Goal: Task Accomplishment & Management: Manage account settings

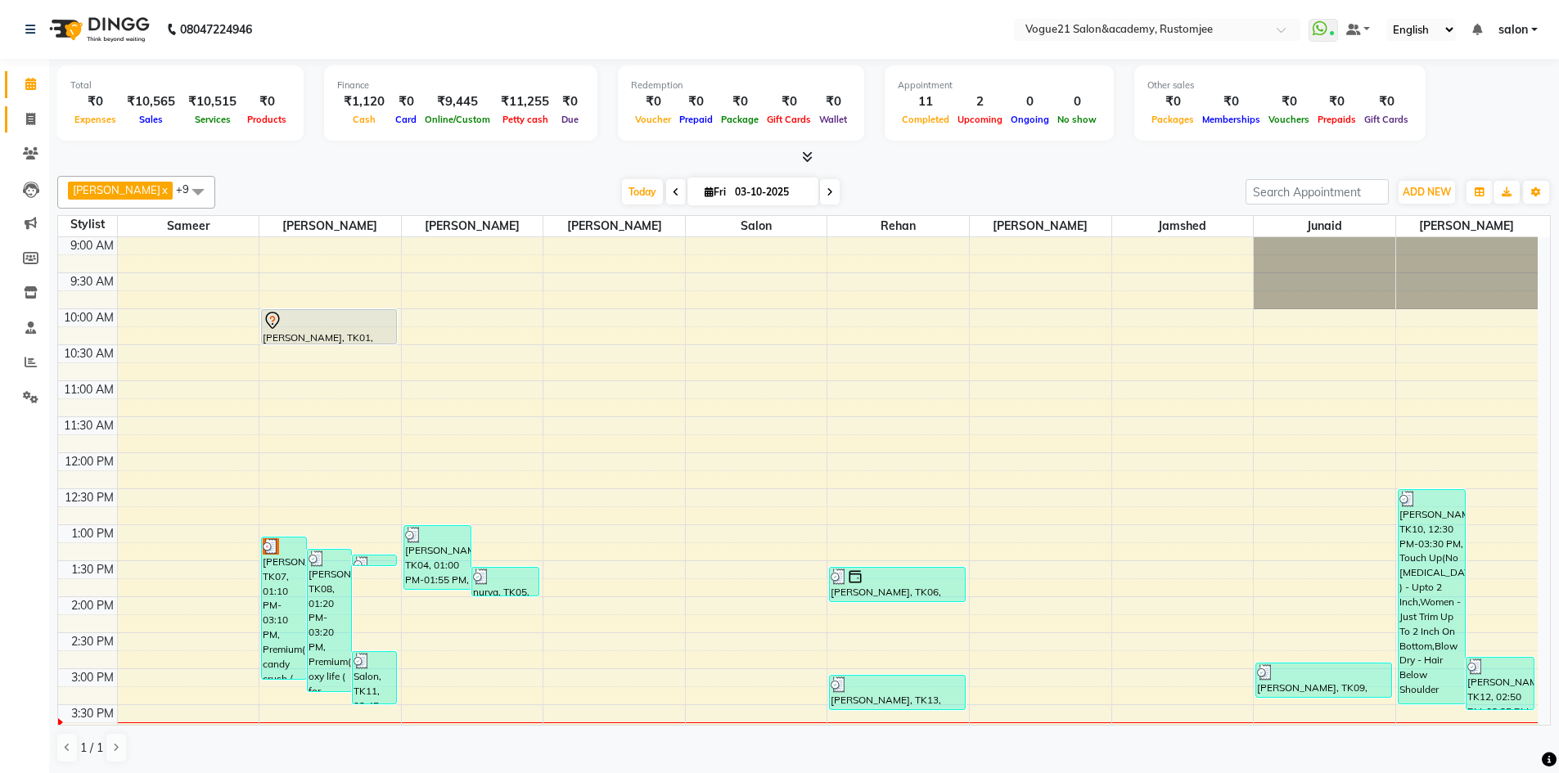
click at [32, 129] on link "Invoice" at bounding box center [24, 119] width 39 height 27
select select "8171"
select select "service"
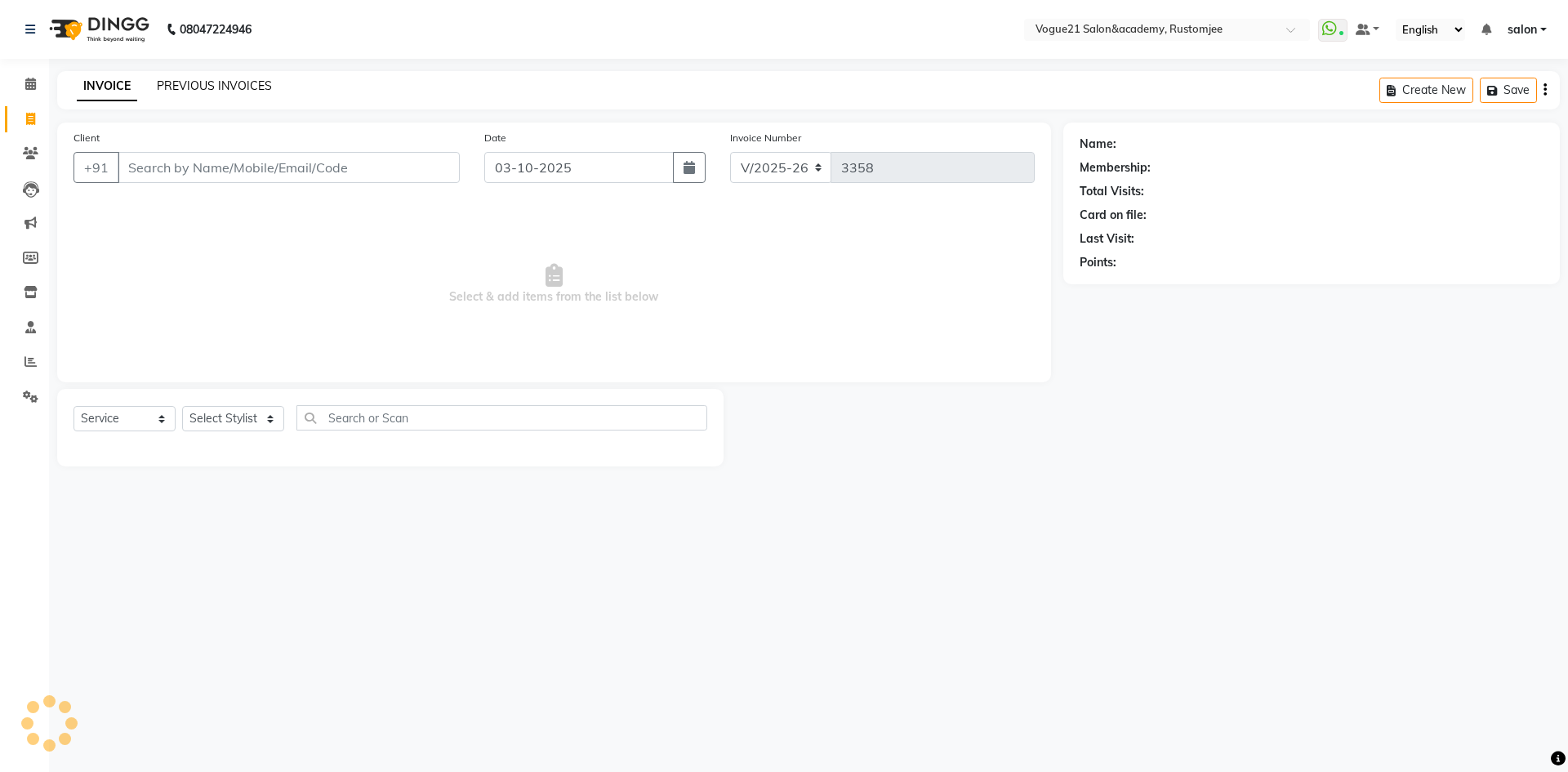
click at [196, 92] on link "PREVIOUS INVOICES" at bounding box center [214, 86] width 115 height 15
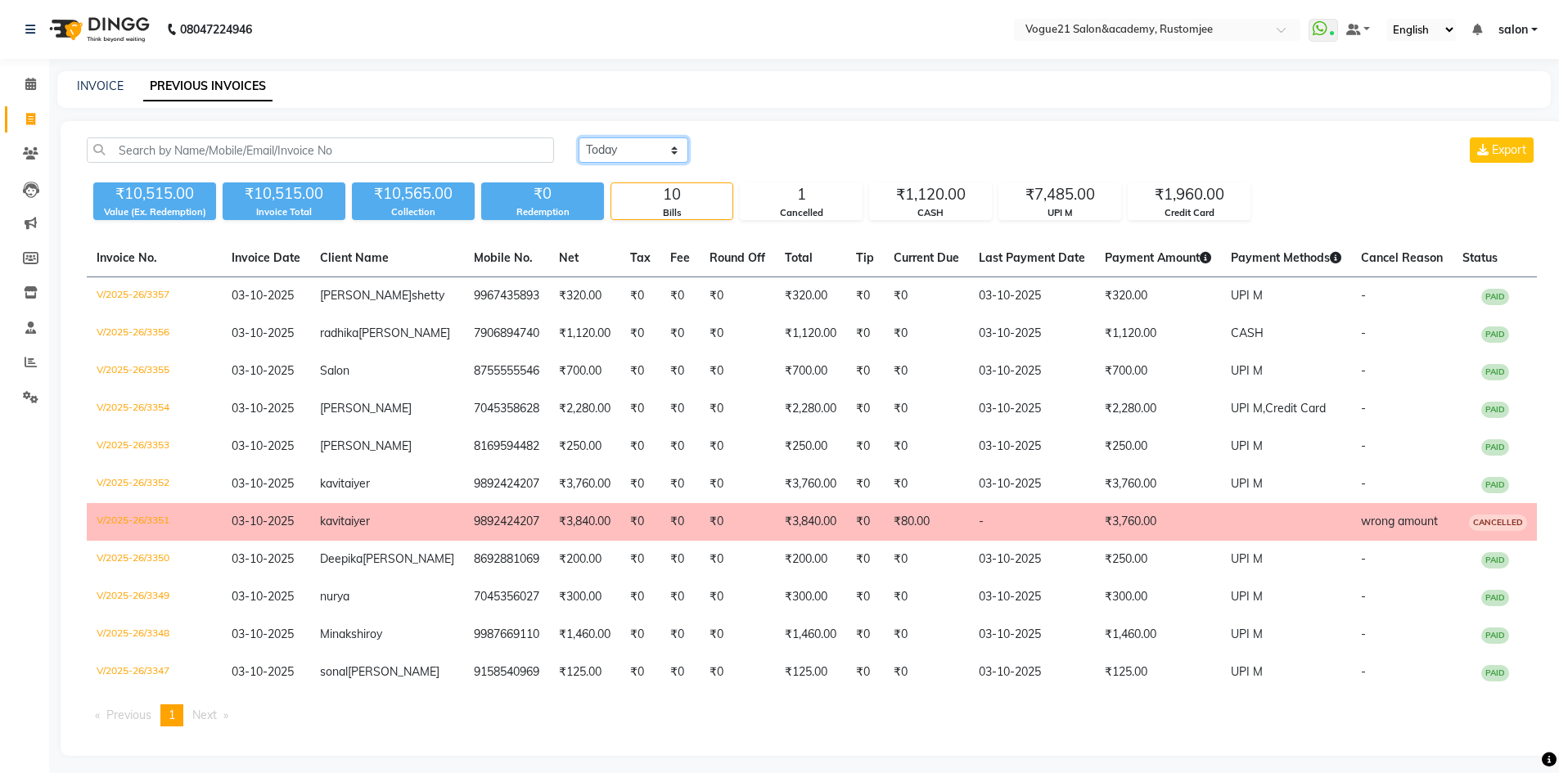
click at [619, 151] on select "Today Yesterday Custom Range" at bounding box center [634, 150] width 110 height 25
select select "yesterday"
click at [579, 138] on select "Today Yesterday Custom Range" at bounding box center [634, 150] width 110 height 25
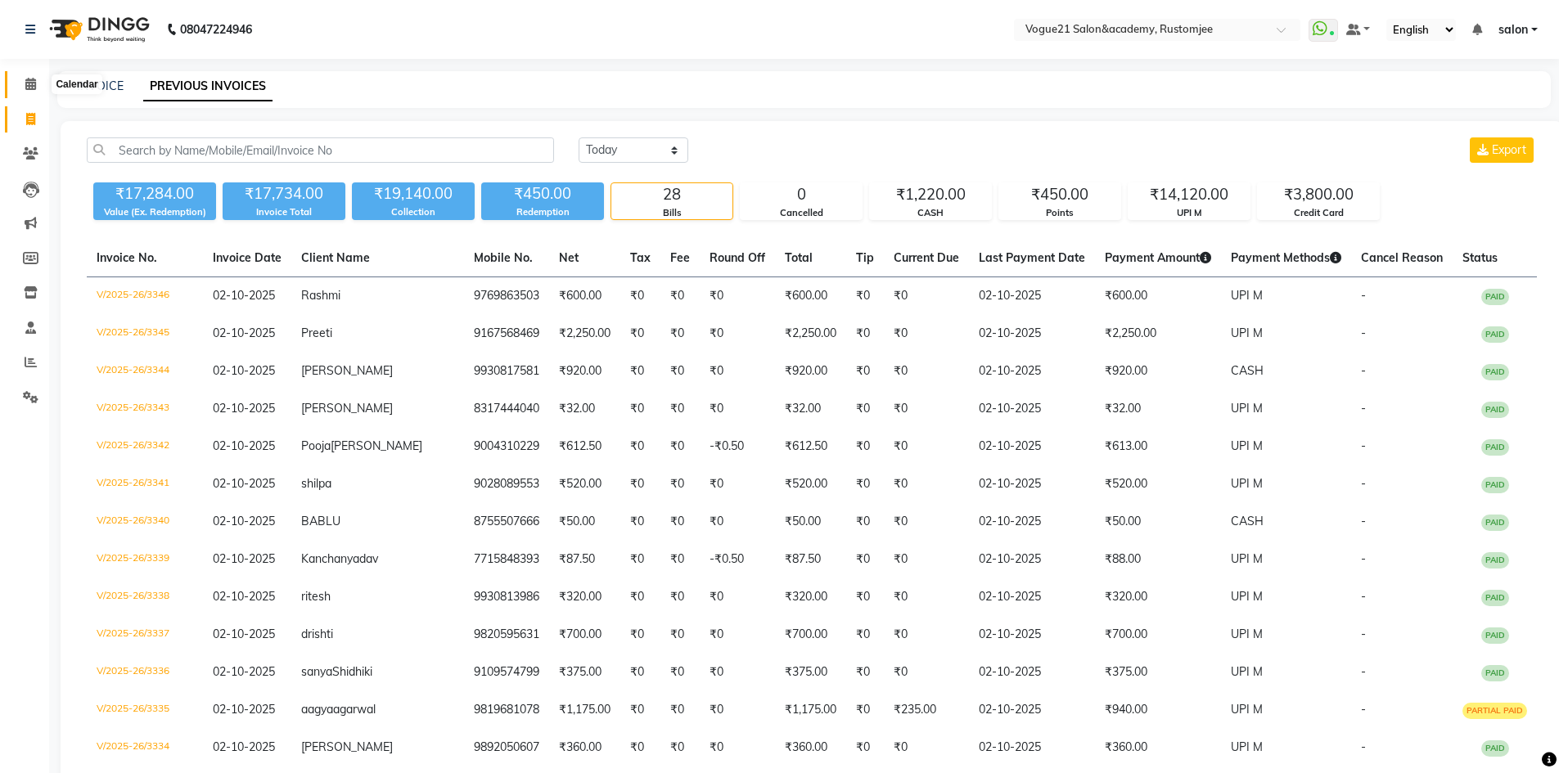
click at [22, 79] on span at bounding box center [30, 84] width 29 height 19
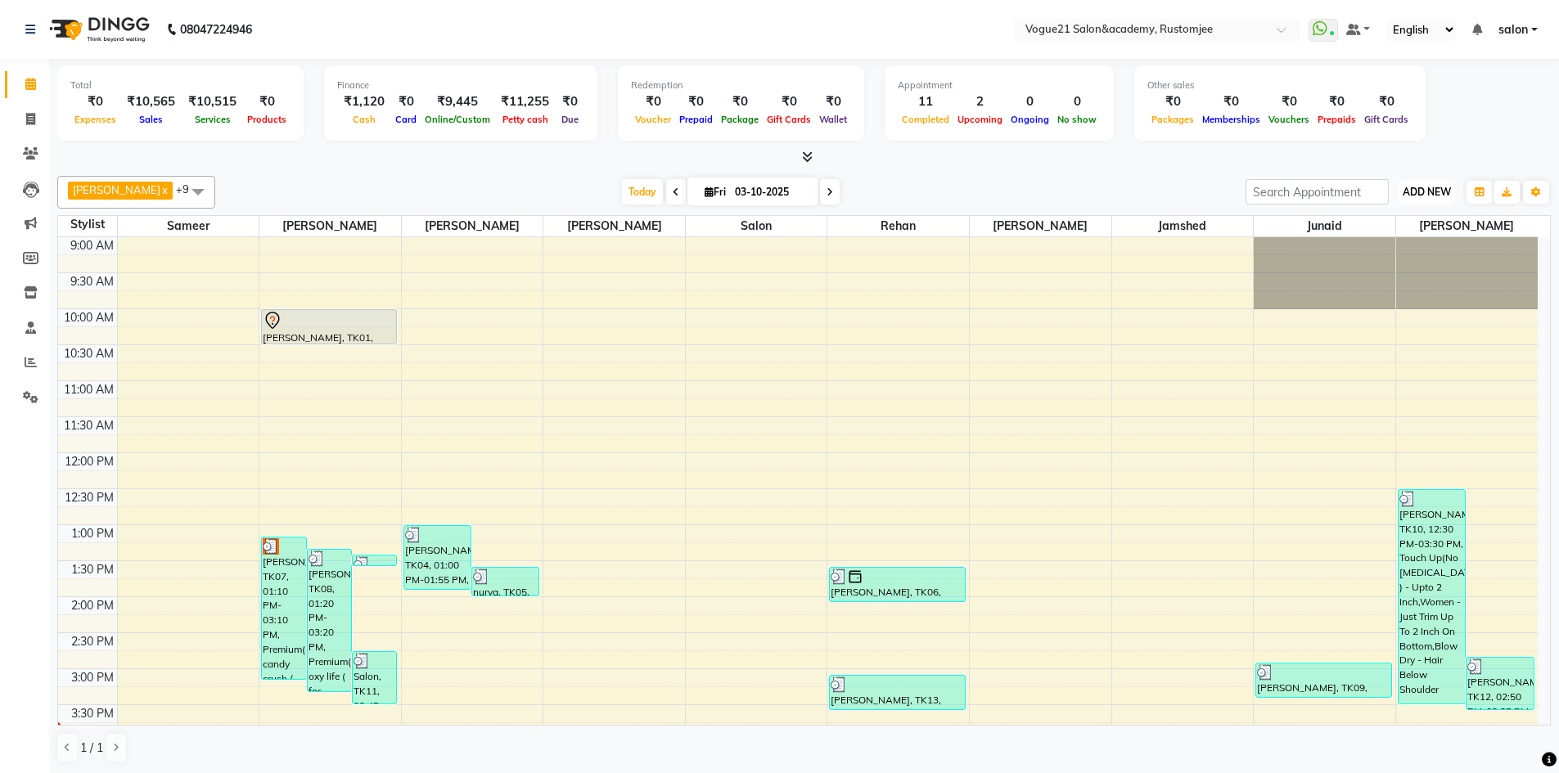
click at [1425, 191] on span "ADD NEW" at bounding box center [1427, 192] width 48 height 12
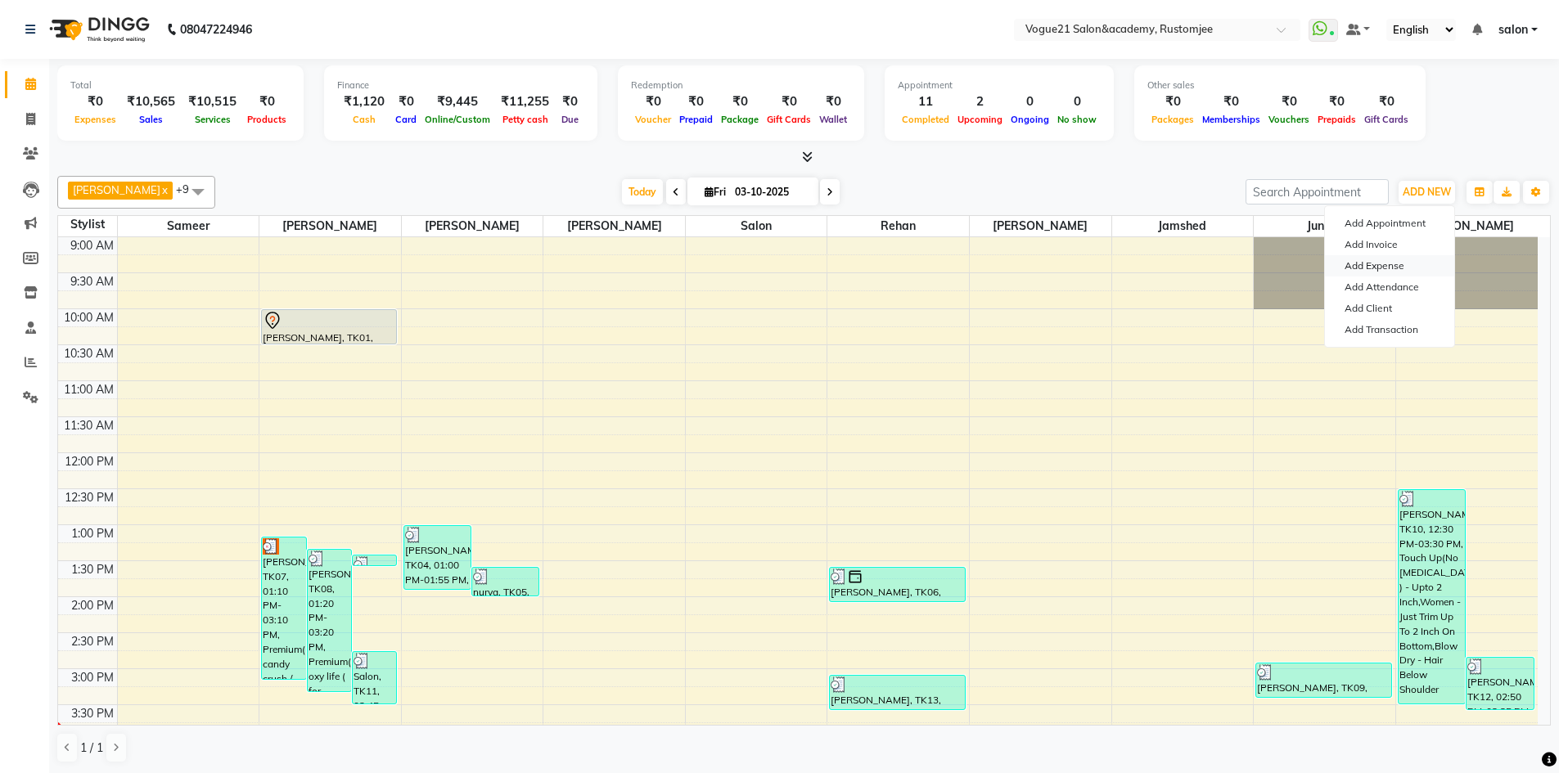
click at [1404, 266] on link "Add Expense" at bounding box center [1389, 265] width 129 height 21
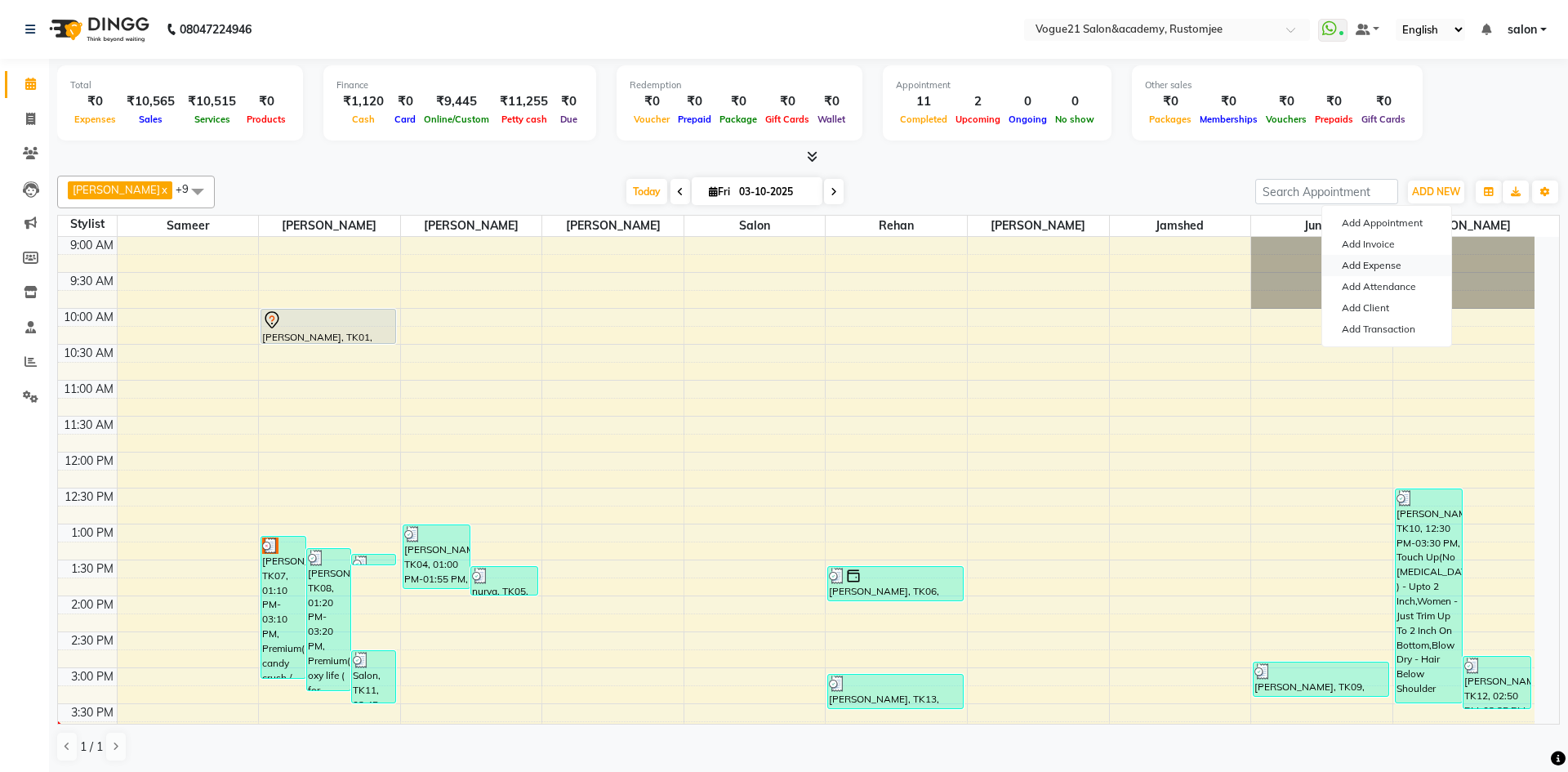
select select "1"
select select "7299"
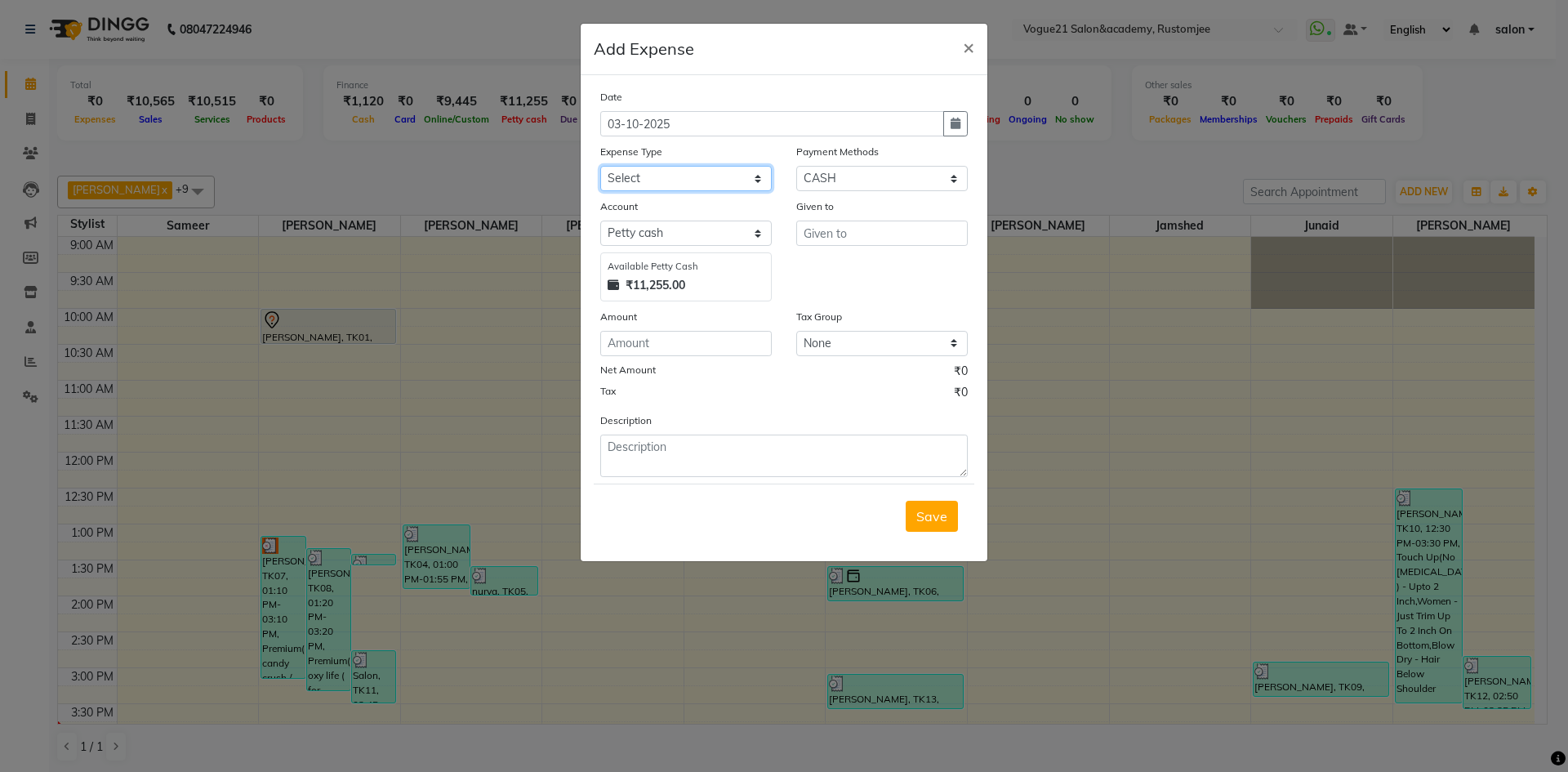
click at [671, 170] on select "Select Advance Salary Bank charges Cash transfer to bank Client Snacks Equipmen…" at bounding box center [687, 178] width 172 height 25
select select "23398"
click at [601, 166] on select "Select Advance Salary Bank charges Cash transfer to bank Client Snacks Equipmen…" at bounding box center [687, 178] width 172 height 25
click at [853, 234] on input "text" at bounding box center [882, 233] width 172 height 25
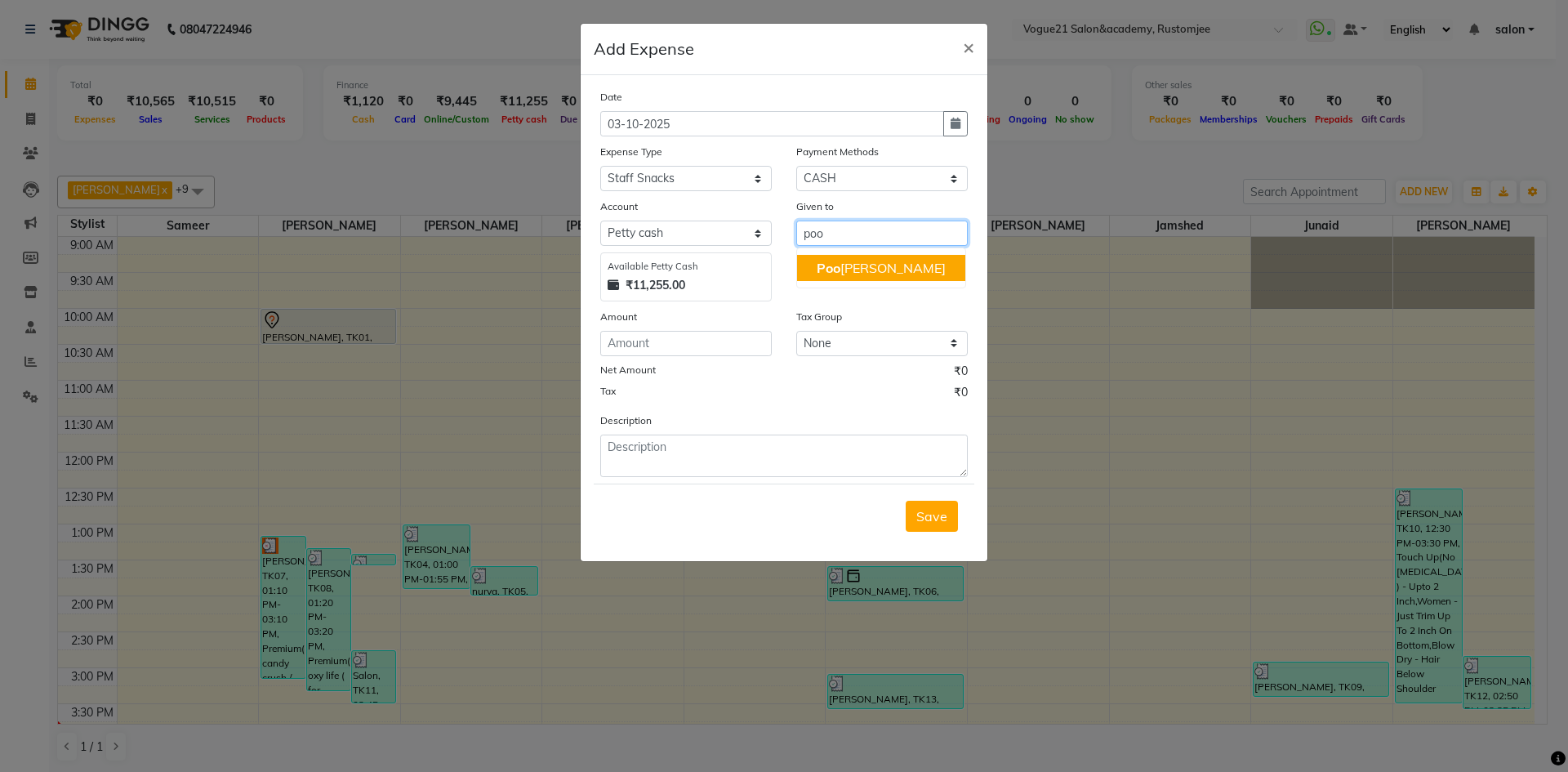
click at [871, 266] on ngb-highlight "Poo ja yadav" at bounding box center [880, 268] width 129 height 16
type input "[PERSON_NAME]"
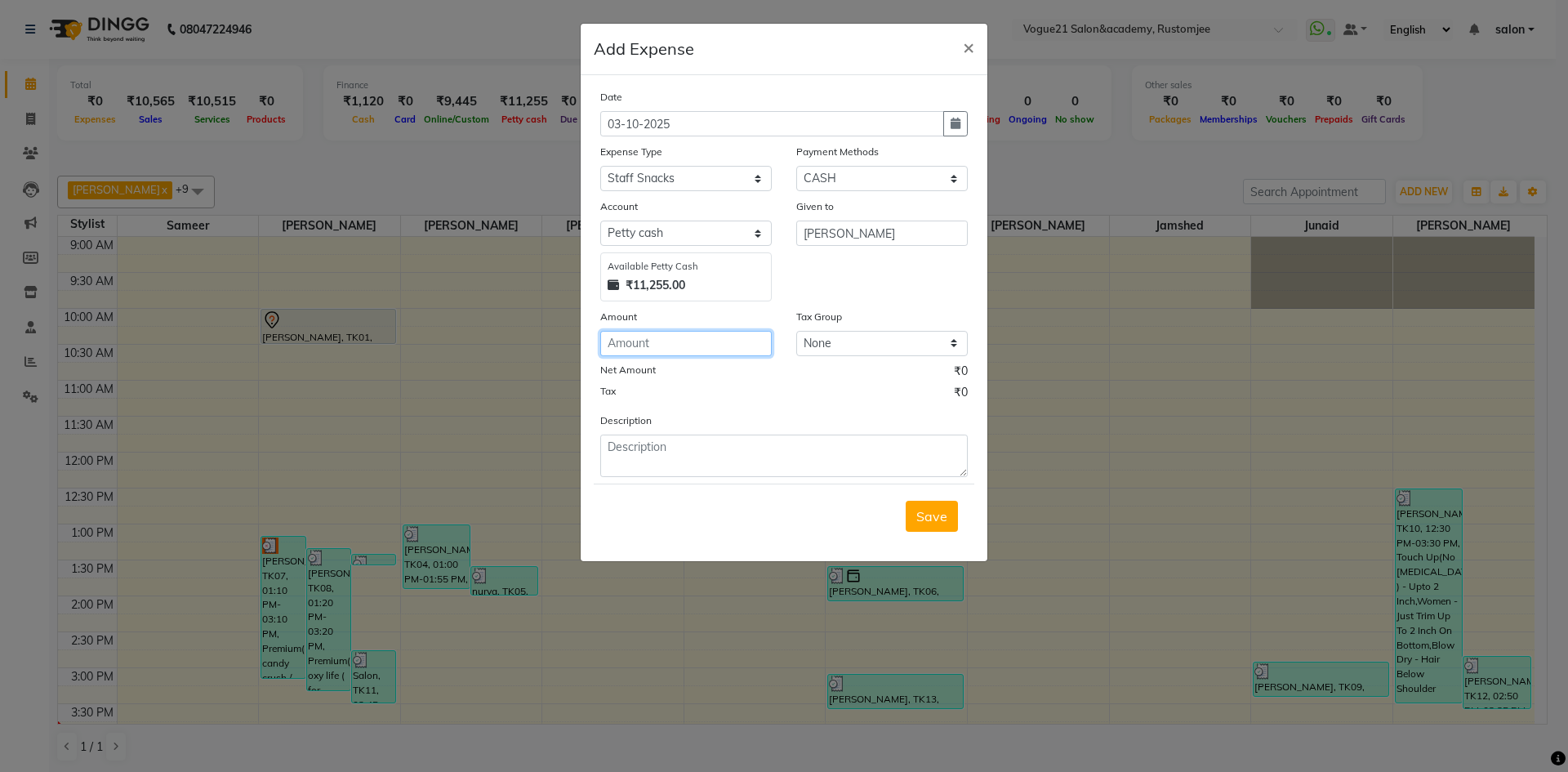
click at [692, 340] on input "number" at bounding box center [687, 343] width 172 height 25
type input "120"
click at [657, 460] on textarea at bounding box center [784, 455] width 367 height 43
type textarea "[PERSON_NAME] water"
click at [920, 512] on span "Save" at bounding box center [931, 516] width 31 height 16
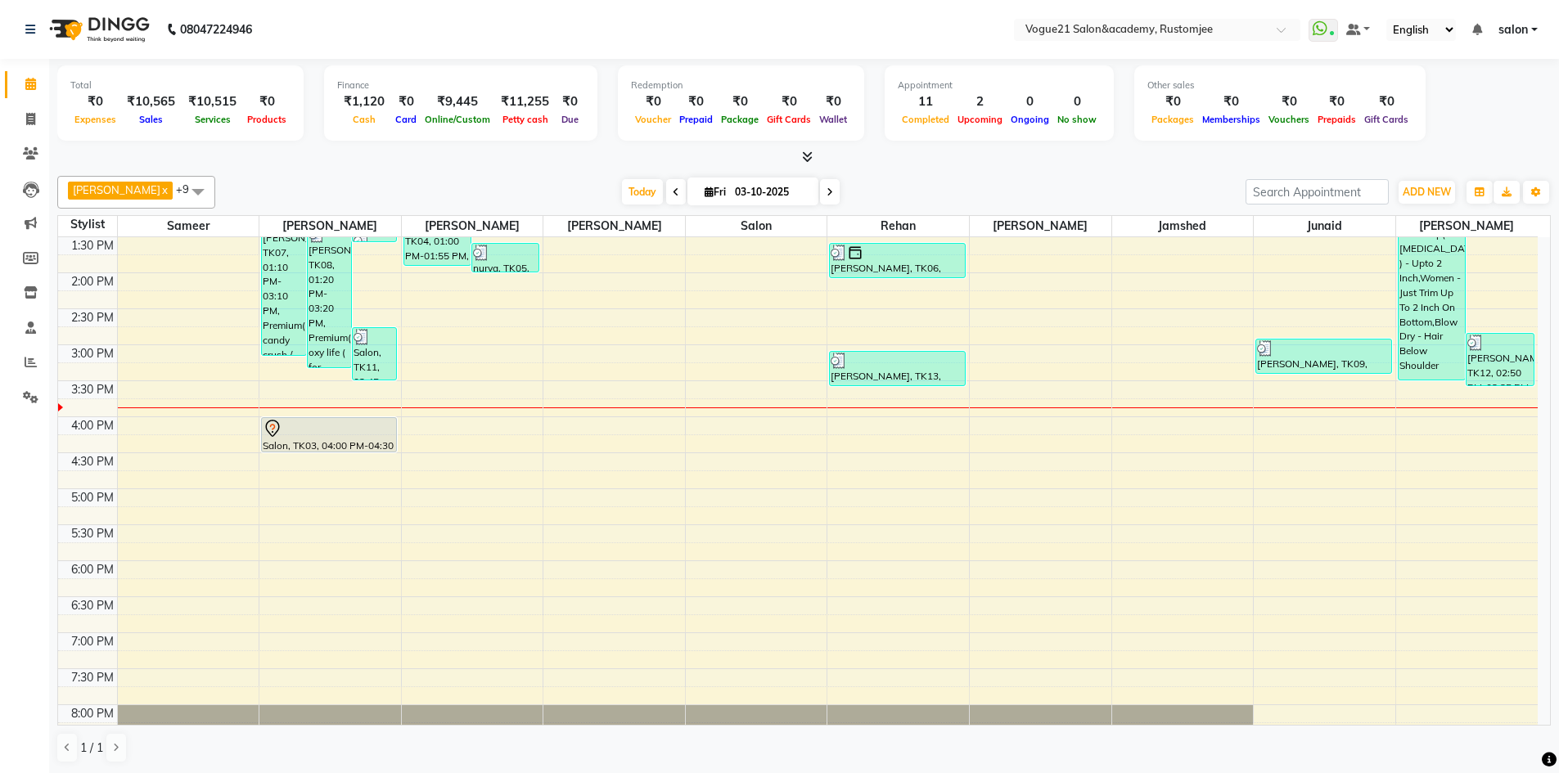
scroll to position [164, 0]
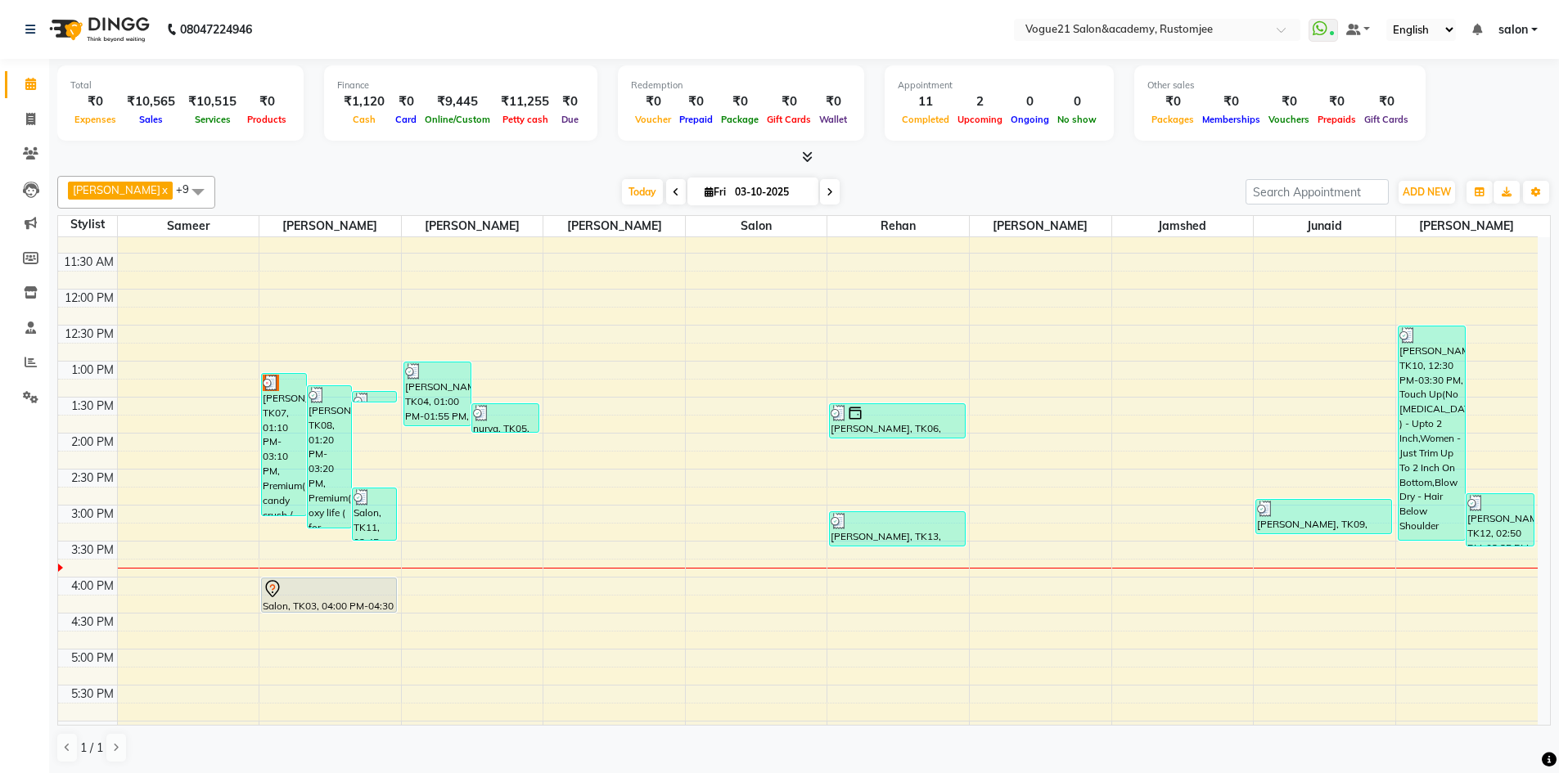
click at [673, 191] on icon at bounding box center [676, 192] width 7 height 10
type input "02-10-2025"
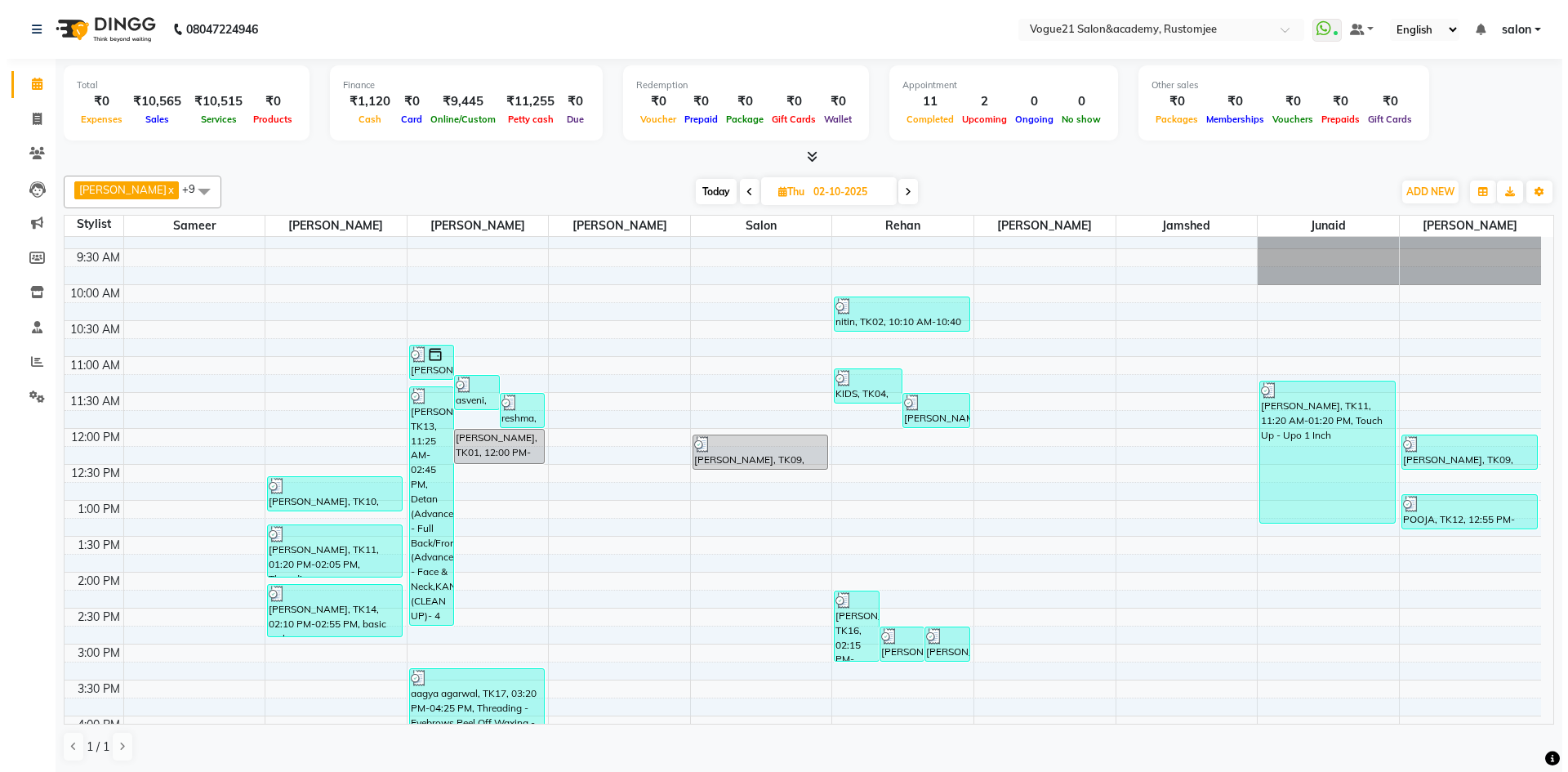
scroll to position [0, 0]
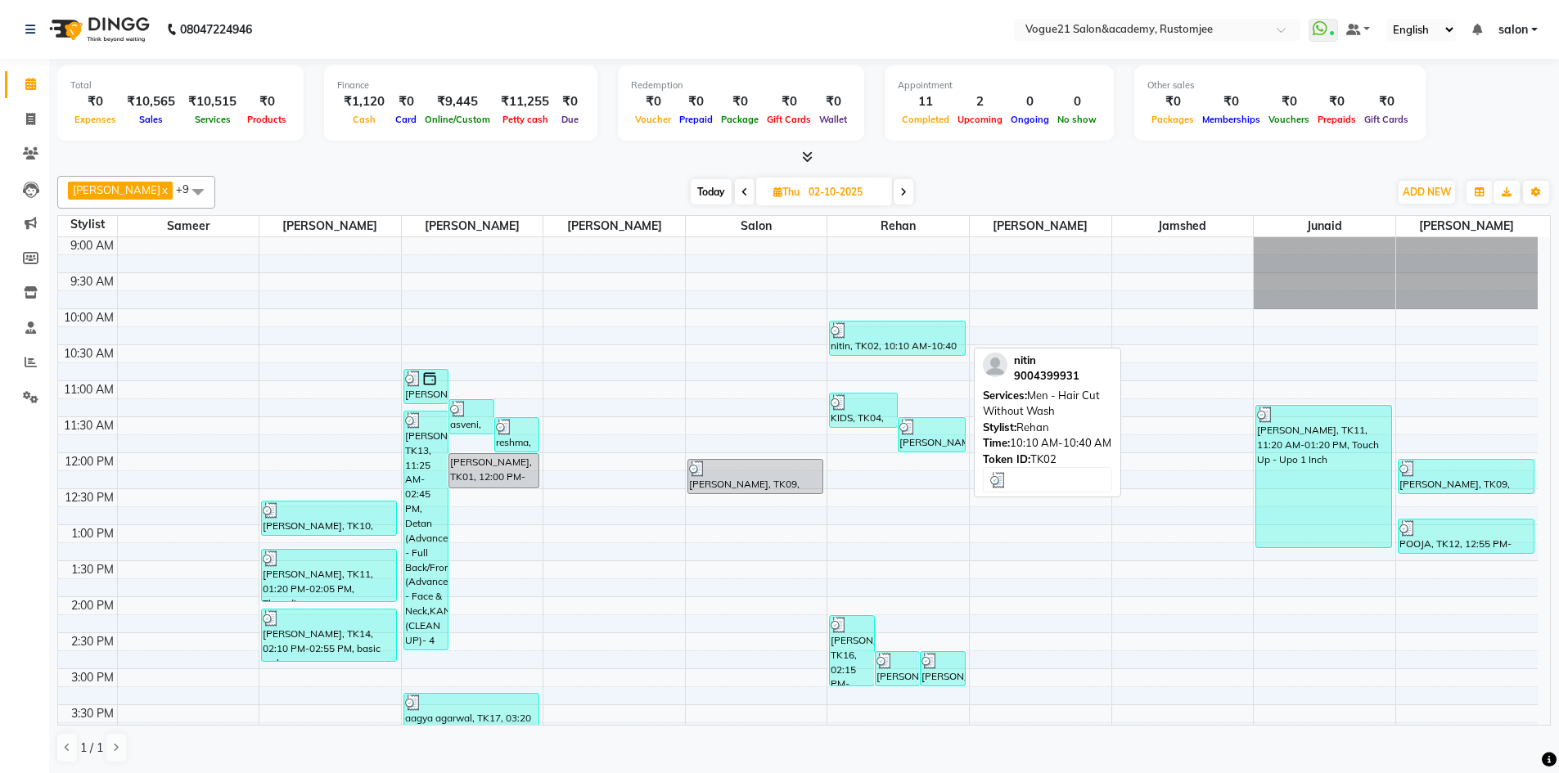
click at [916, 340] on div "nitin, TK02, 10:10 AM-10:40 AM, Men - Hair Cut Without Wash" at bounding box center [897, 339] width 134 height 34
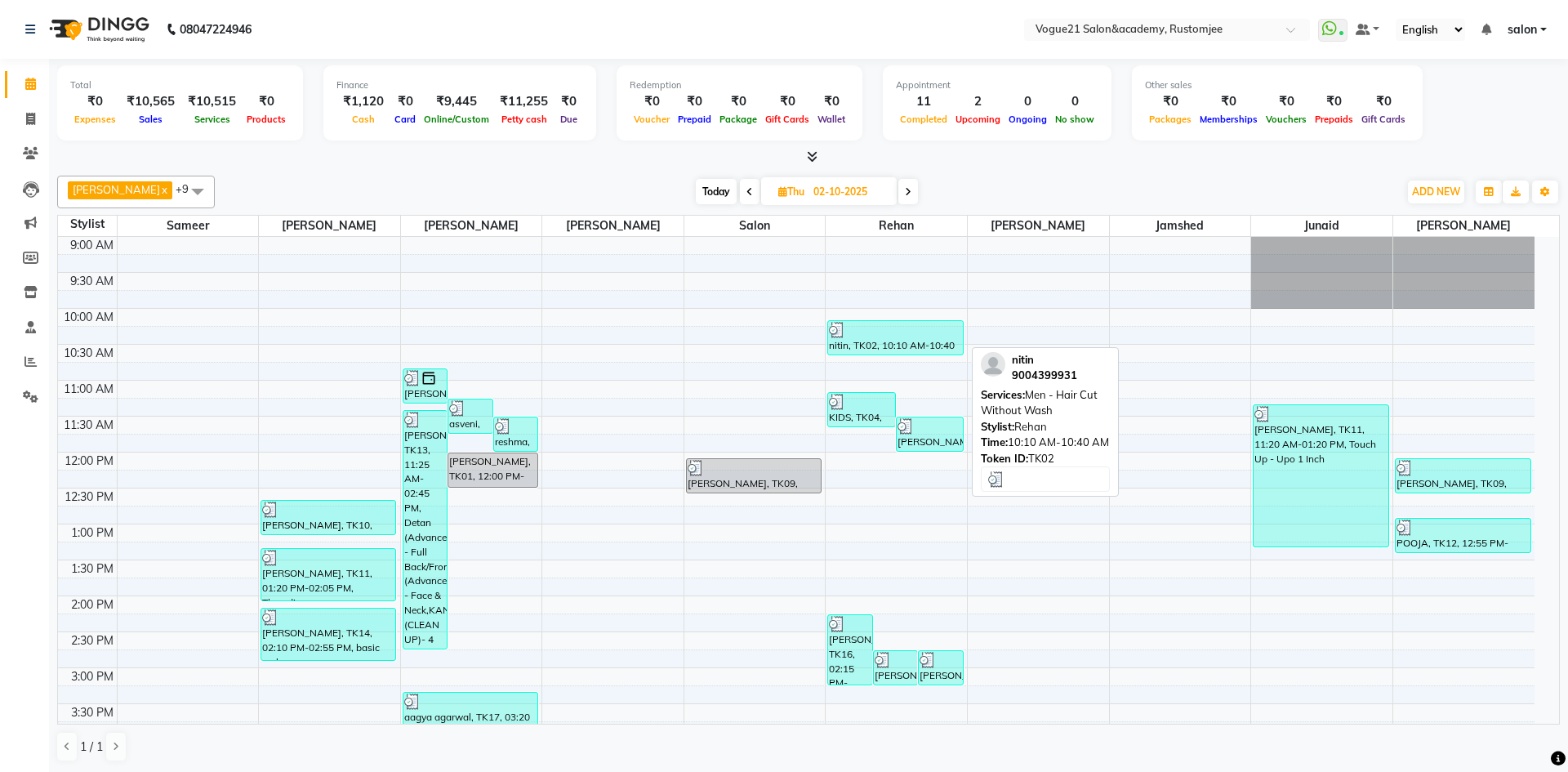
select select "3"
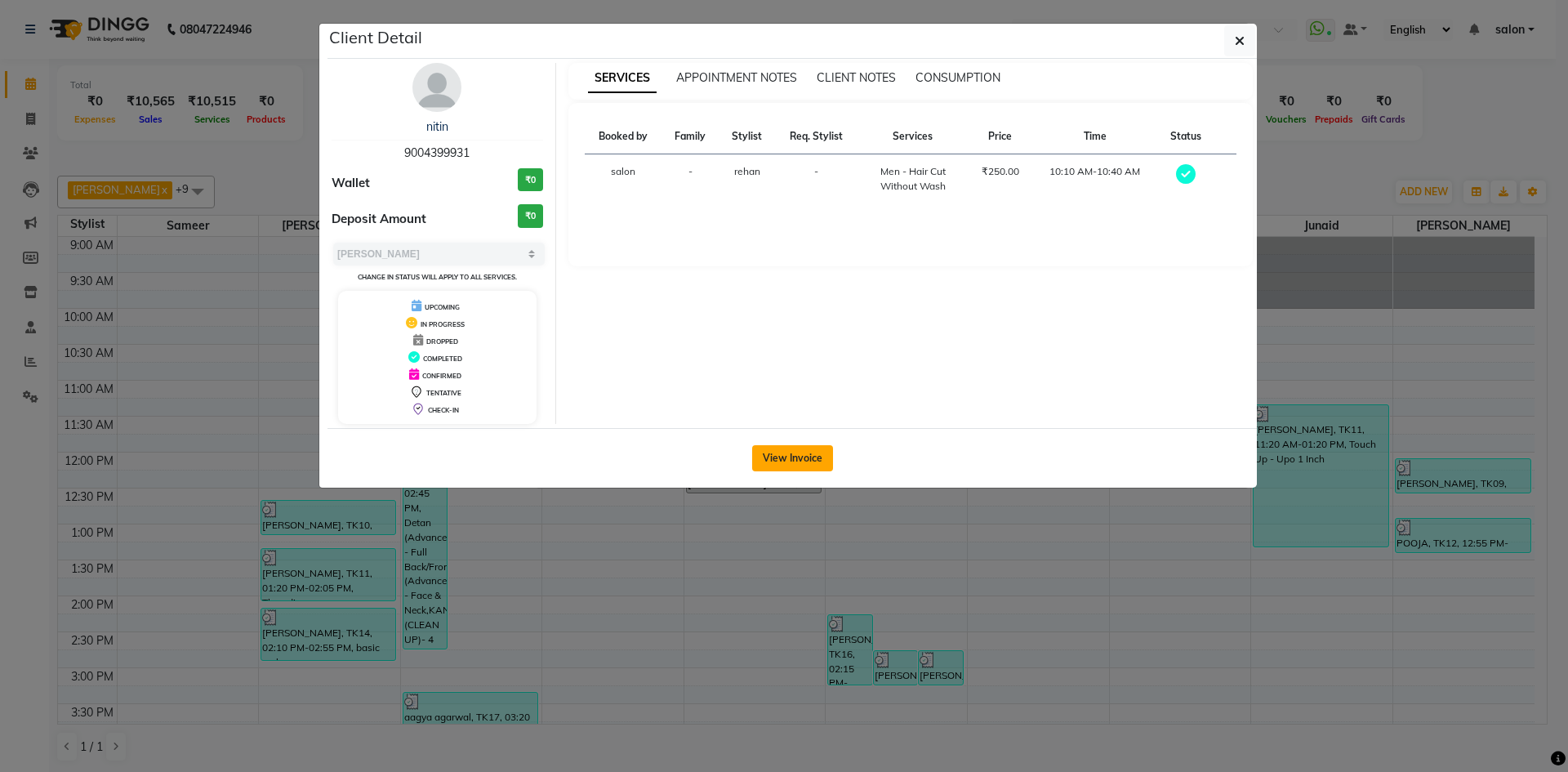
click at [803, 458] on button "View Invoice" at bounding box center [792, 458] width 81 height 26
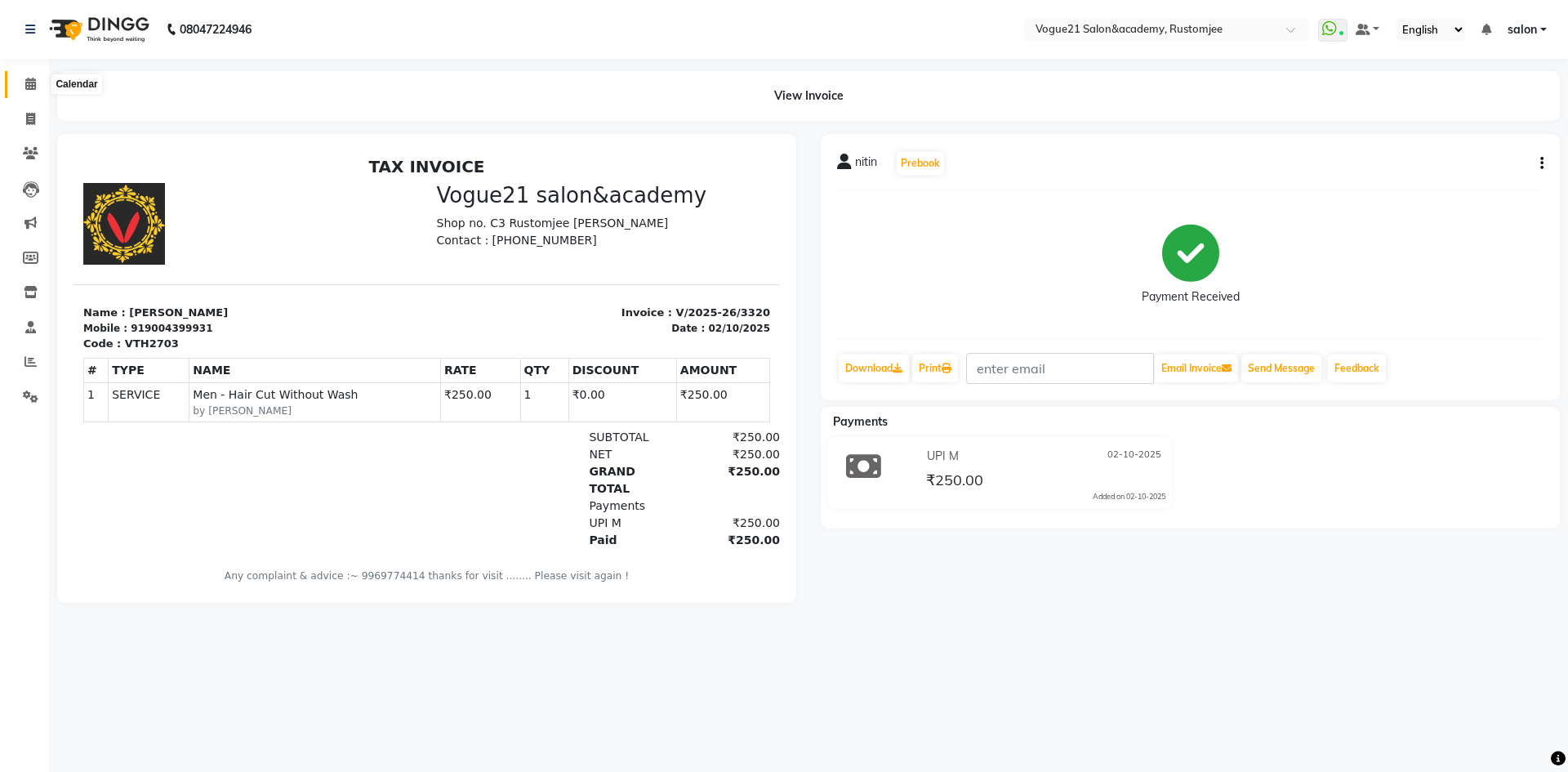
click at [28, 86] on icon at bounding box center [30, 84] width 11 height 12
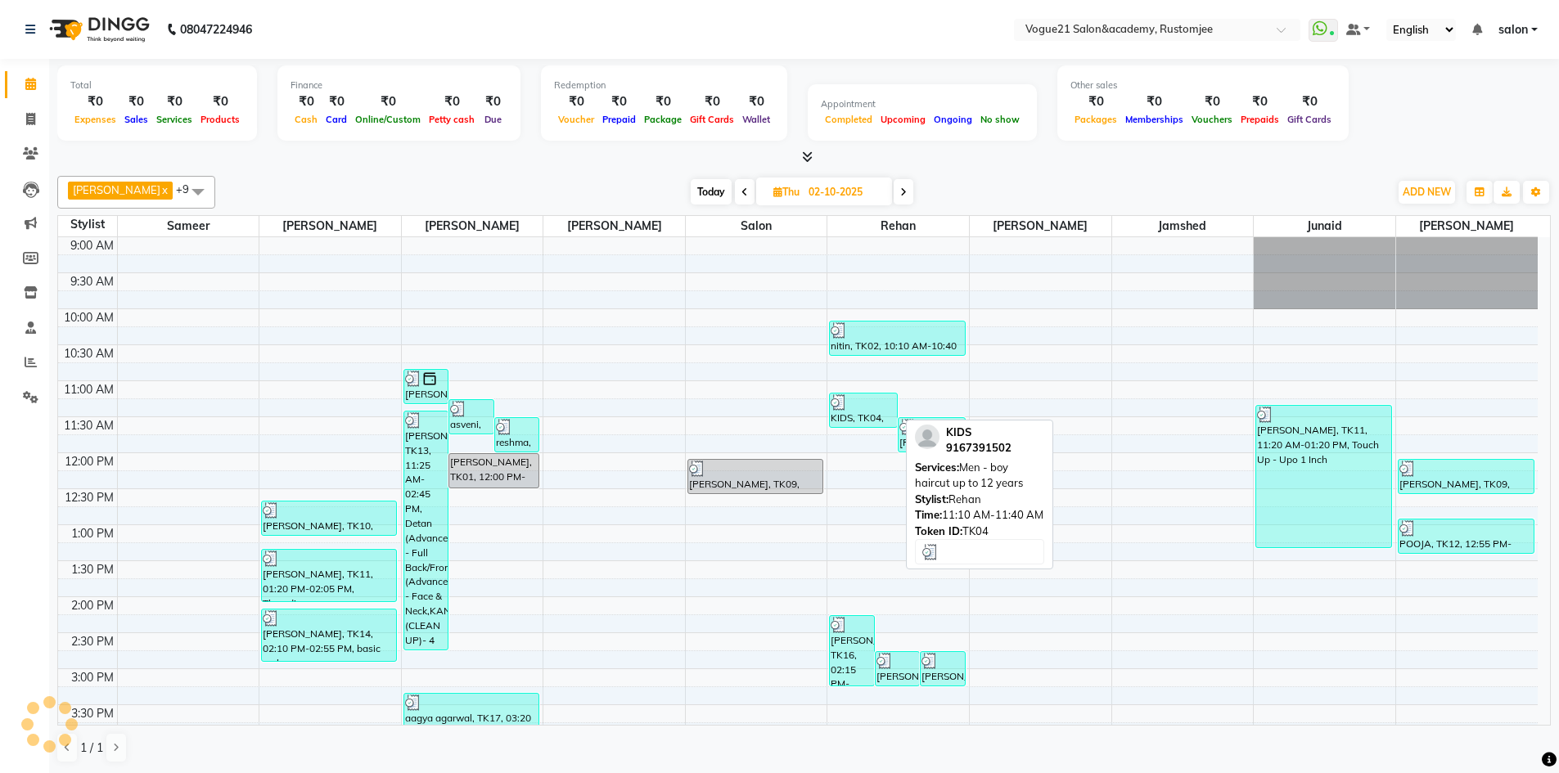
click at [862, 406] on div at bounding box center [863, 403] width 65 height 16
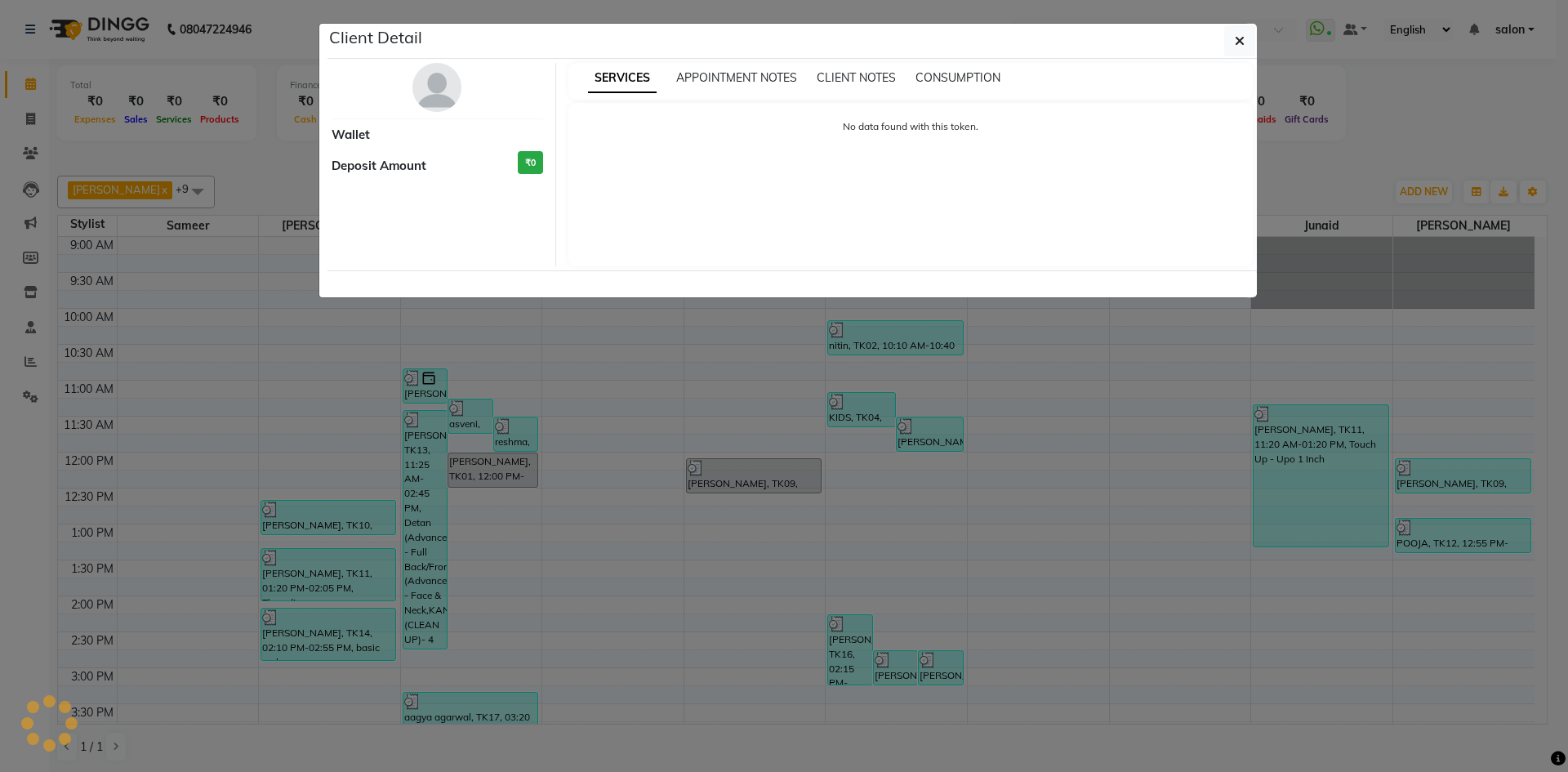
select select "3"
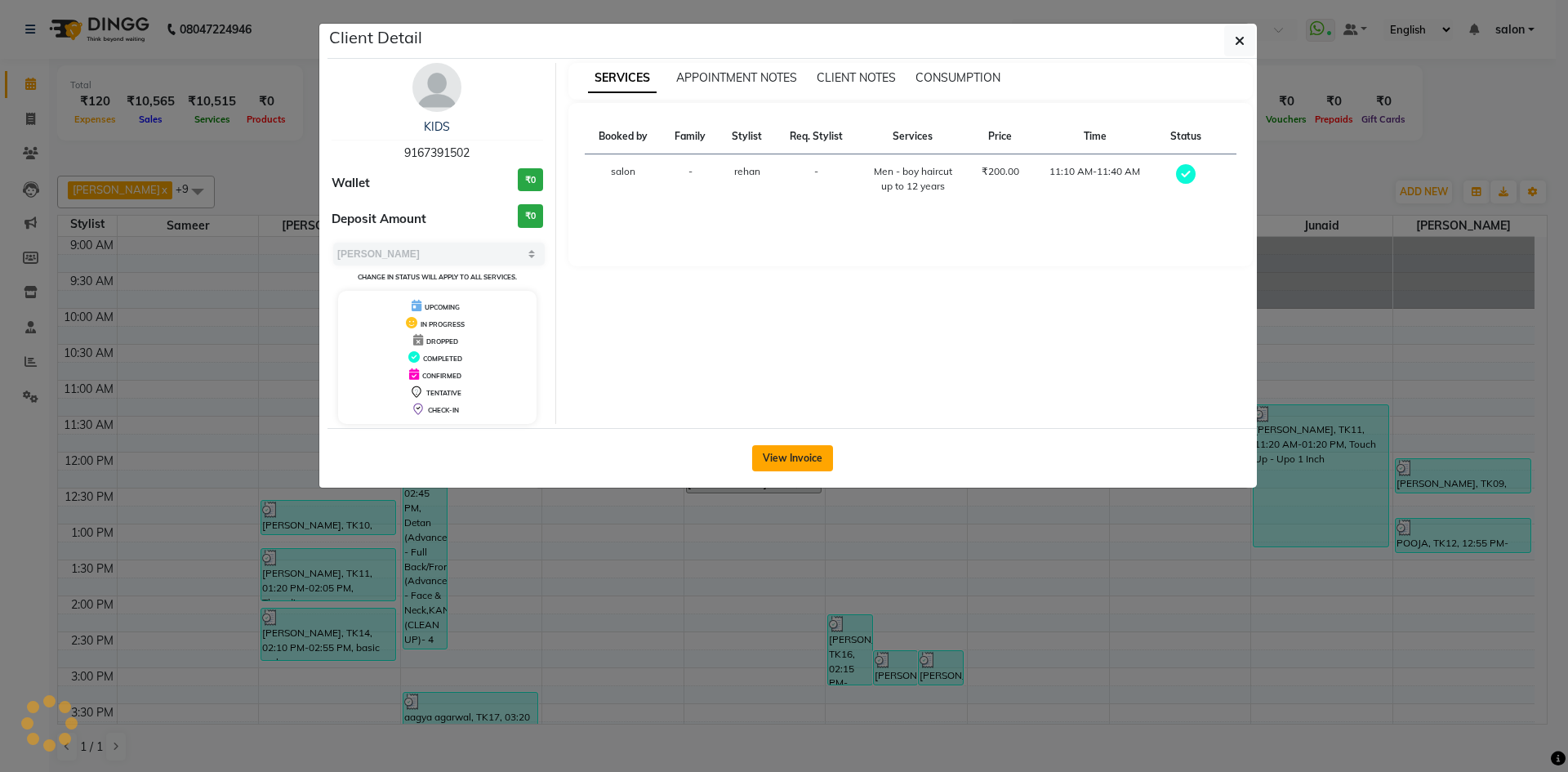
click at [804, 452] on button "View Invoice" at bounding box center [792, 458] width 81 height 26
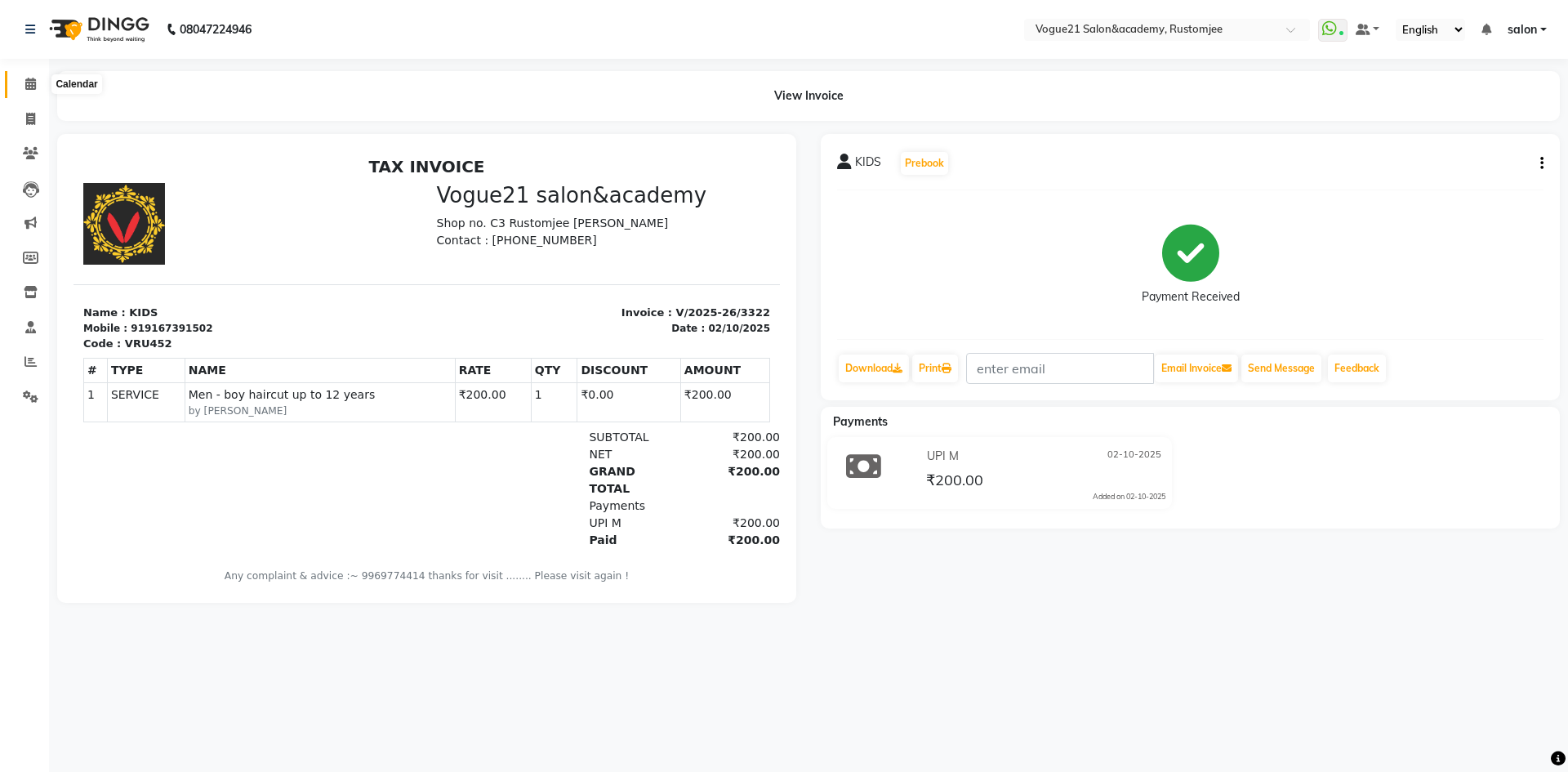
click at [43, 83] on span at bounding box center [30, 84] width 29 height 19
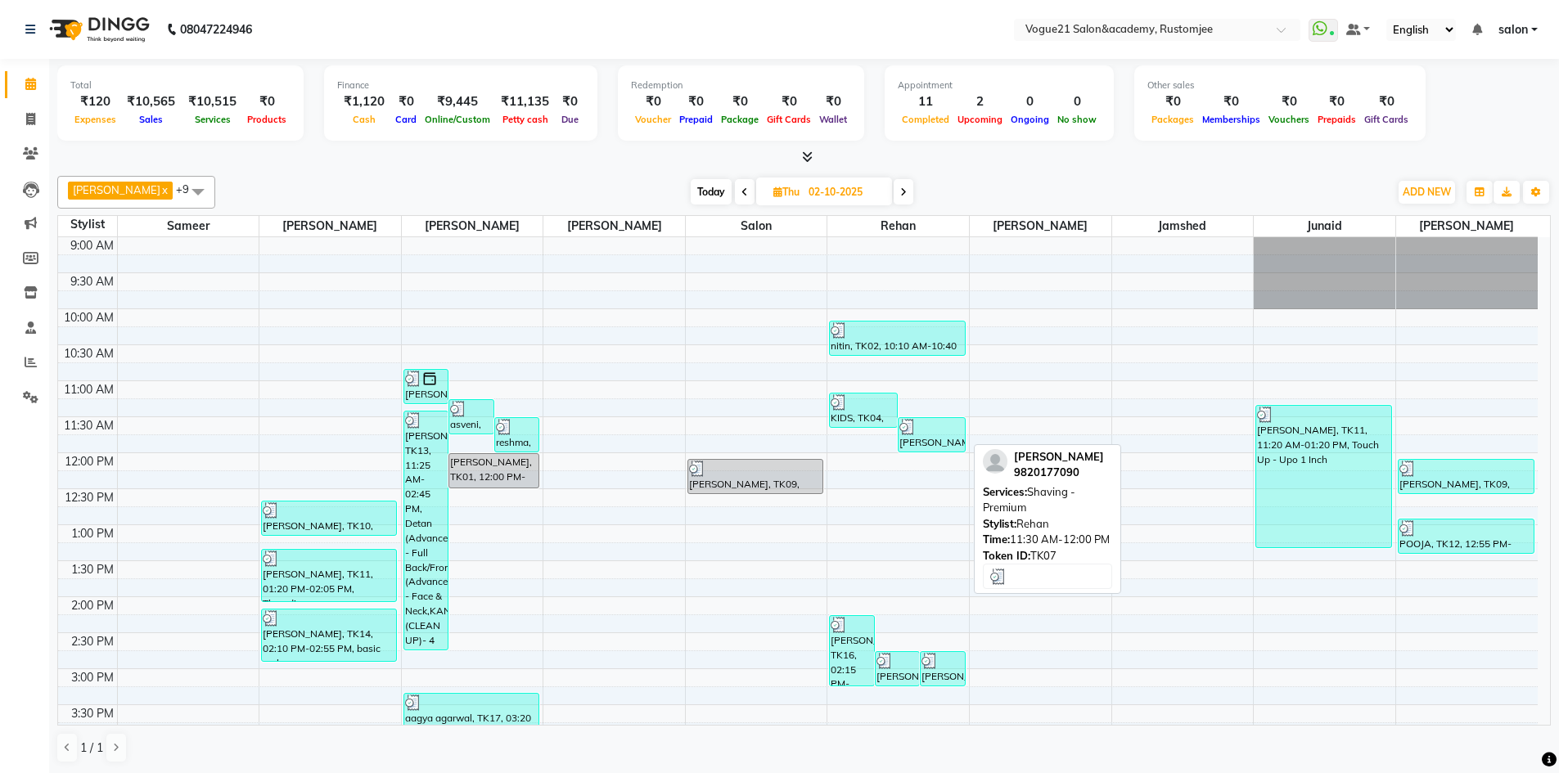
click at [916, 438] on div "Kalpesh, TK07, 11:30 AM-12:00 PM, Shaving - Premium" at bounding box center [932, 435] width 66 height 34
select select "3"
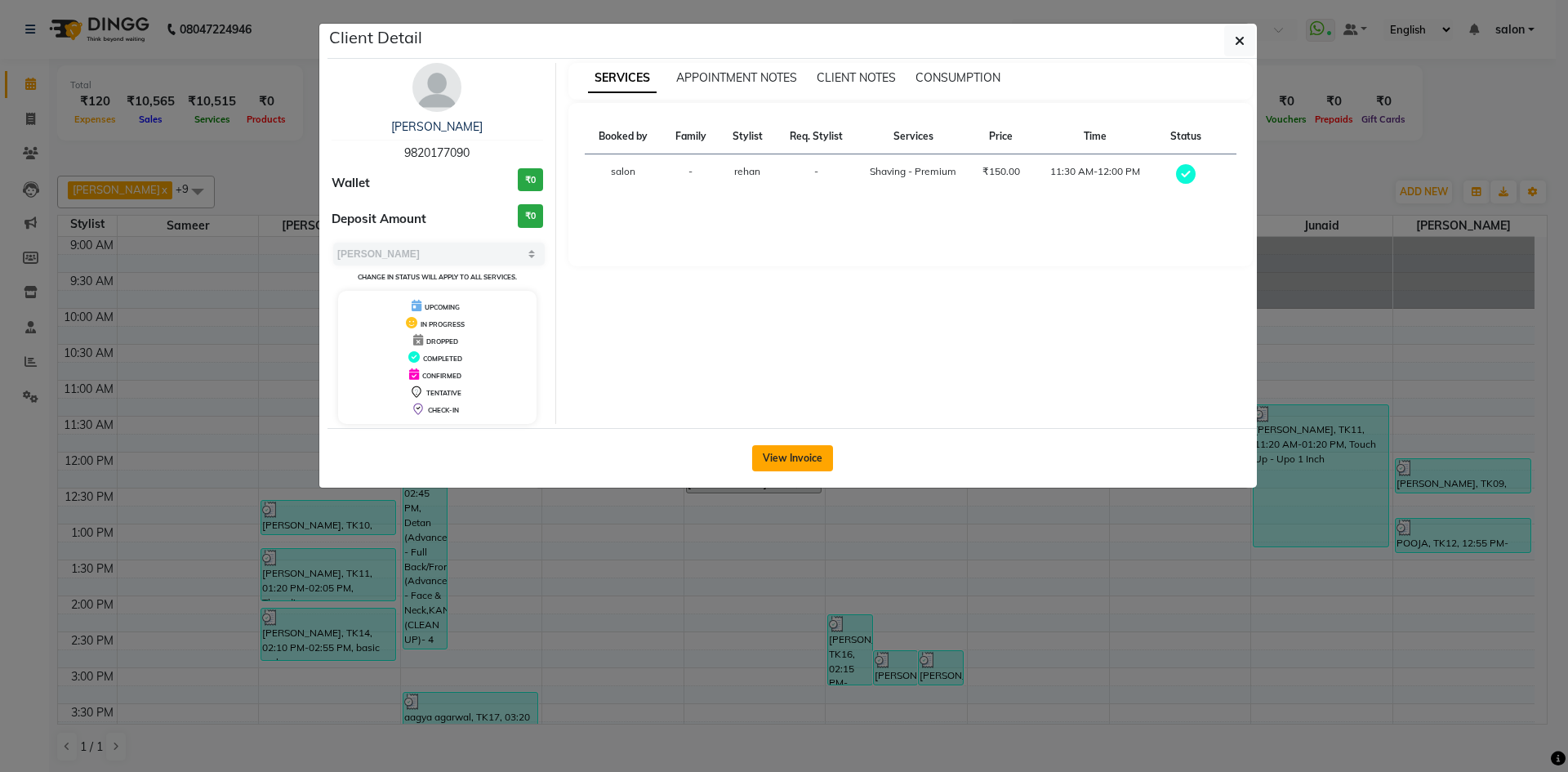
click at [806, 464] on button "View Invoice" at bounding box center [792, 458] width 81 height 26
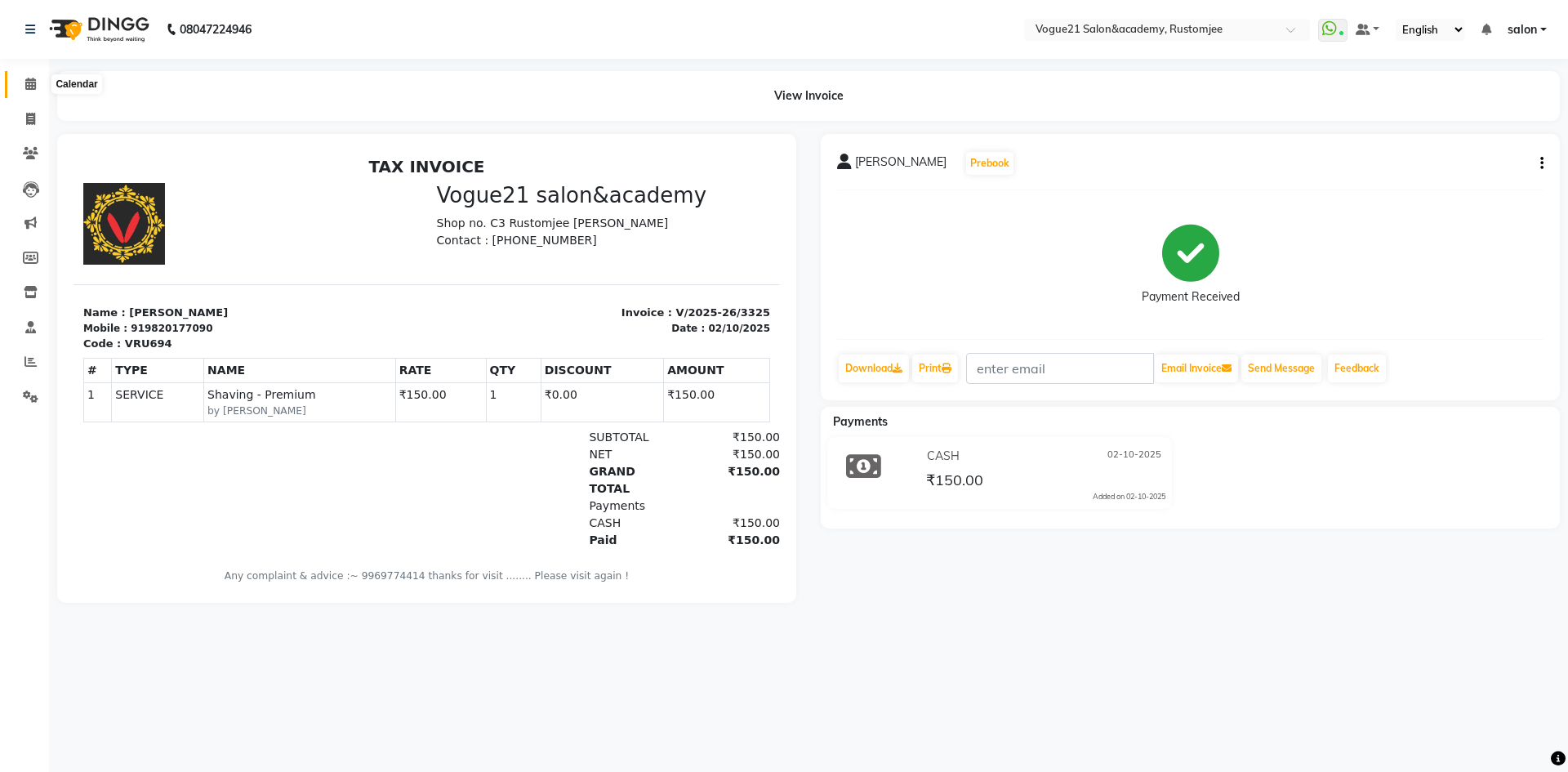
click at [23, 91] on span at bounding box center [30, 84] width 29 height 19
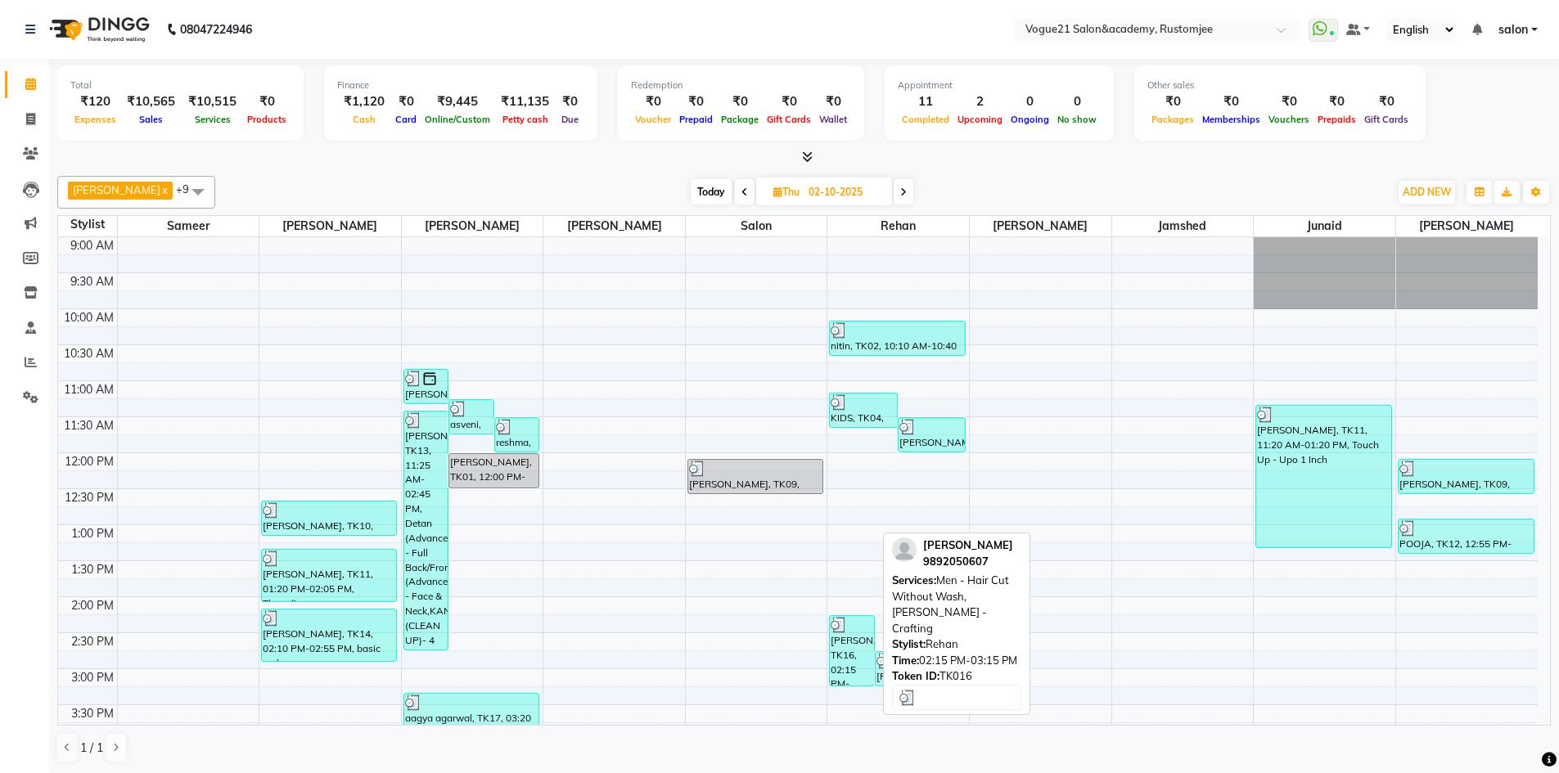
click at [842, 658] on div "udit, TK16, 02:15 PM-03:15 PM, Men - Hair Cut Without Wash,Beard - Crafting" at bounding box center [851, 651] width 43 height 70
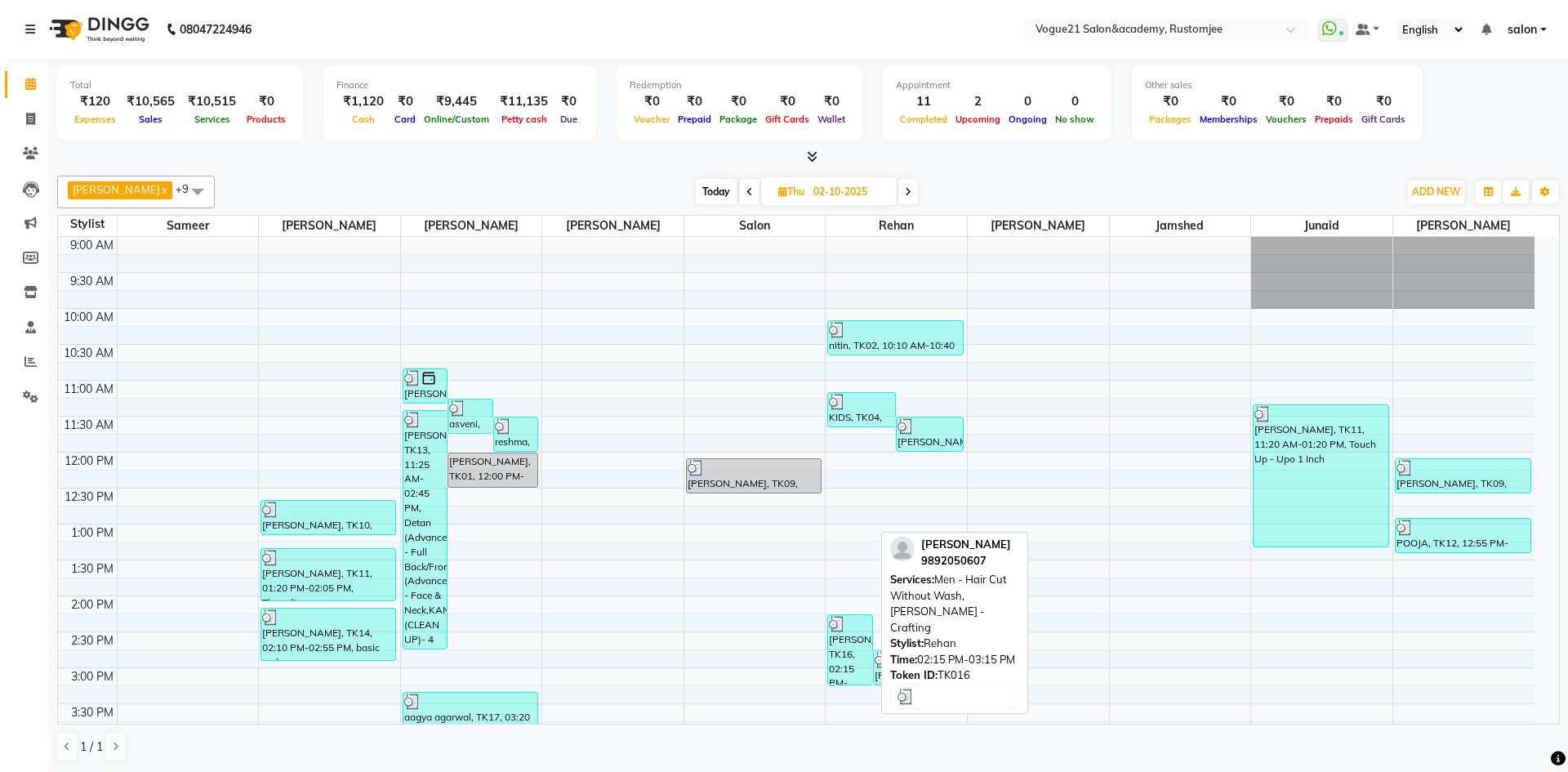
select select "3"
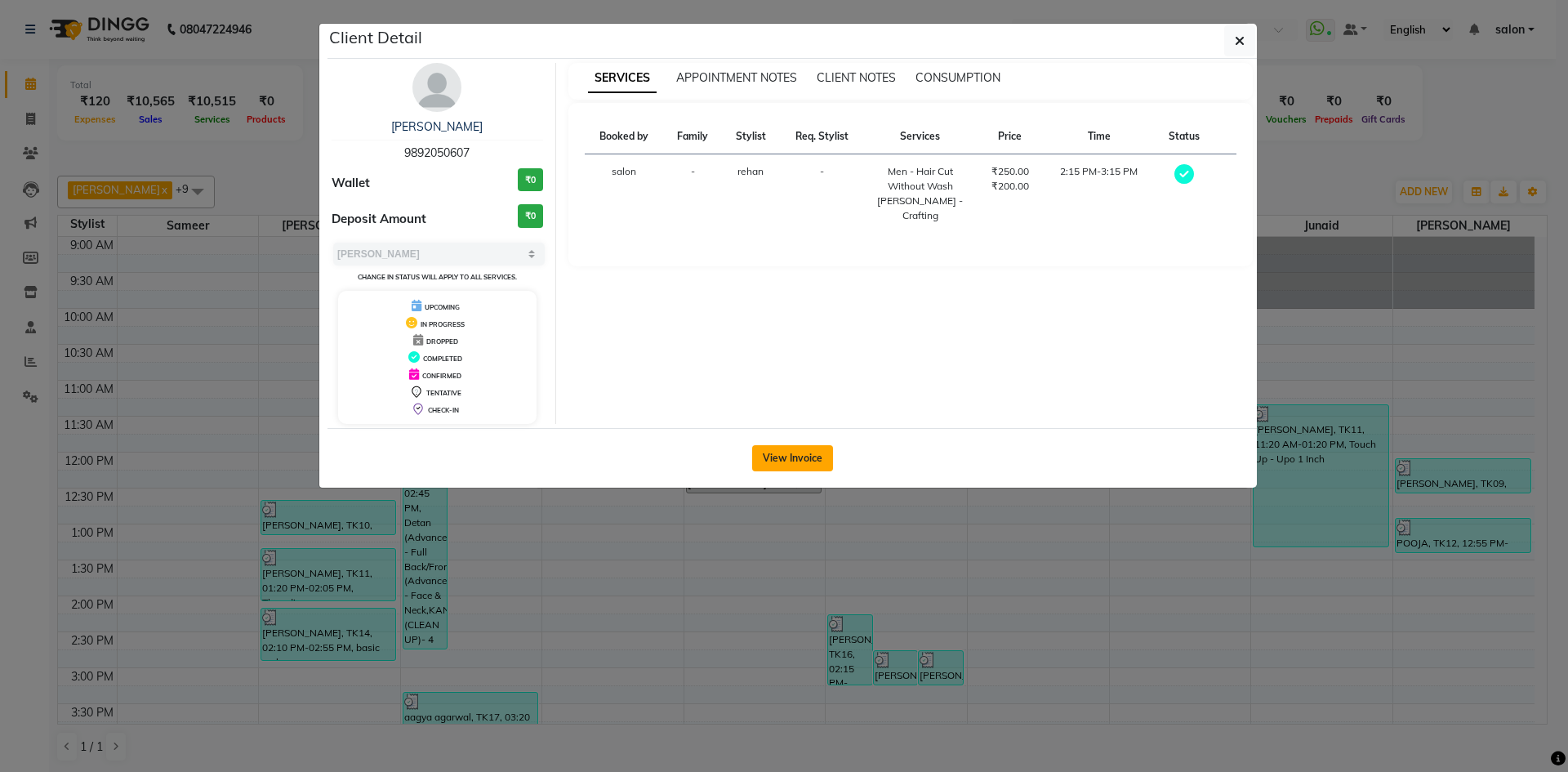
click at [810, 459] on button "View Invoice" at bounding box center [792, 458] width 81 height 26
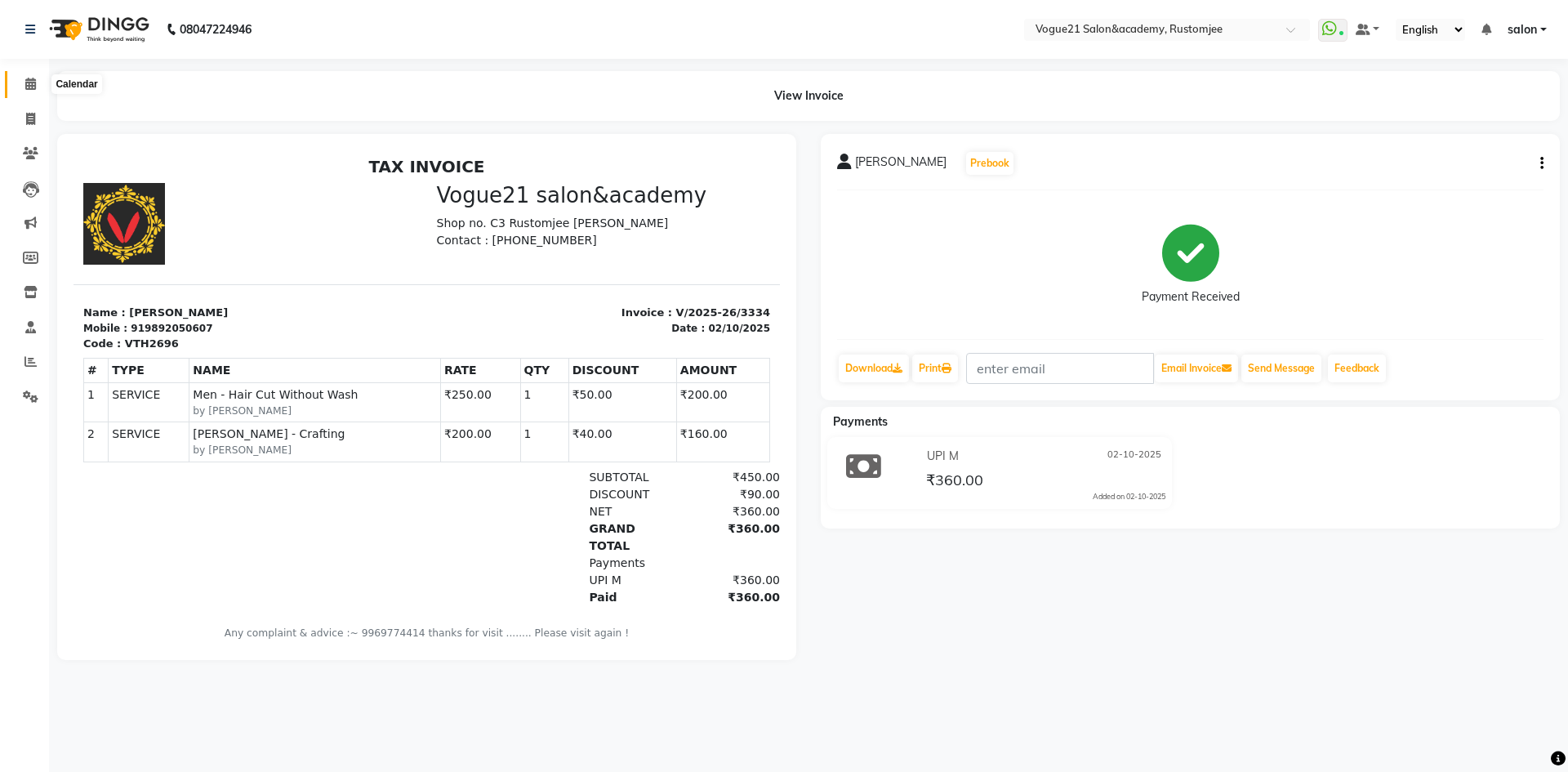
click at [38, 77] on span at bounding box center [30, 84] width 29 height 19
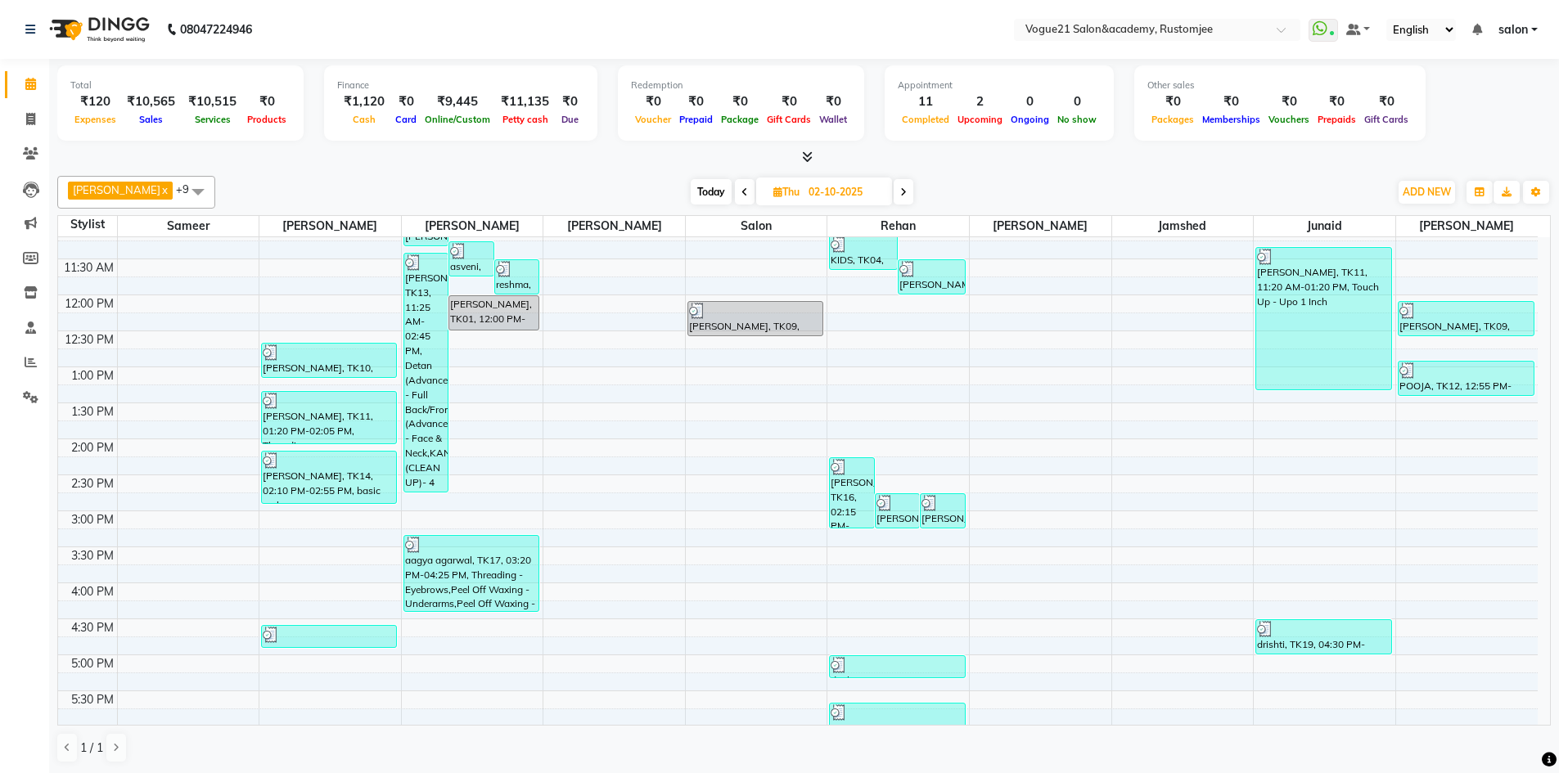
scroll to position [164, 0]
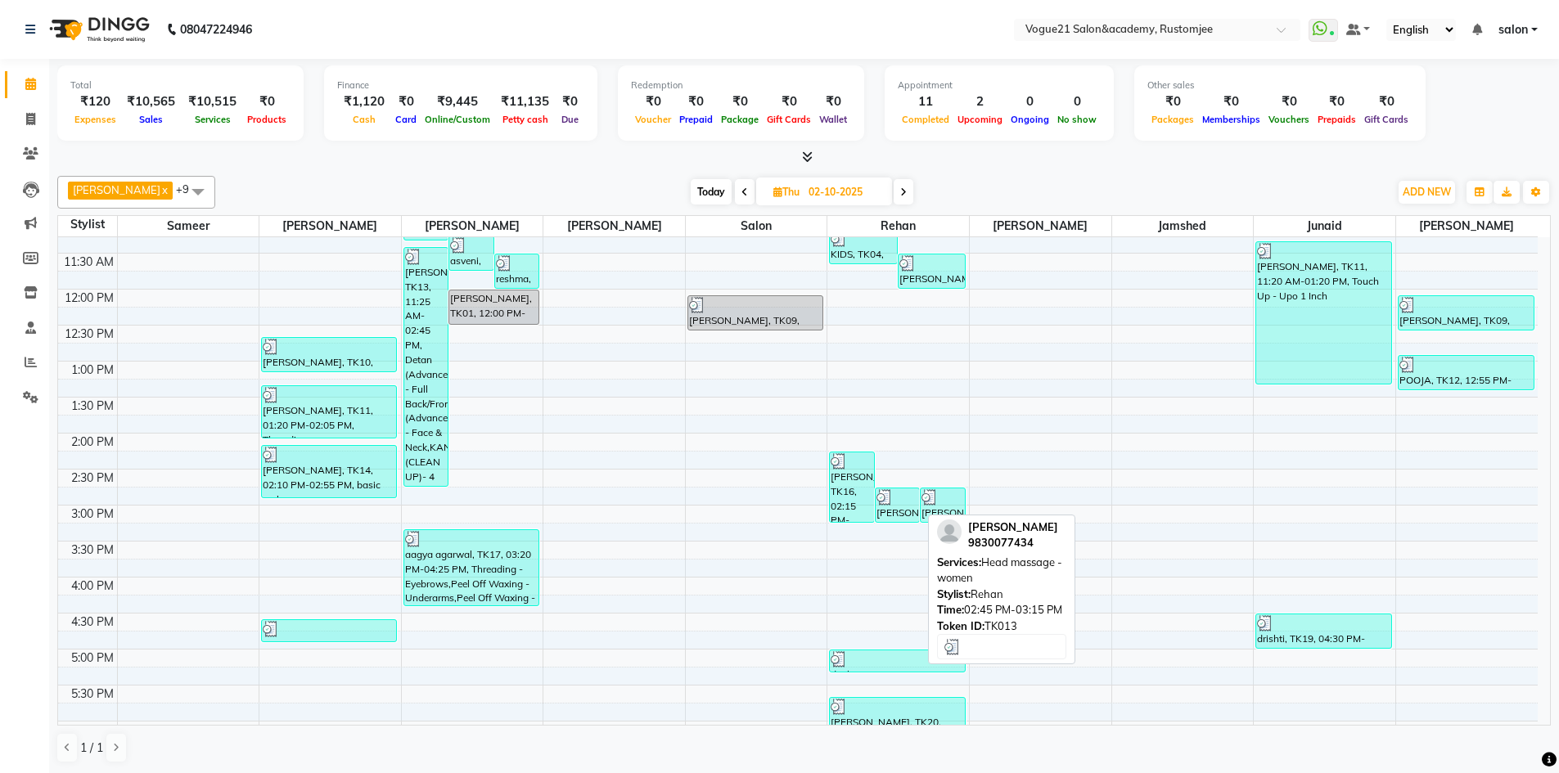
click at [886, 510] on div "sarita mishra, TK13, 02:45 PM-03:15 PM, Head massage - women" at bounding box center [897, 506] width 43 height 34
select select "3"
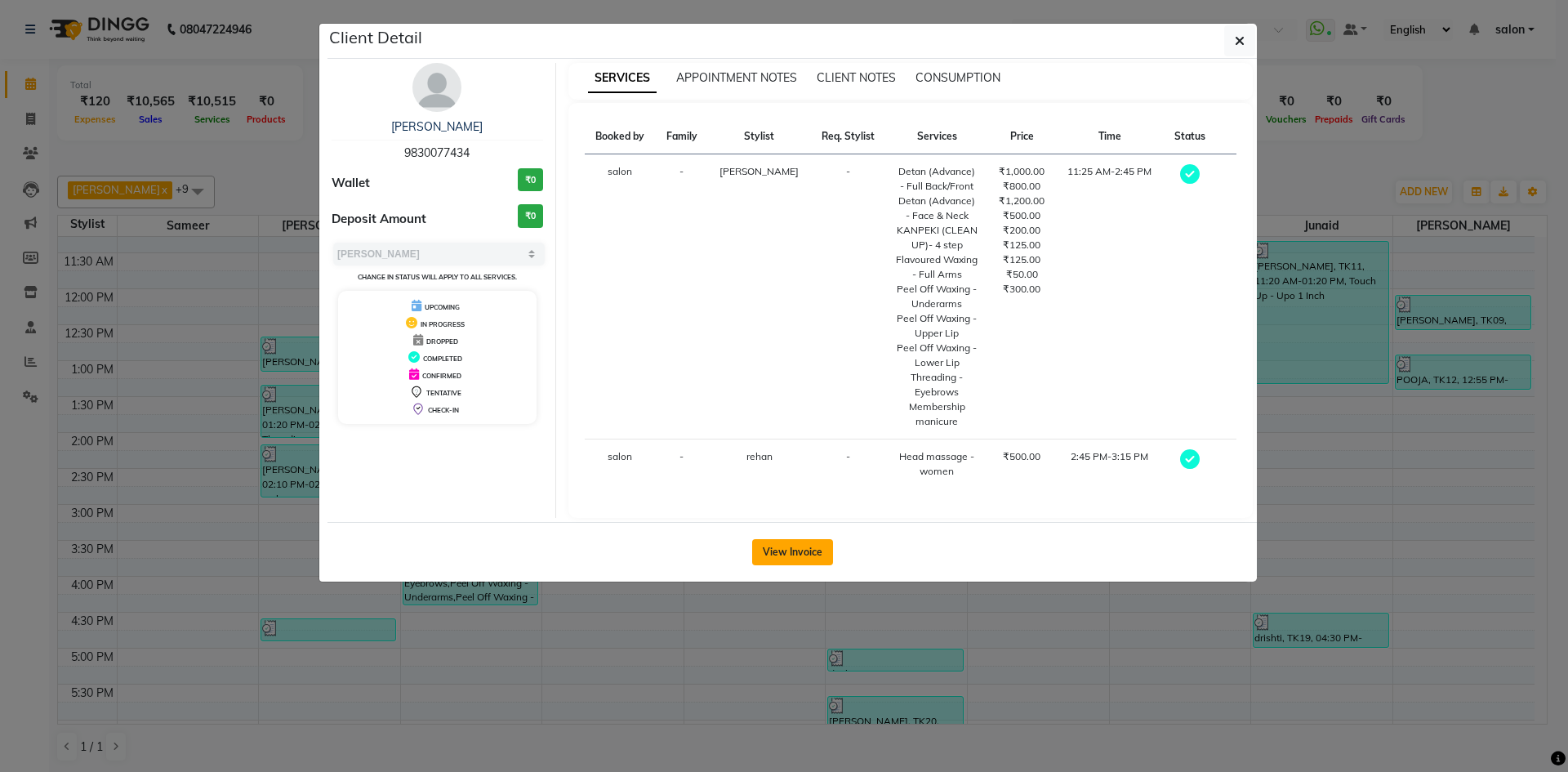
click at [796, 553] on button "View Invoice" at bounding box center [792, 552] width 81 height 26
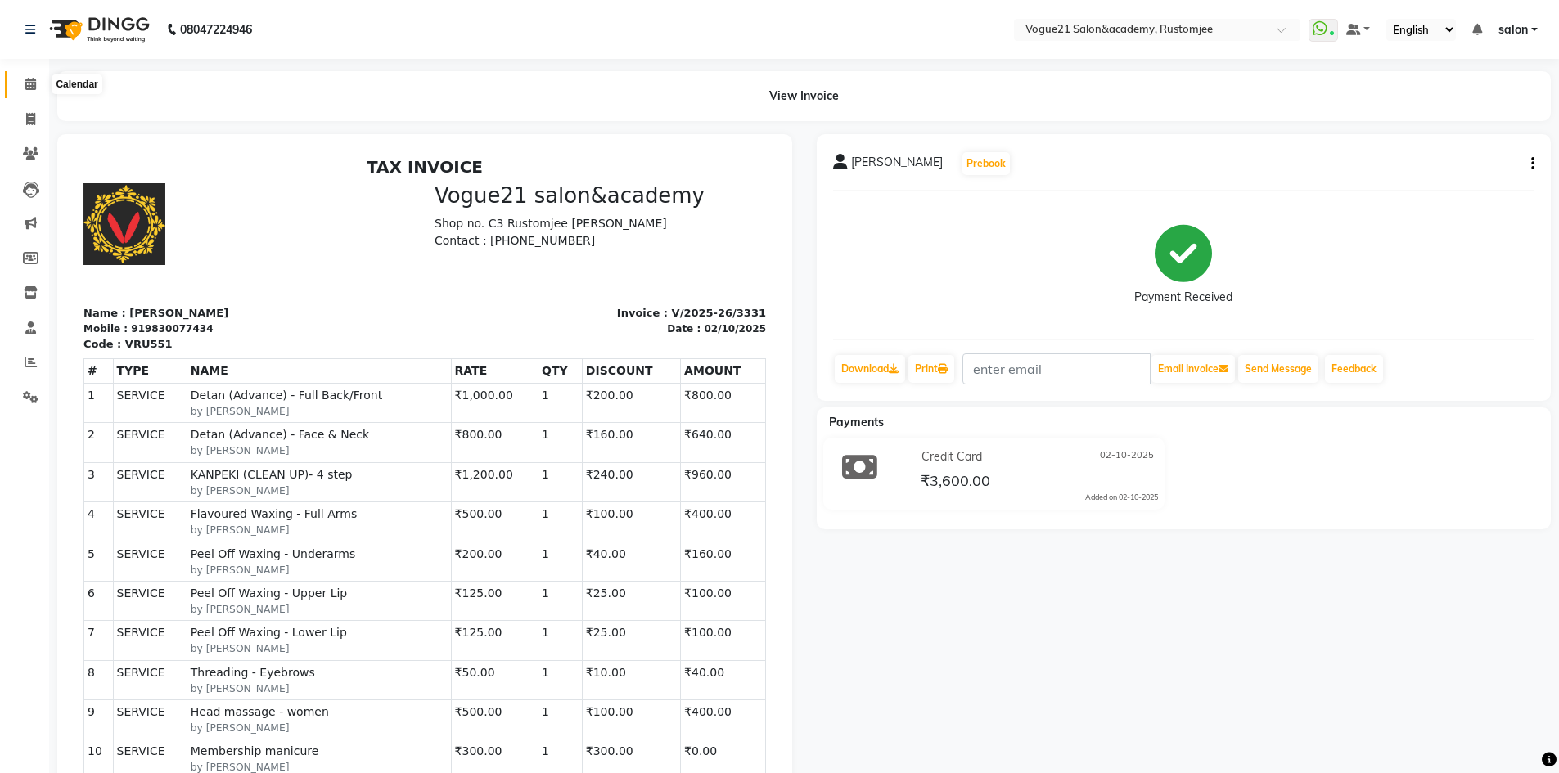
click at [34, 83] on icon at bounding box center [30, 84] width 11 height 12
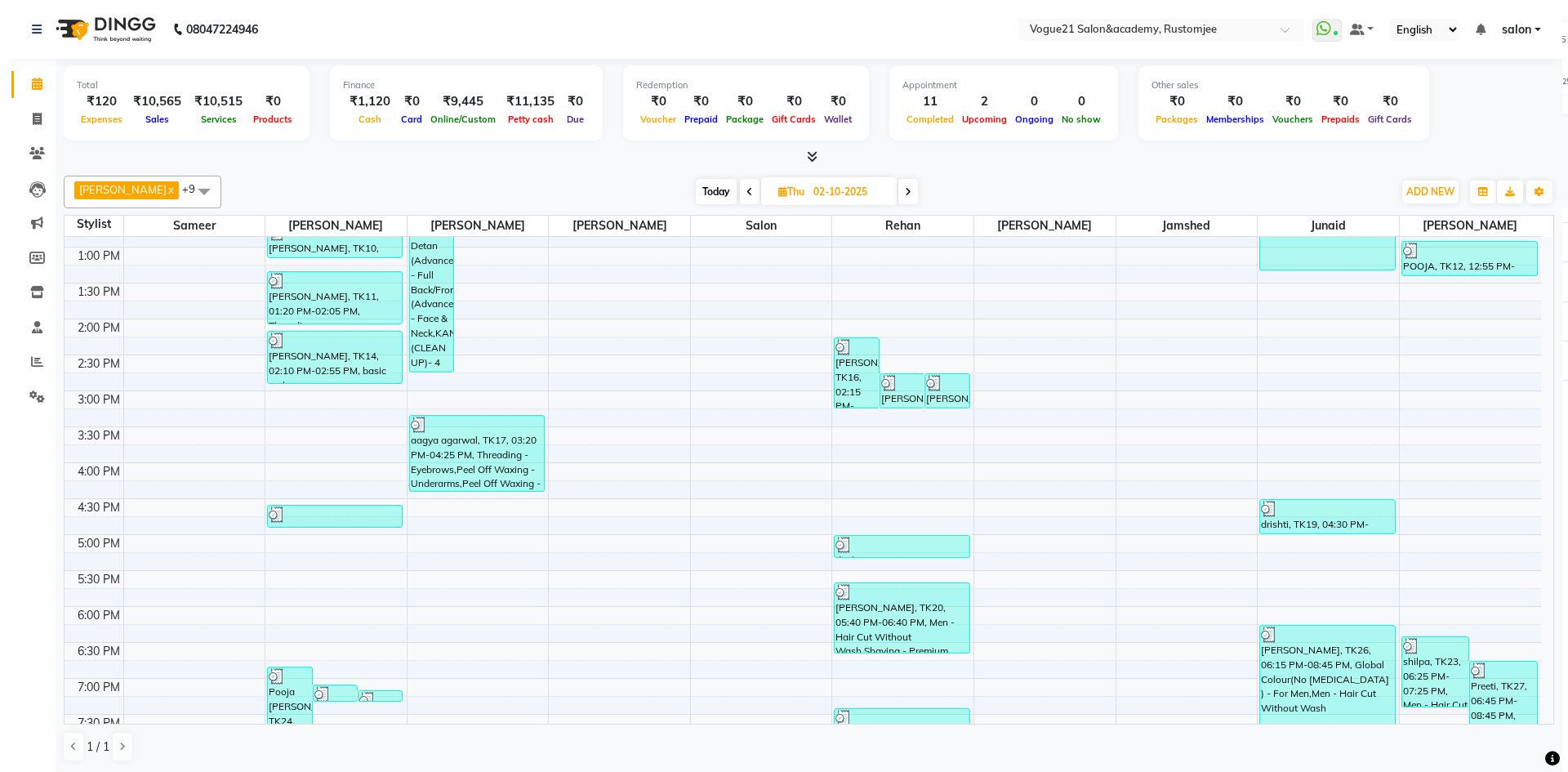
scroll to position [284, 0]
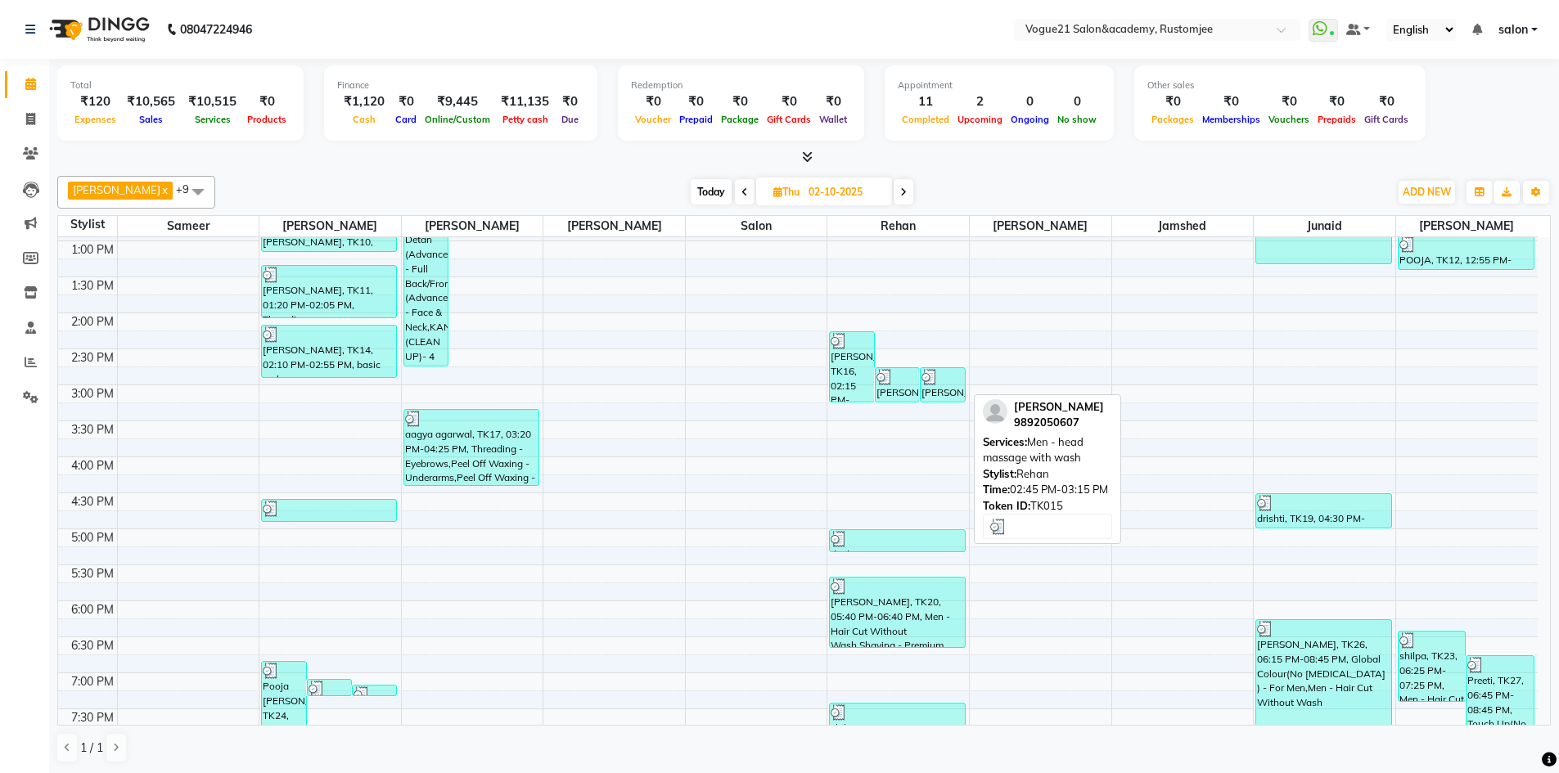
click at [933, 390] on div "udit, TK15, 02:45 PM-03:15 PM, Men - head massage with wash" at bounding box center [942, 385] width 43 height 34
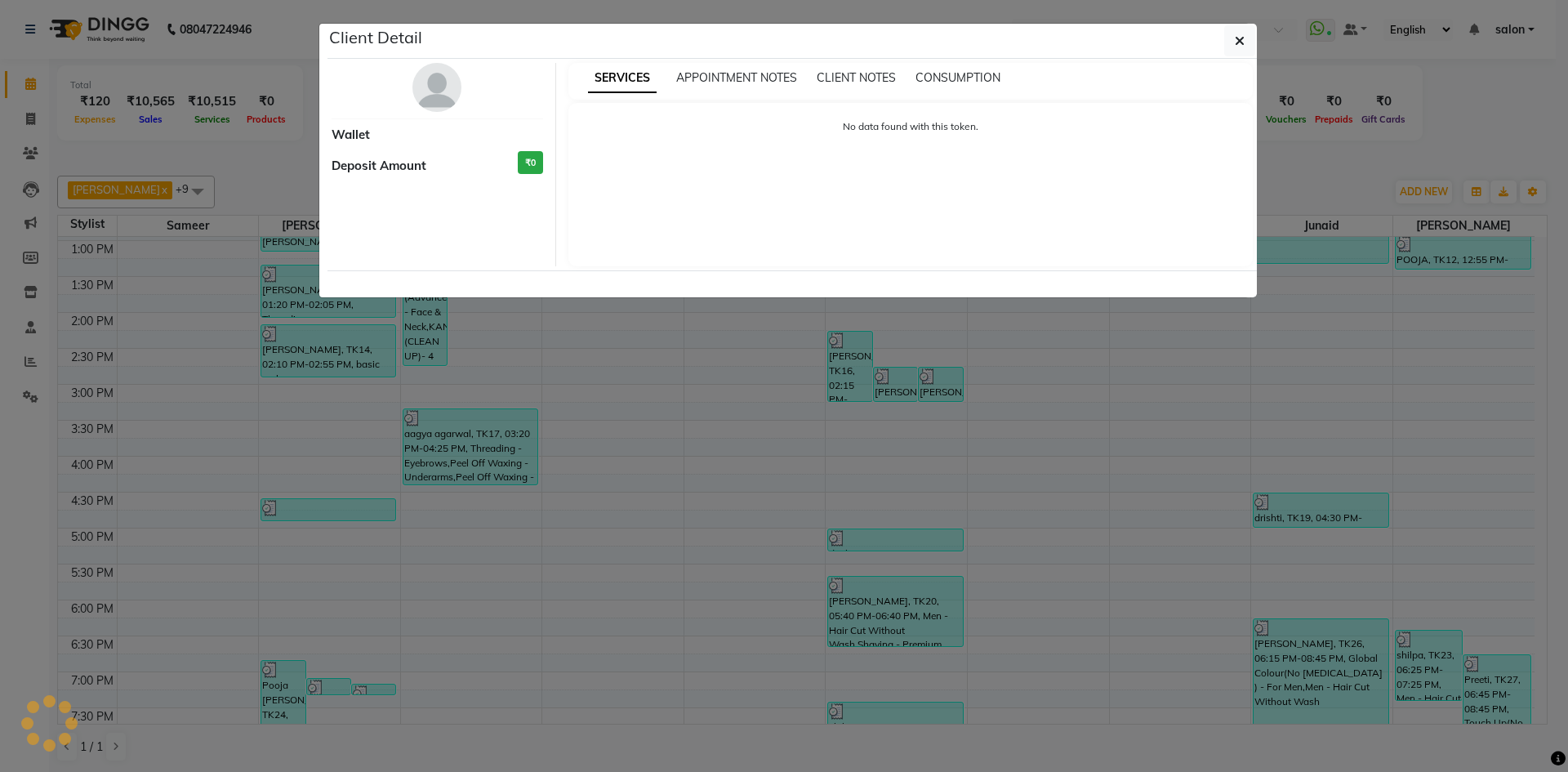
select select "3"
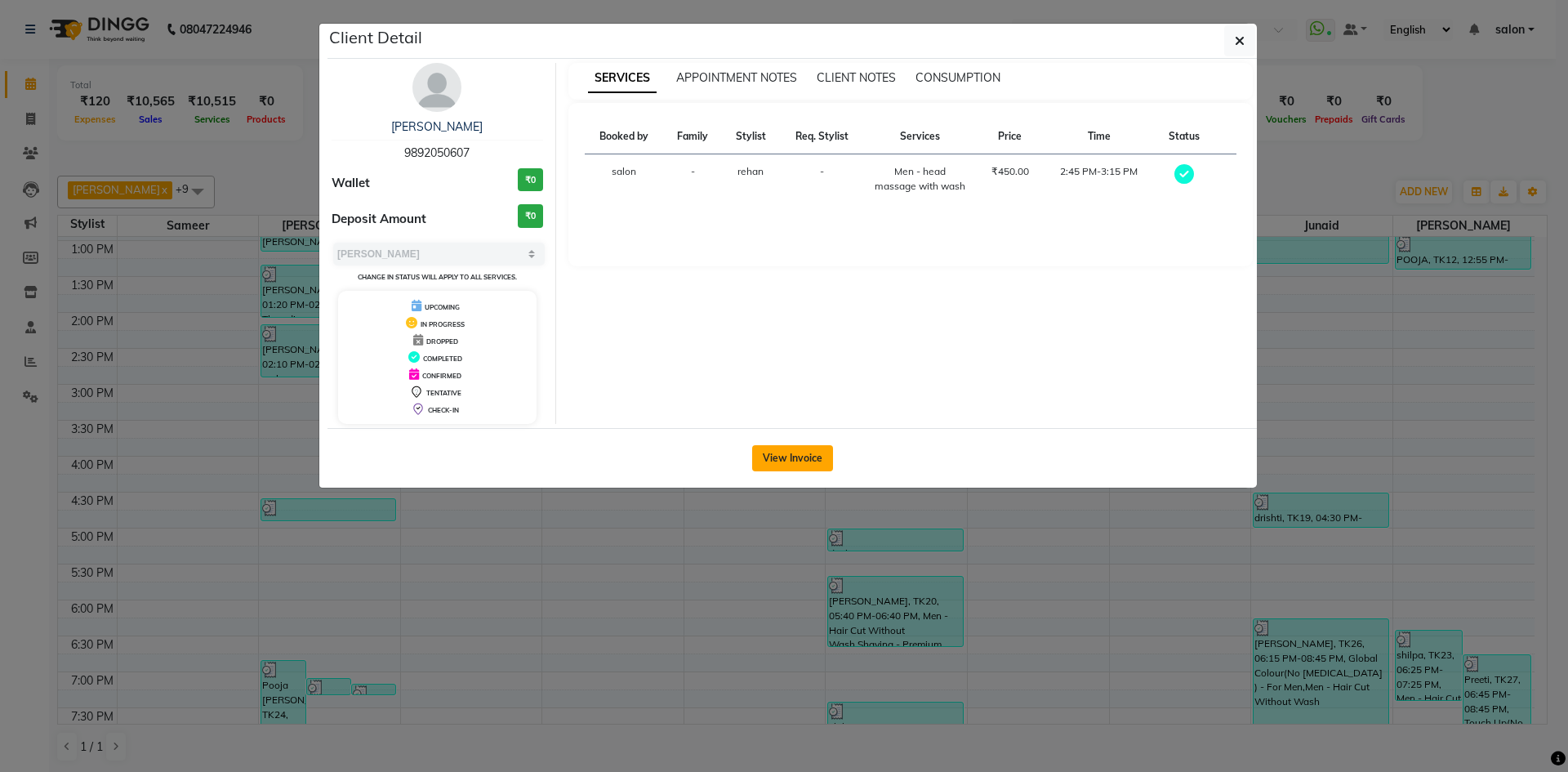
click at [805, 453] on button "View Invoice" at bounding box center [792, 458] width 81 height 26
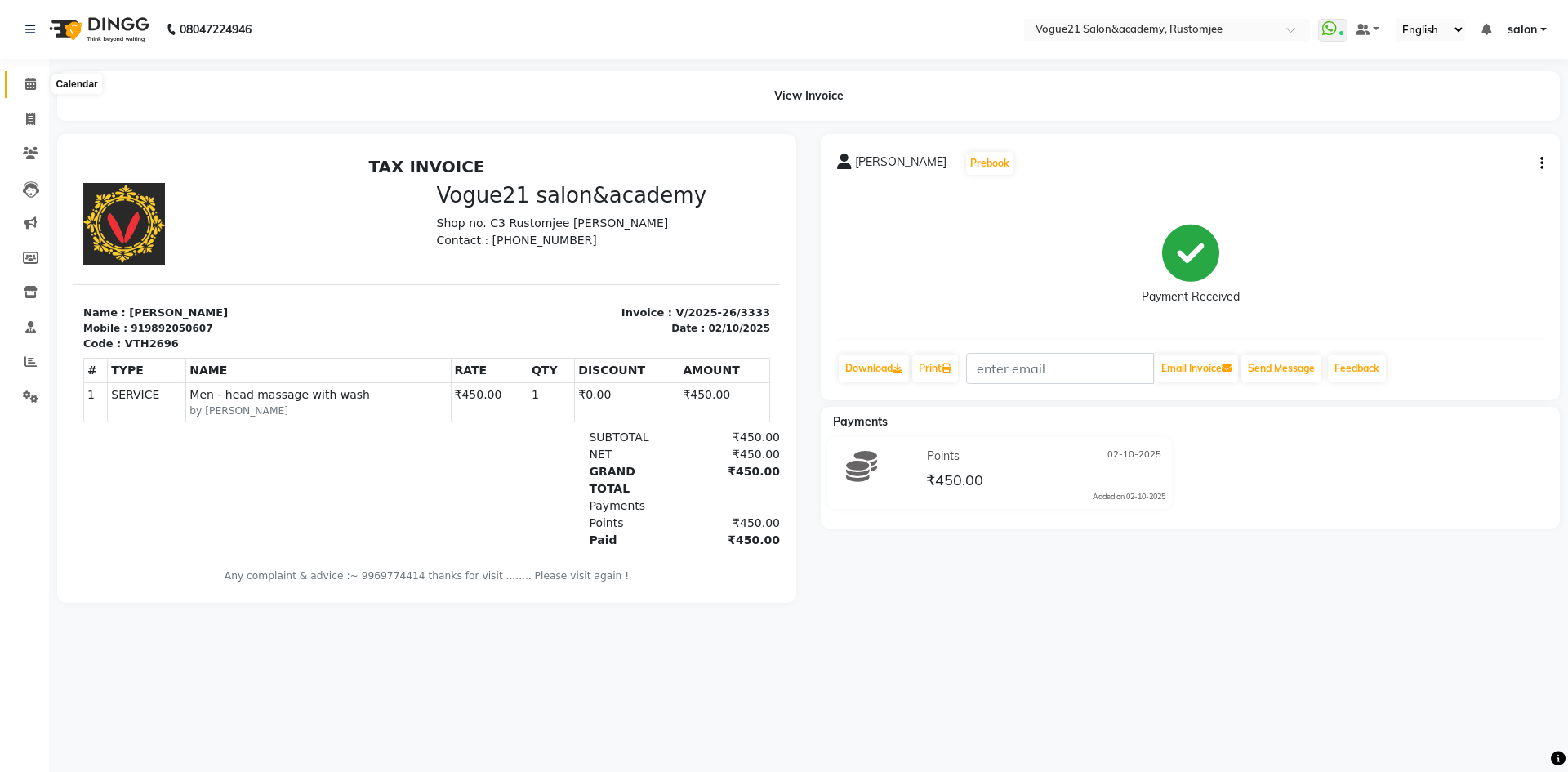
click at [24, 83] on span at bounding box center [30, 84] width 29 height 19
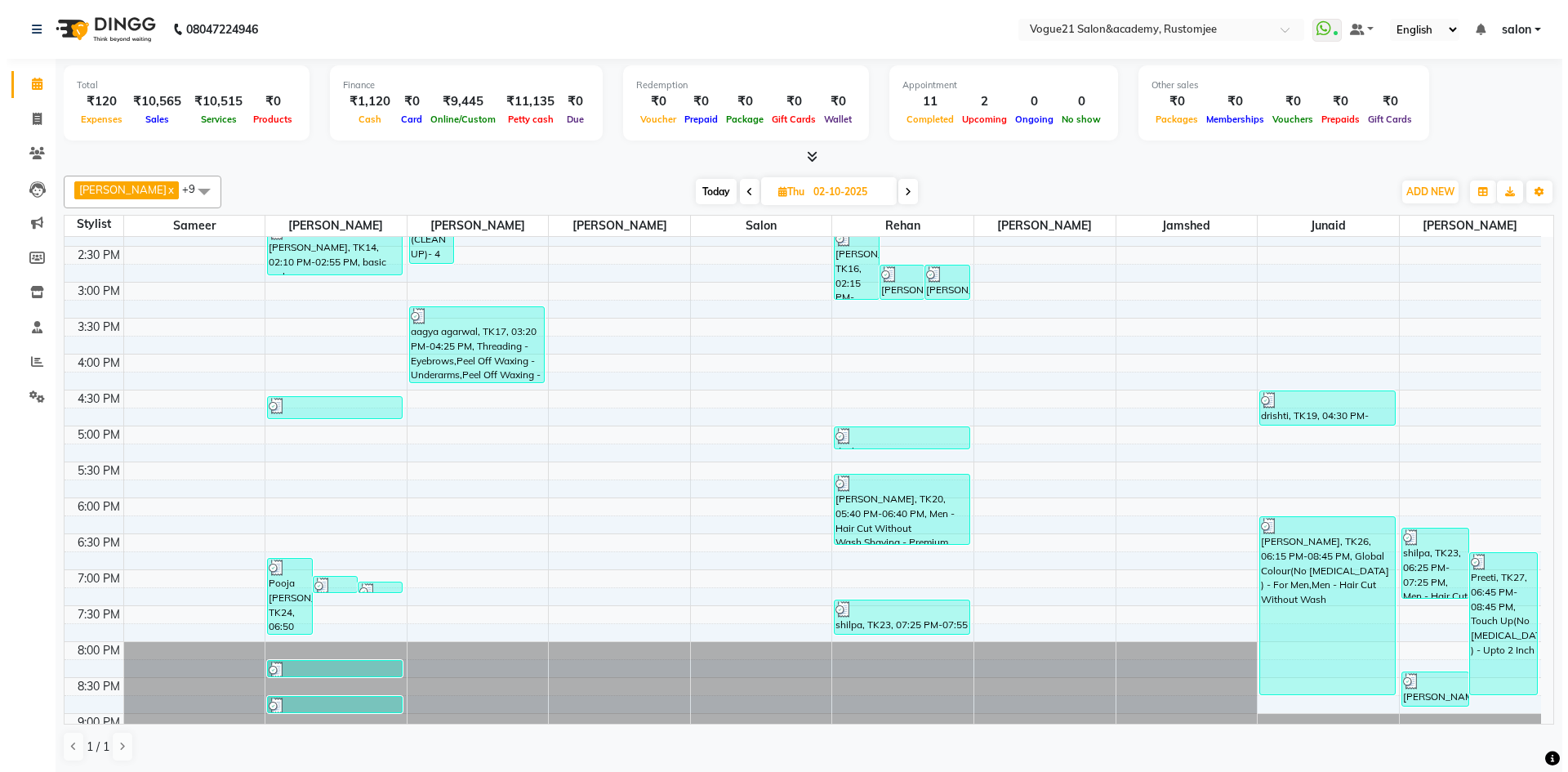
scroll to position [447, 0]
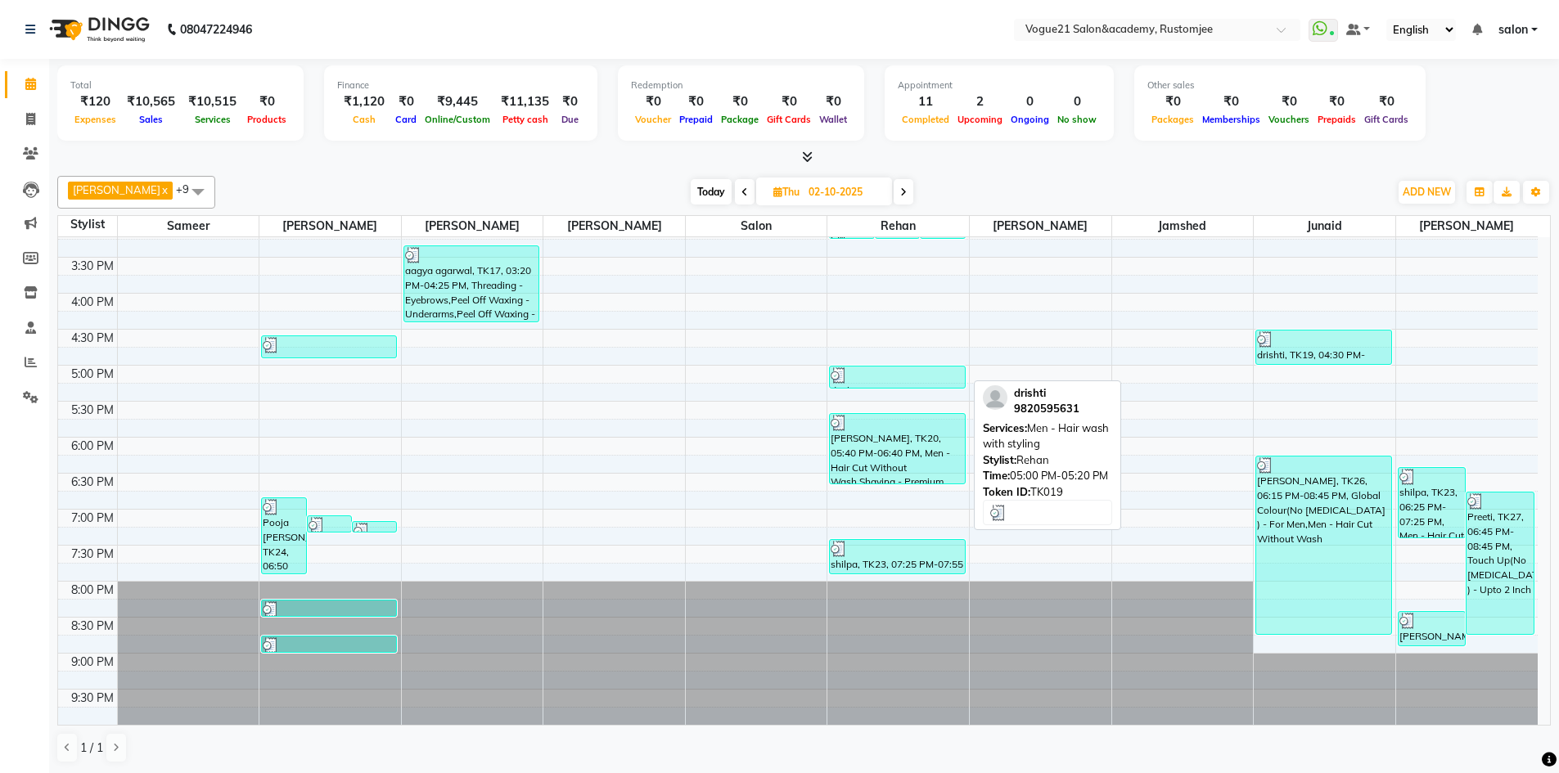
click at [896, 377] on div at bounding box center [897, 376] width 133 height 16
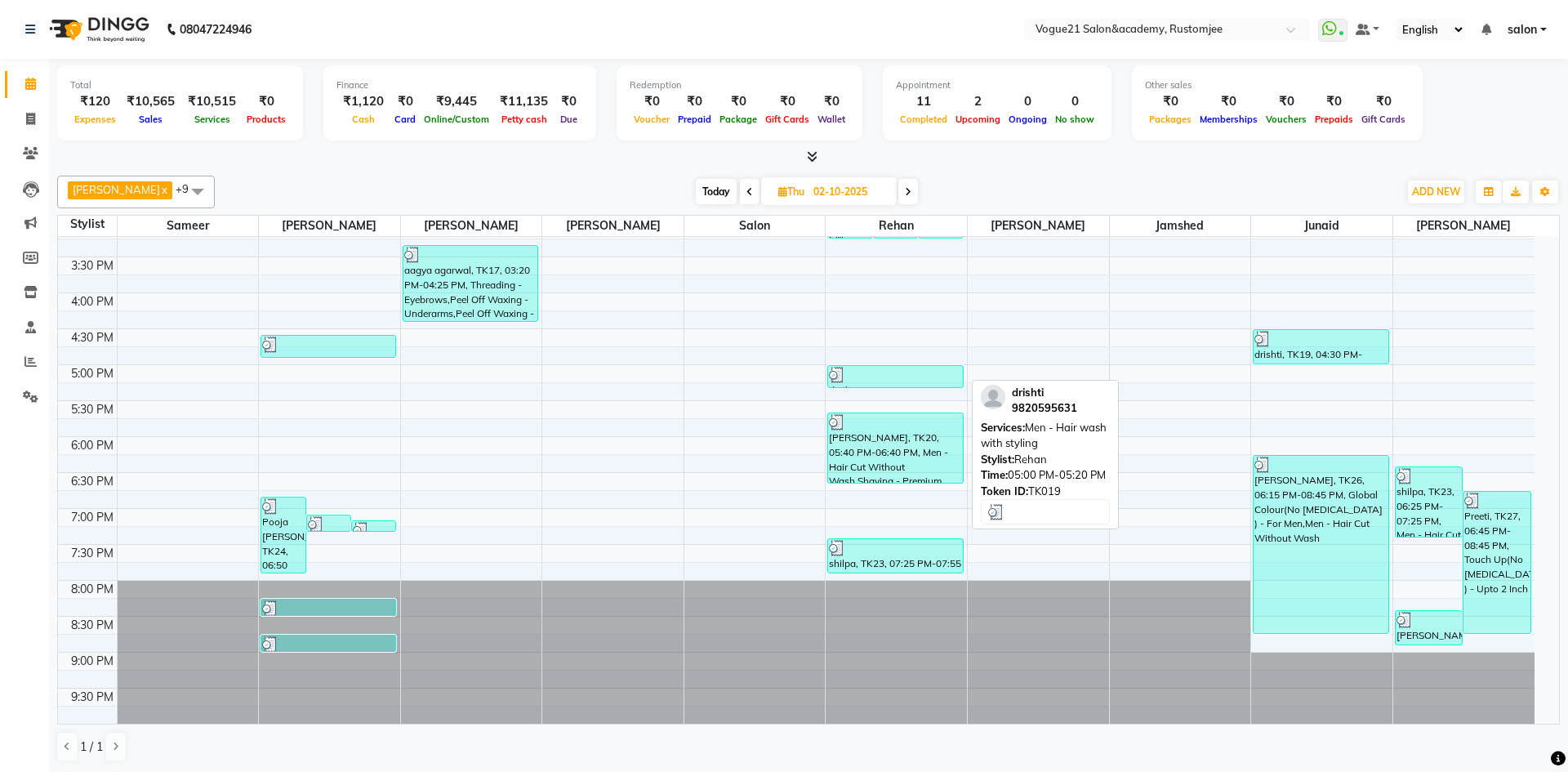
select select "3"
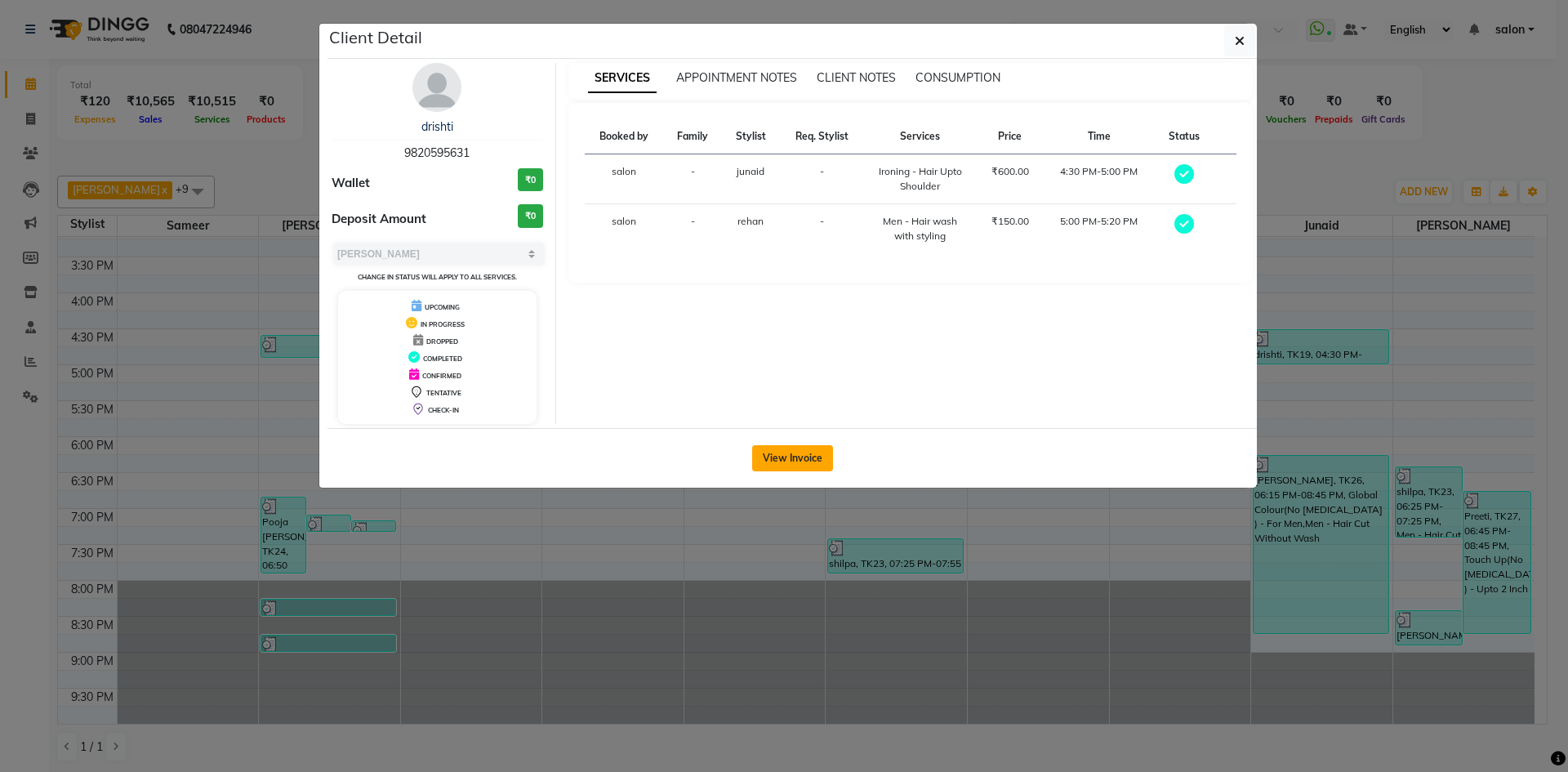
click at [799, 458] on button "View Invoice" at bounding box center [792, 458] width 81 height 26
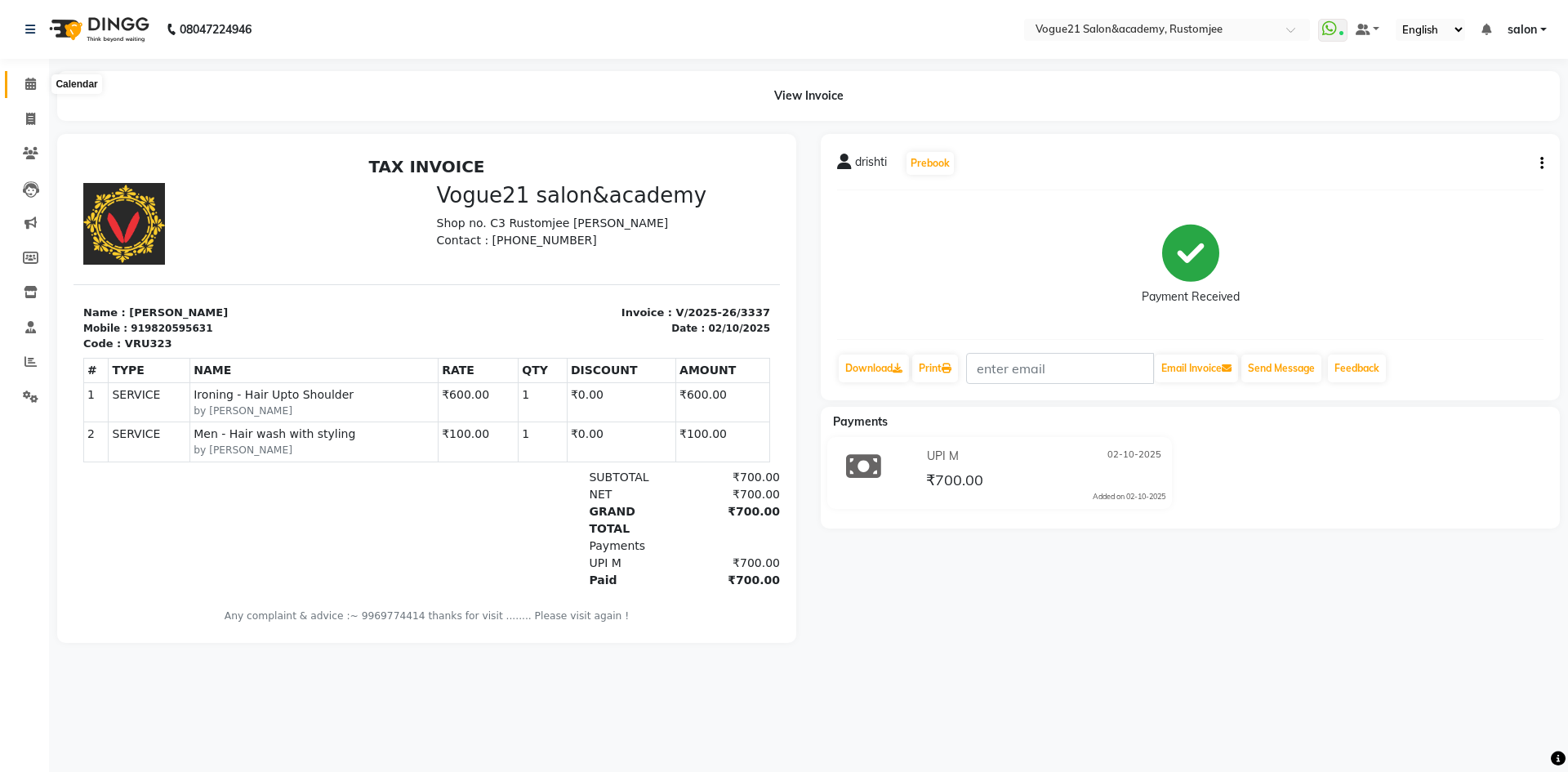
click at [34, 75] on span at bounding box center [30, 84] width 29 height 19
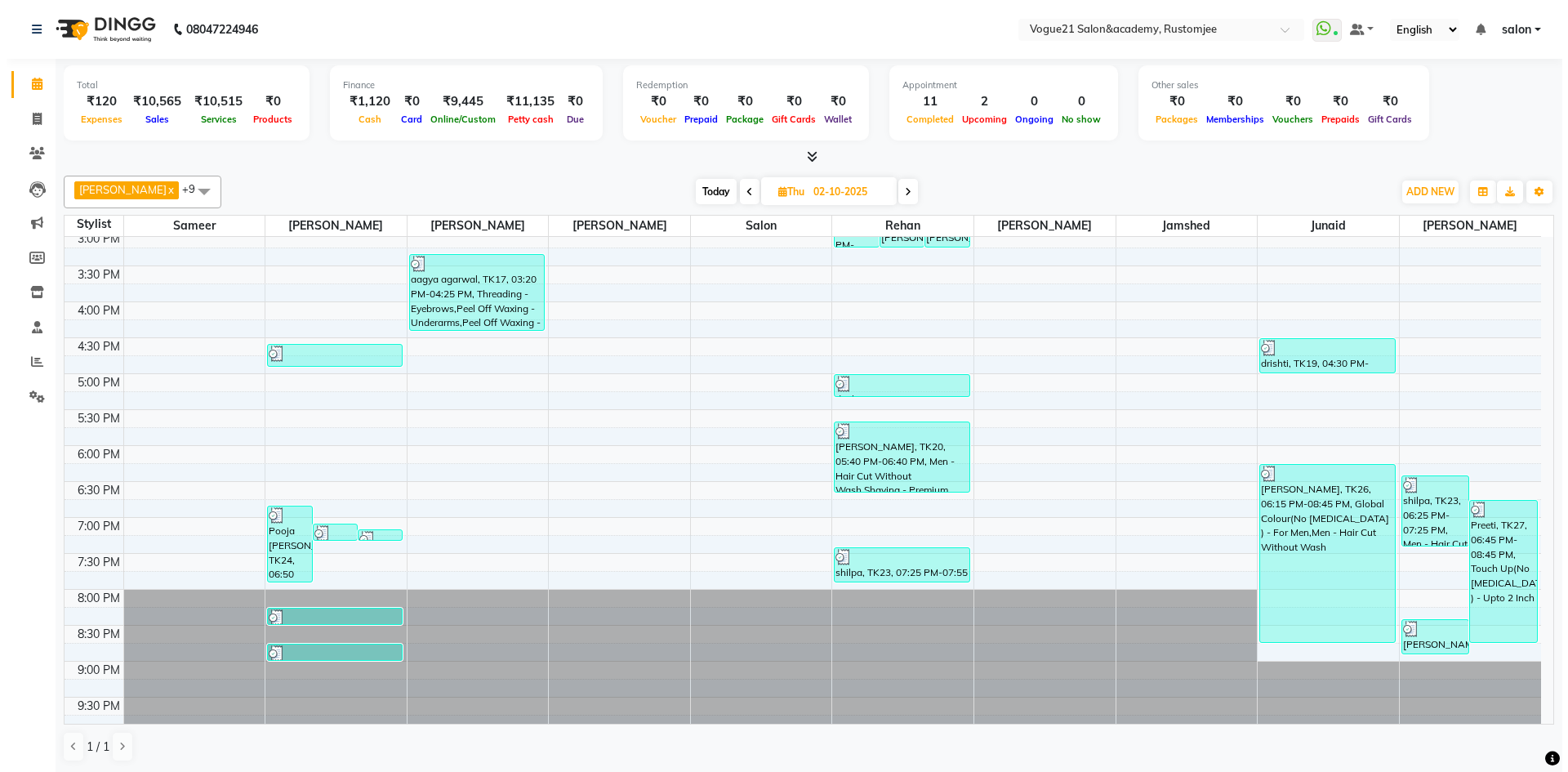
scroll to position [447, 0]
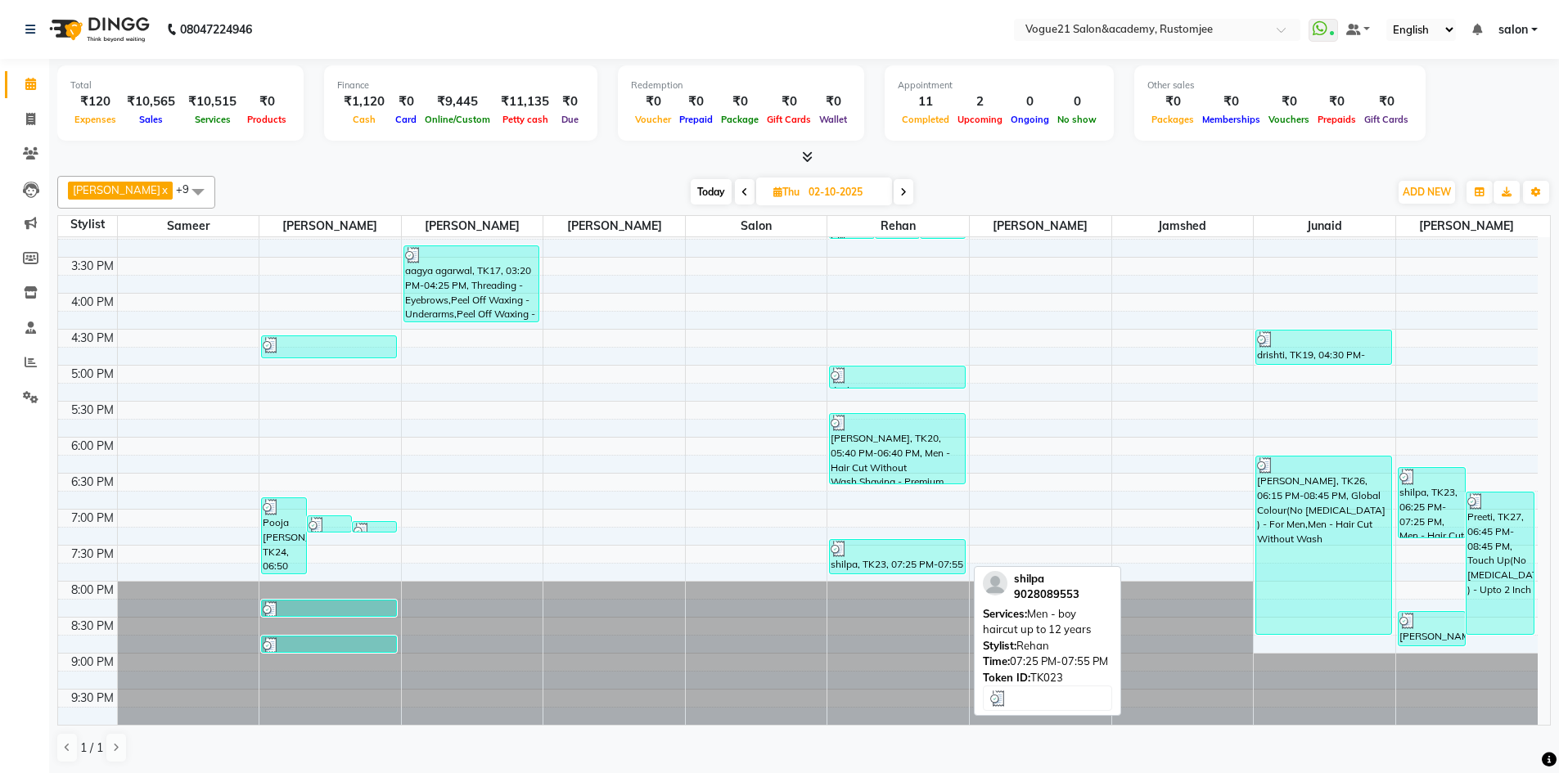
click at [900, 557] on div "shilpa, TK23, 07:25 PM-07:55 PM, Men - boy haircut up to 12 years" at bounding box center [897, 557] width 134 height 34
select select "3"
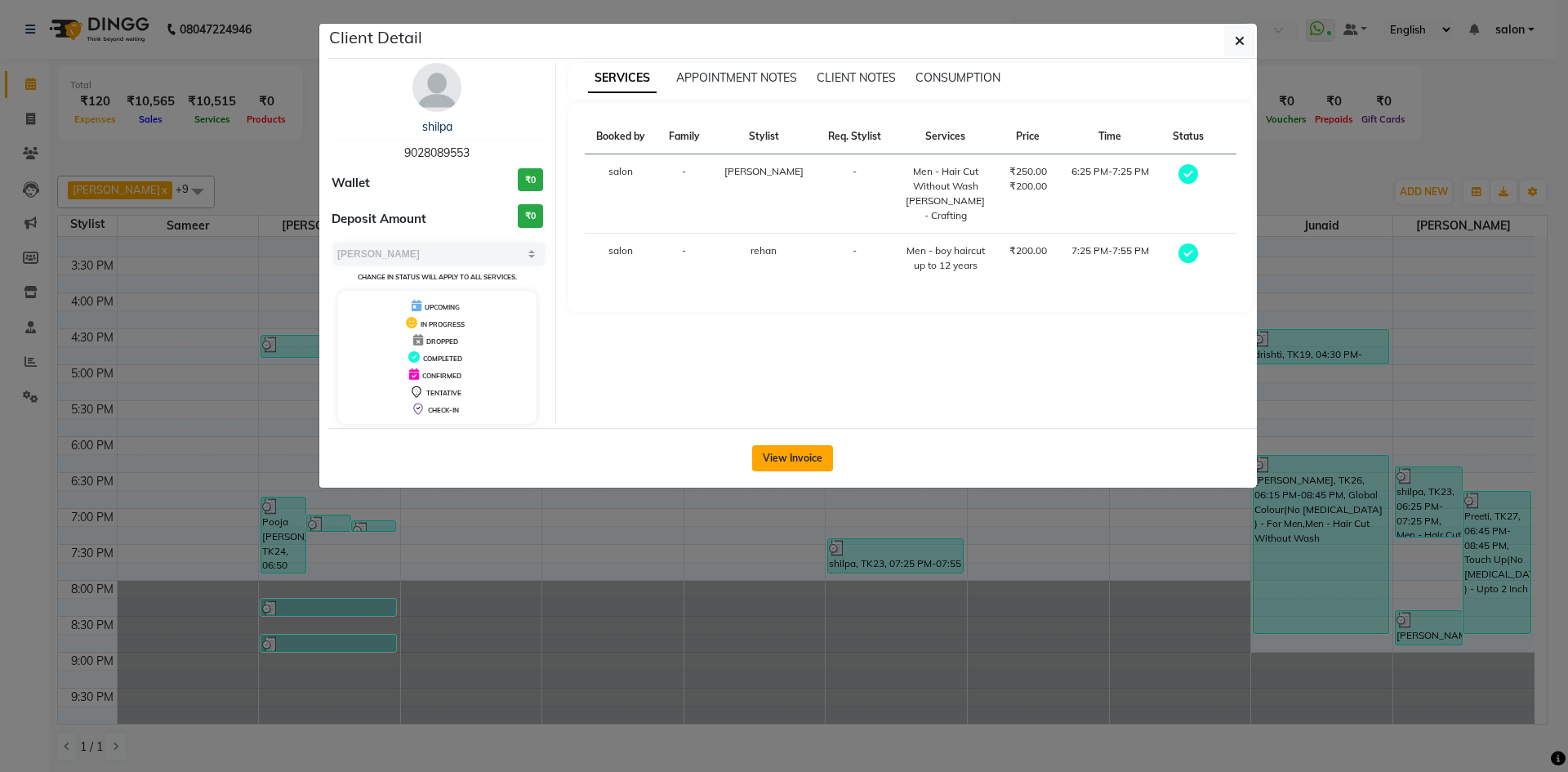
click at [785, 457] on button "View Invoice" at bounding box center [792, 458] width 81 height 26
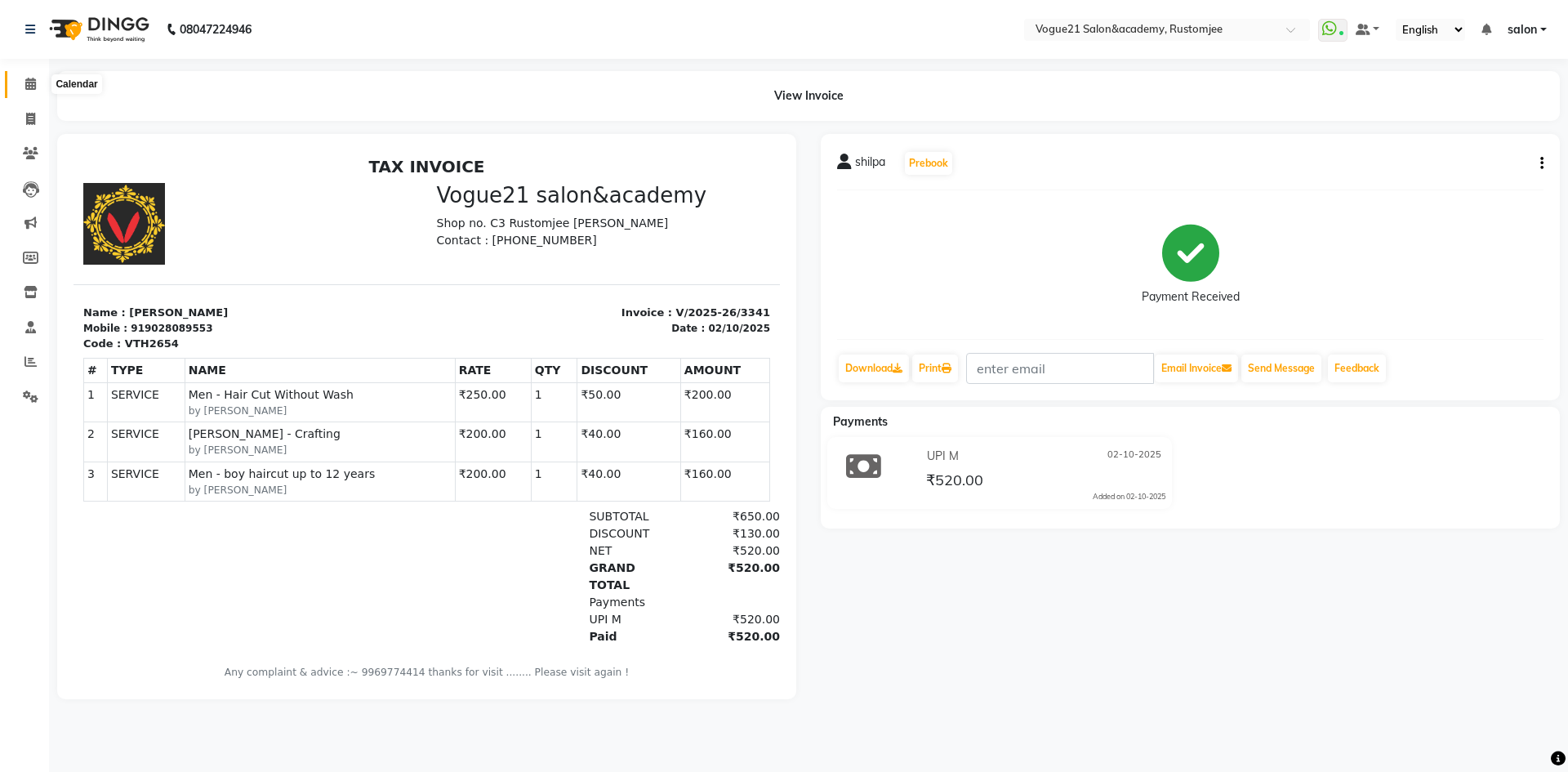
click at [35, 79] on icon at bounding box center [30, 84] width 11 height 12
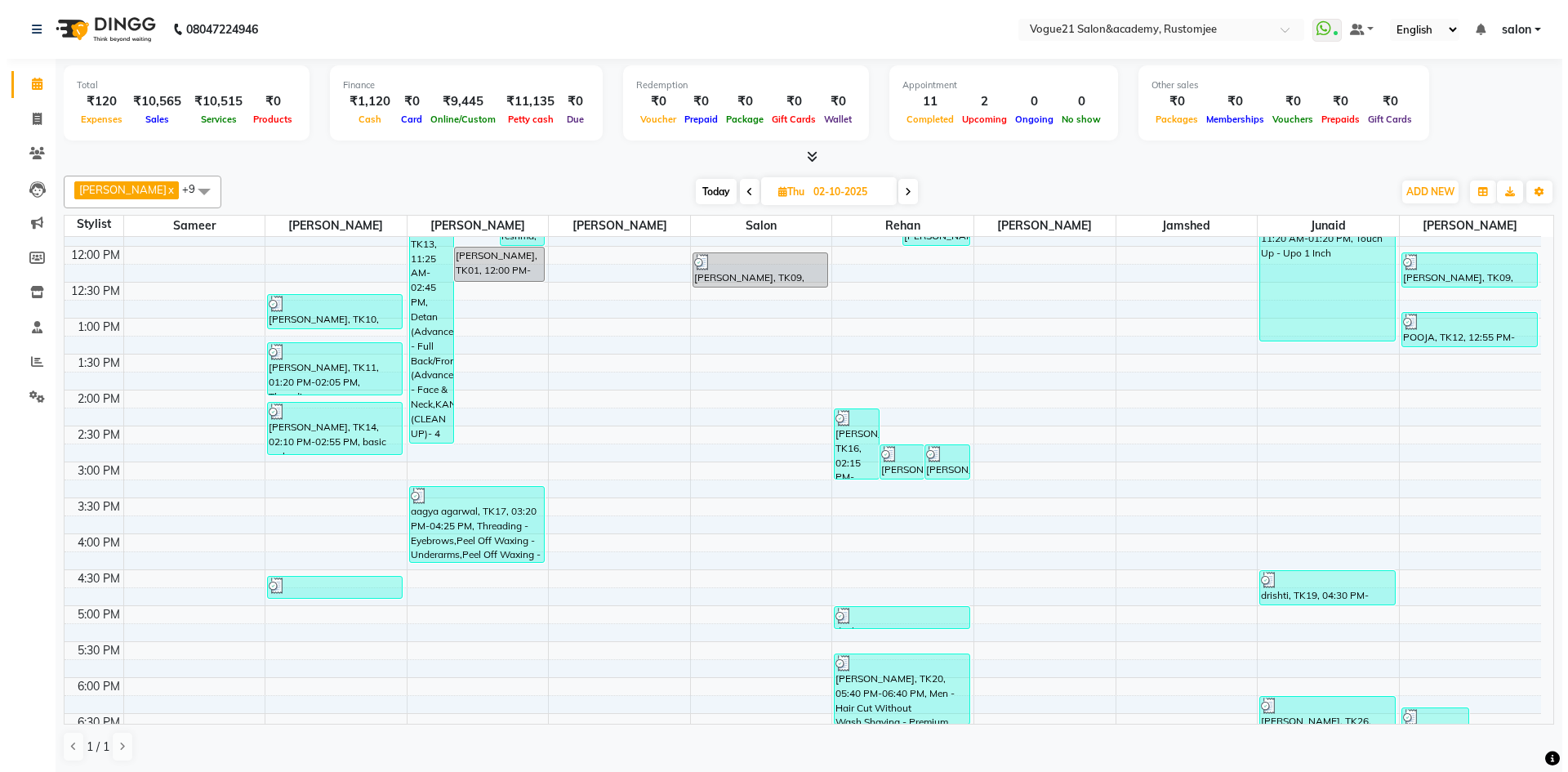
scroll to position [327, 0]
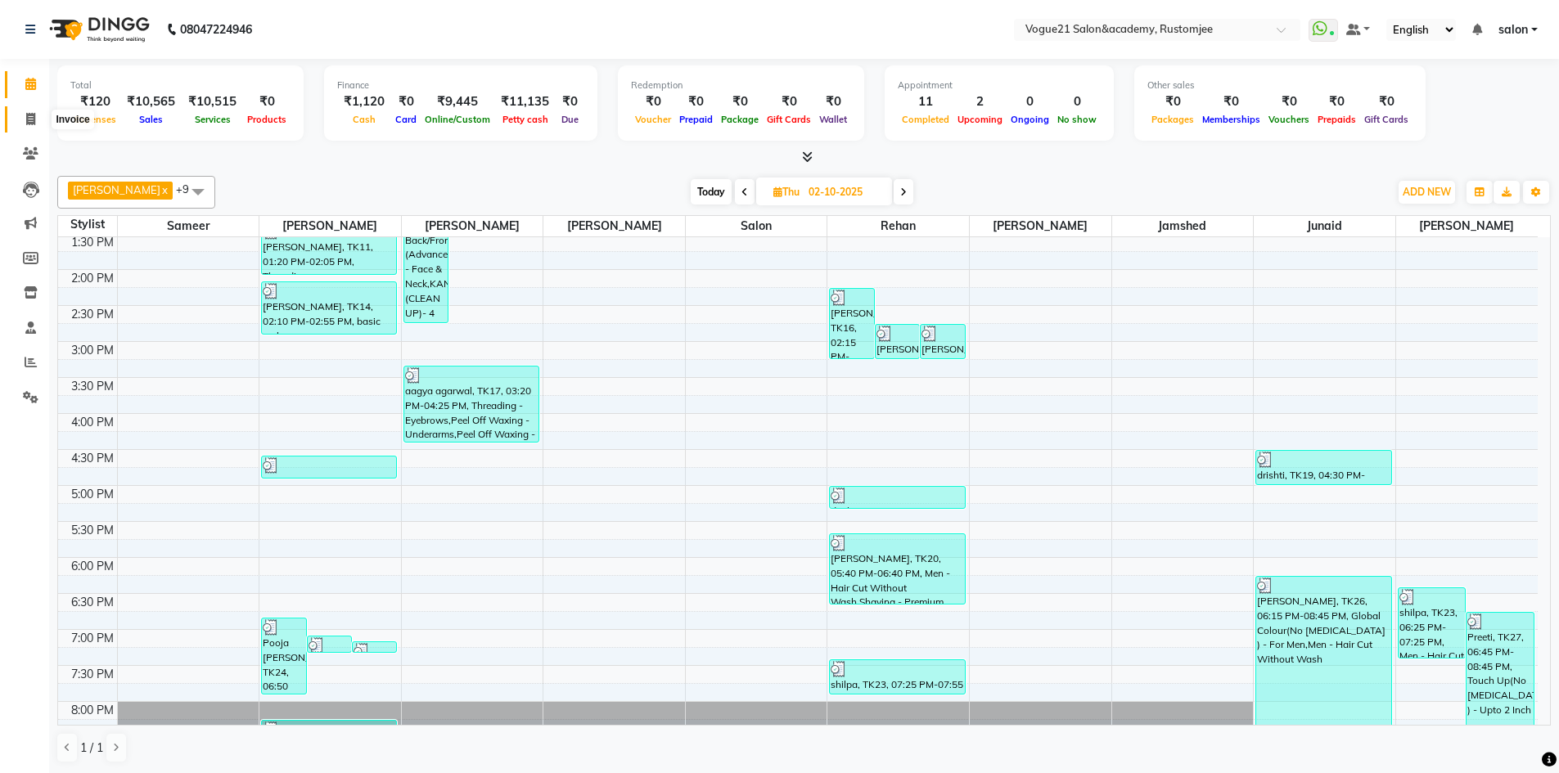
click at [19, 122] on span at bounding box center [30, 119] width 29 height 19
select select "8171"
select select "service"
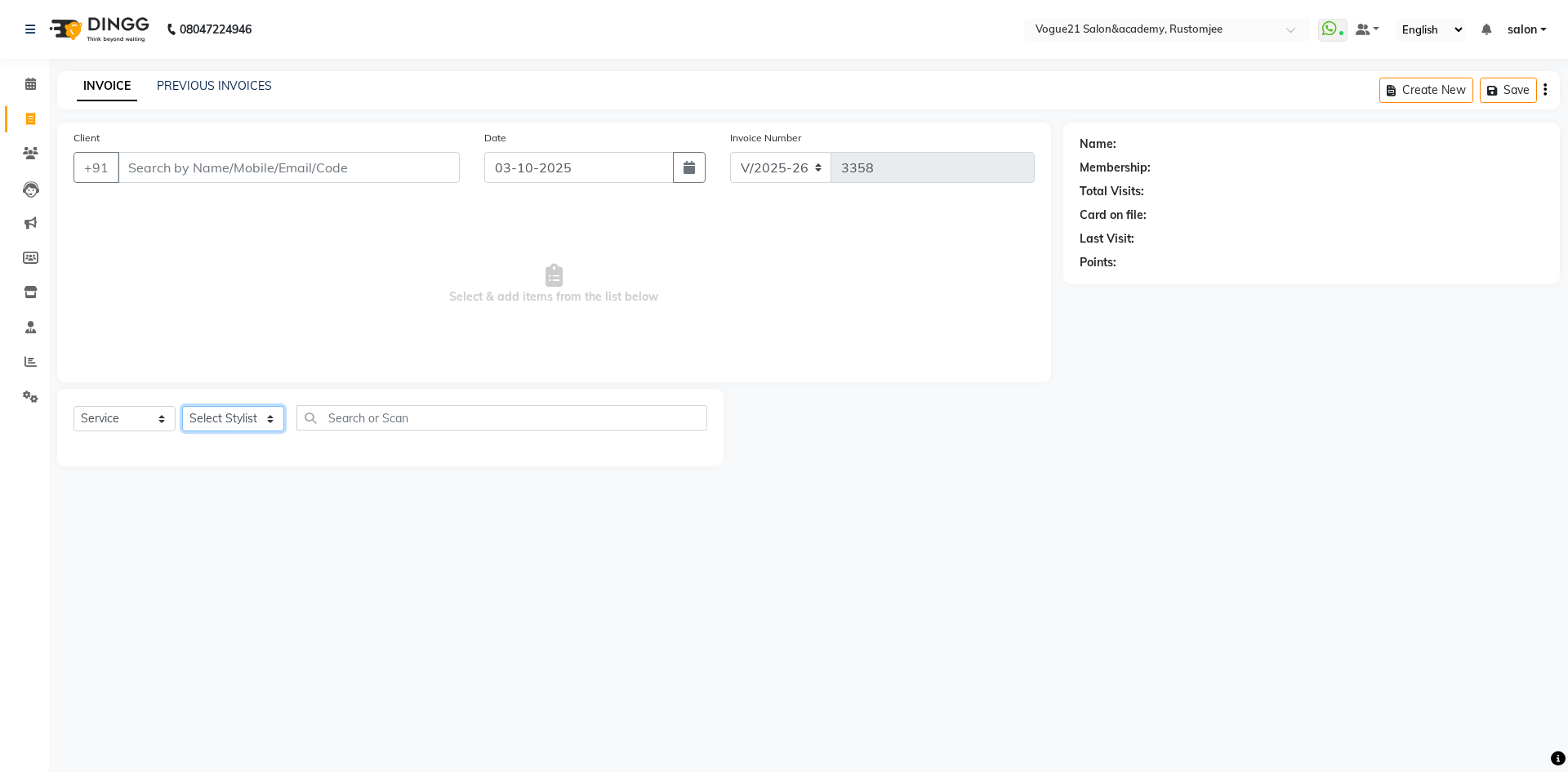
click at [252, 421] on select "Select Stylist aahil Aatish Survase alicia anju soni Jamshed junaid Pooja yadav…" at bounding box center [234, 418] width 102 height 25
select select "88708"
click at [183, 406] on select "Select Stylist aahil Aatish Survase alicia anju soni Jamshed junaid Pooja yadav…" at bounding box center [234, 418] width 102 height 25
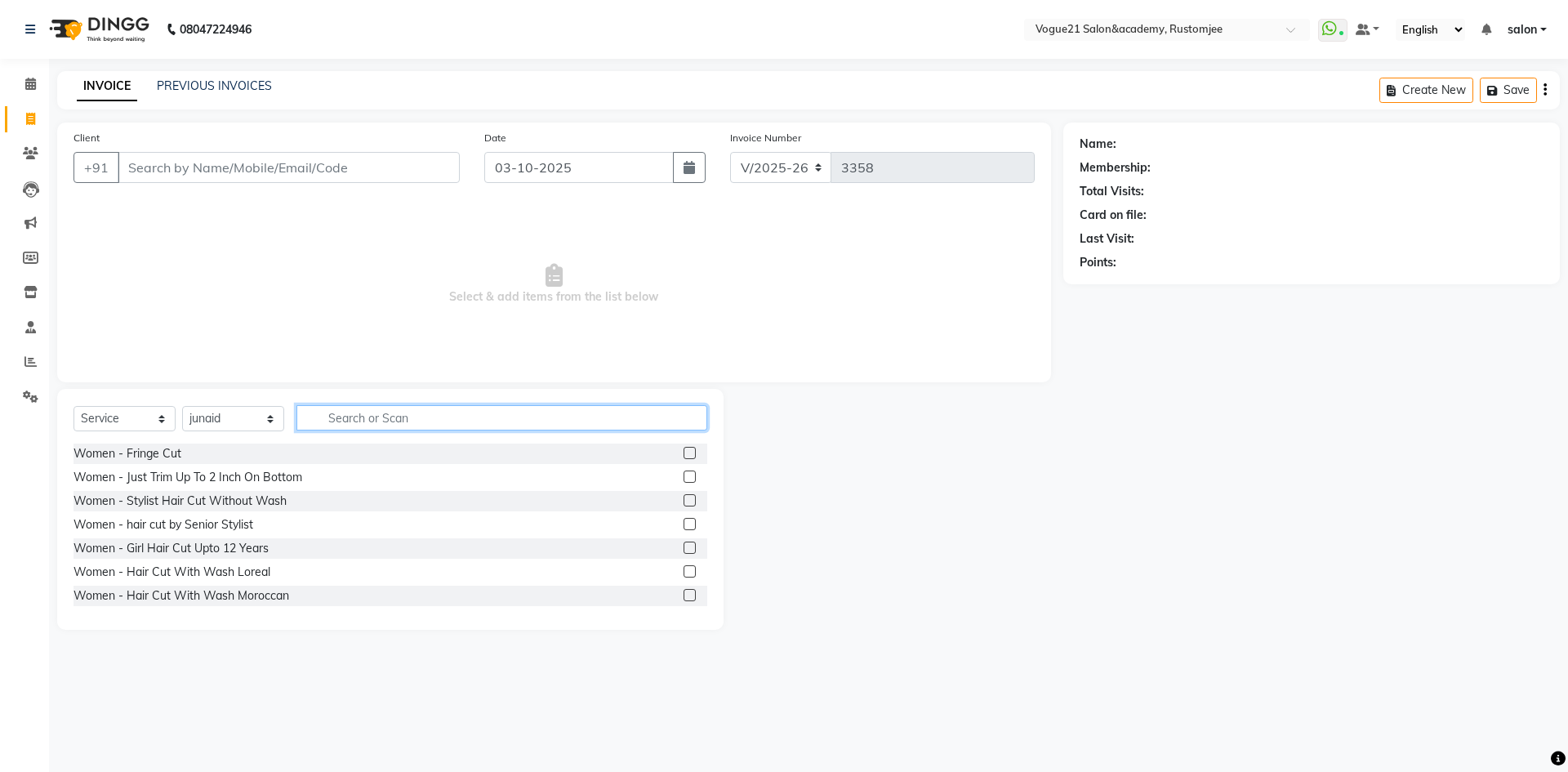
click at [363, 416] on input "text" at bounding box center [502, 417] width 411 height 25
click at [323, 165] on input "Client" at bounding box center [288, 167] width 342 height 31
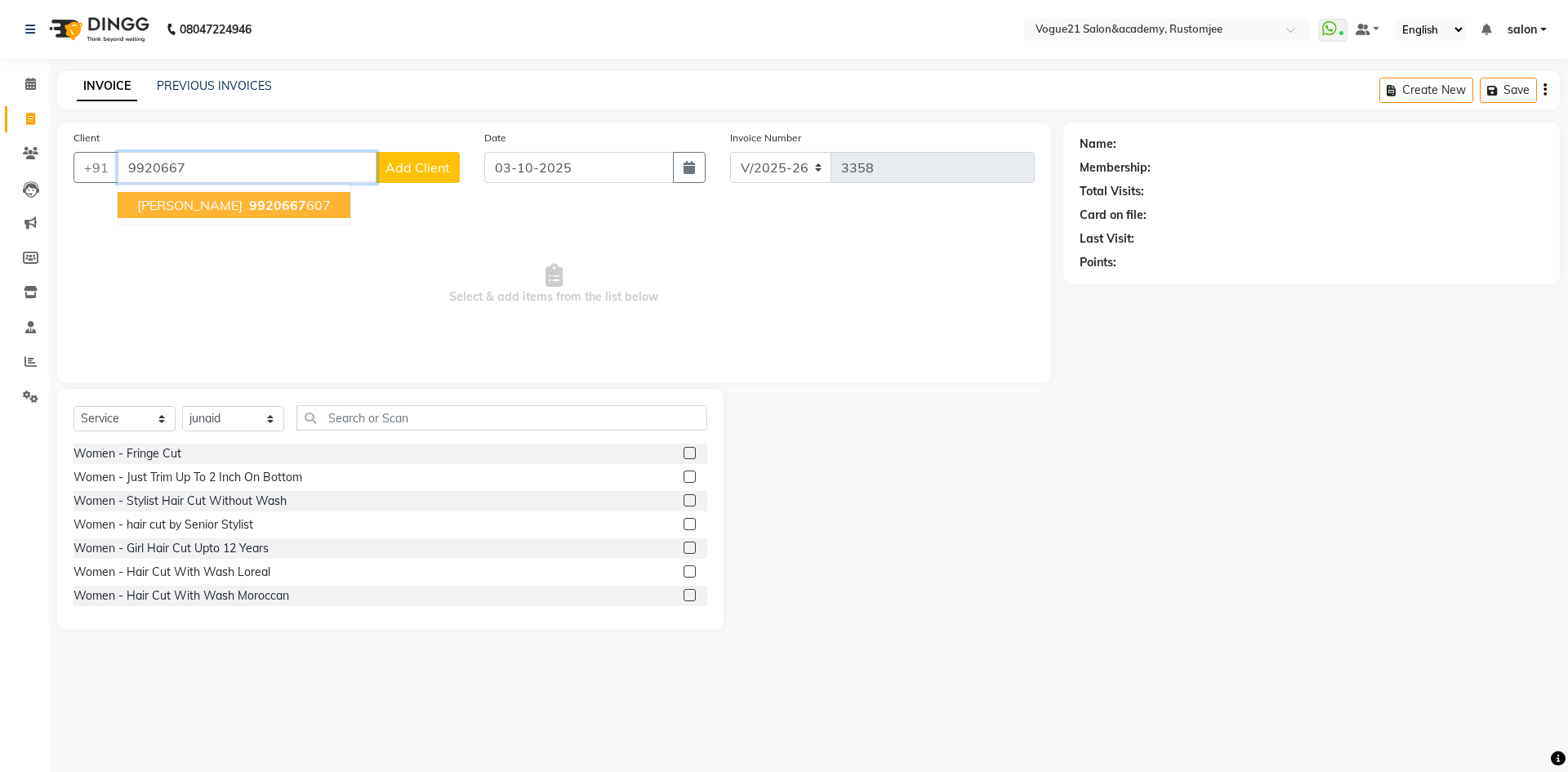
click at [263, 201] on ngb-highlight "9920667 607" at bounding box center [287, 205] width 85 height 16
type input "9920667607"
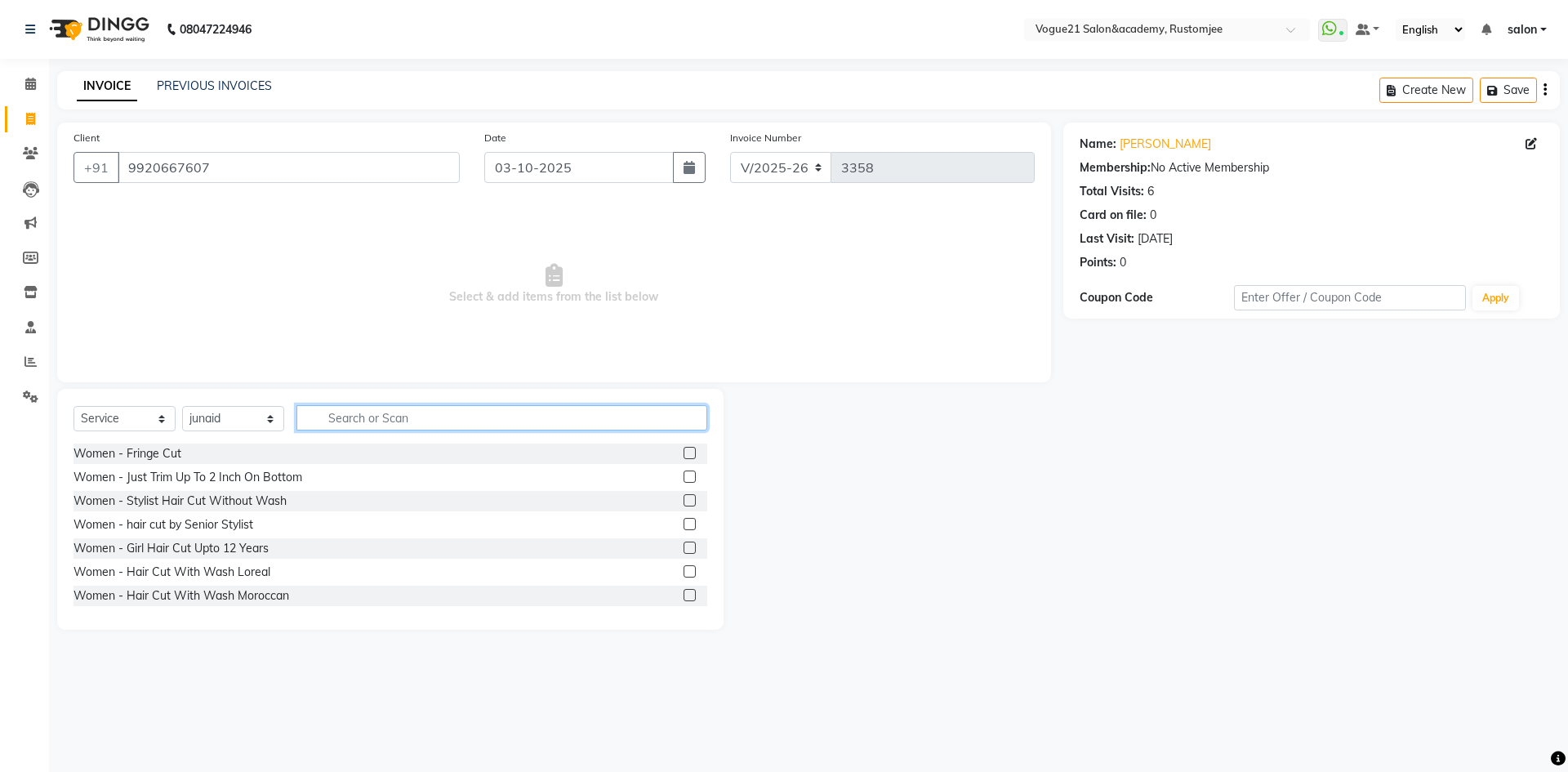
click at [356, 425] on input "text" at bounding box center [502, 417] width 411 height 25
click at [372, 427] on input "text" at bounding box center [502, 417] width 411 height 25
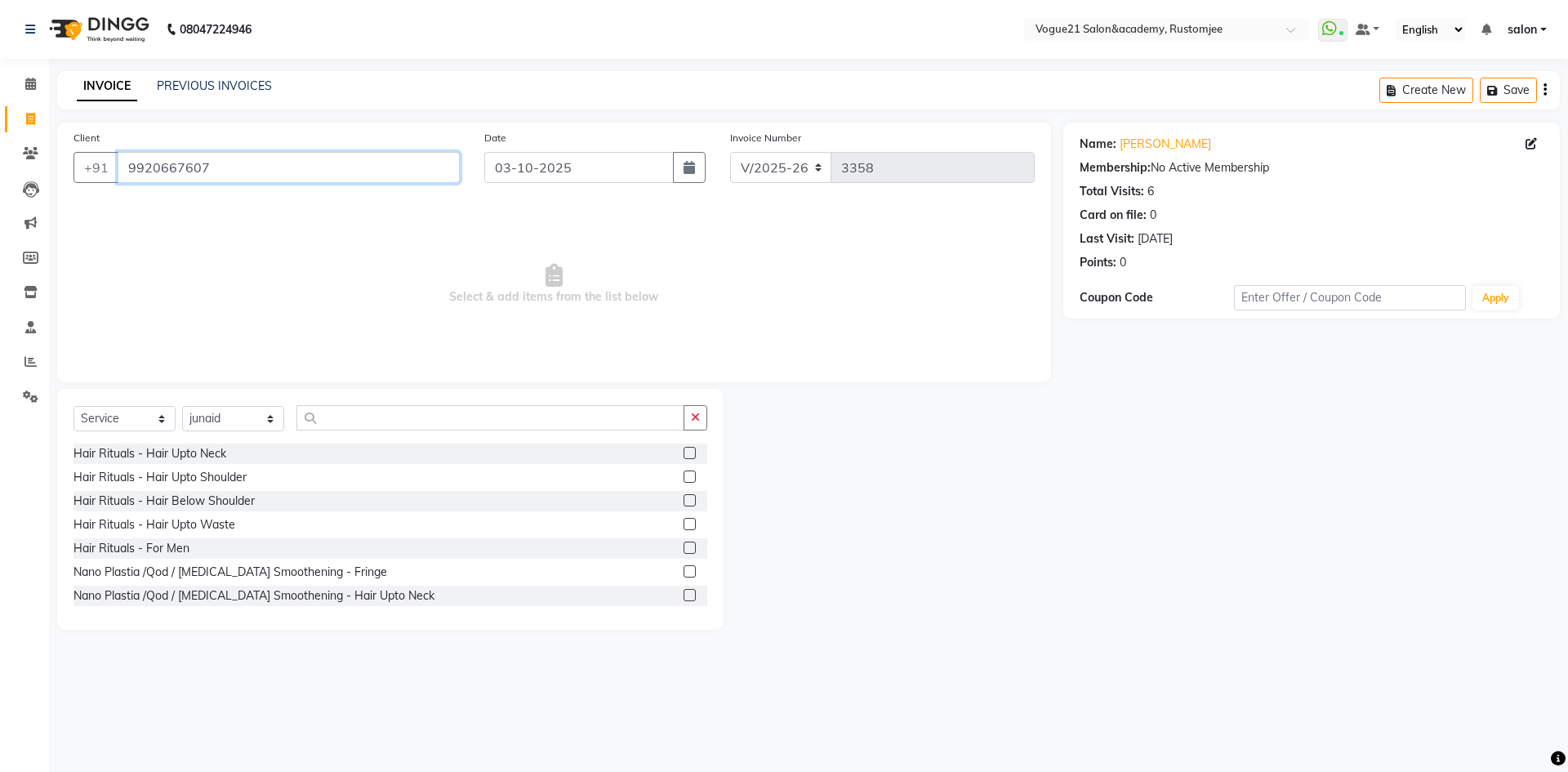
click at [250, 167] on input "9920667607" at bounding box center [288, 167] width 342 height 31
drag, startPoint x: 768, startPoint y: 448, endPoint x: 344, endPoint y: 475, distance: 424.9
click at [317, 166] on input "9920667607" at bounding box center [288, 167] width 342 height 31
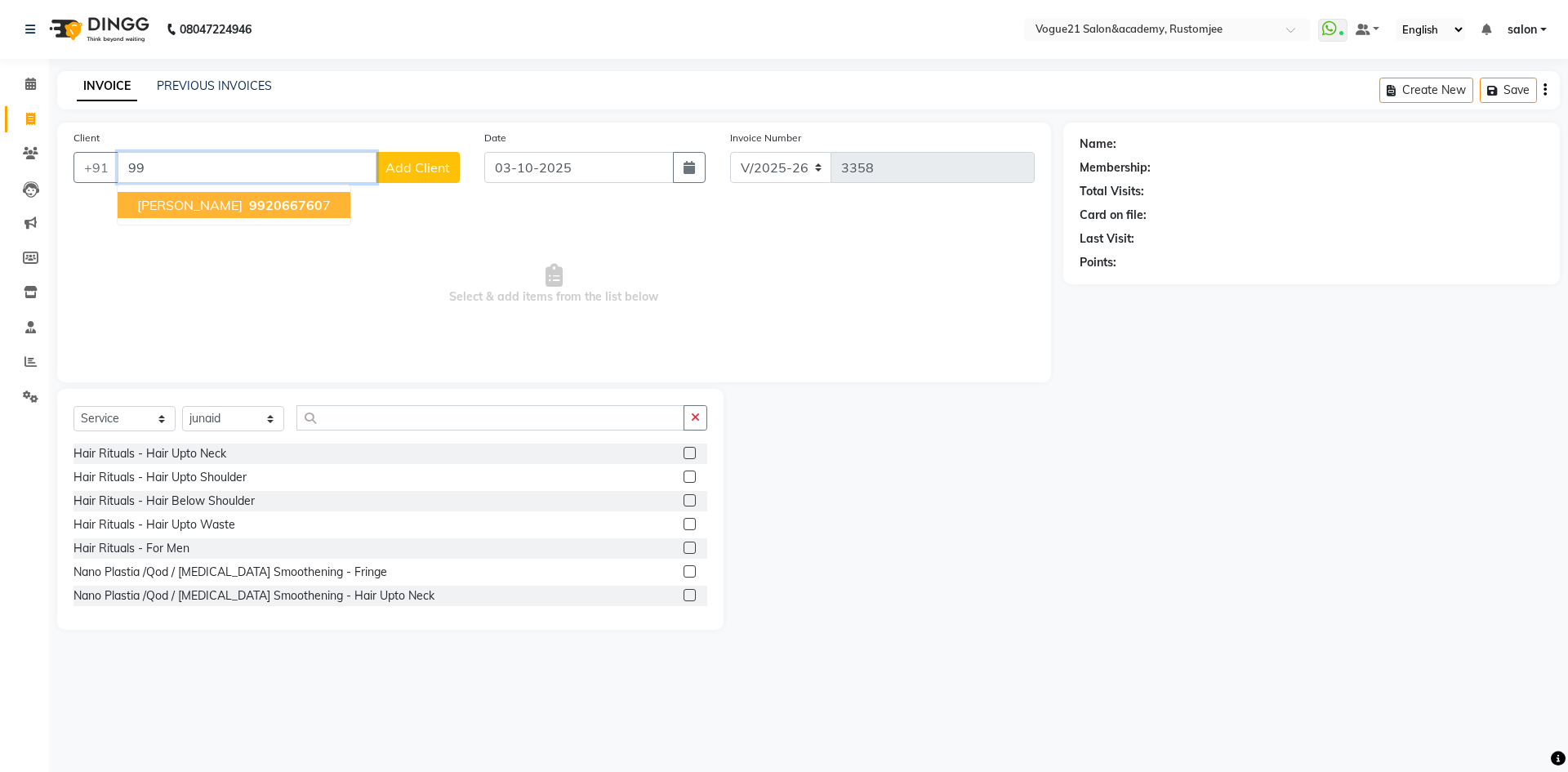
type input "9"
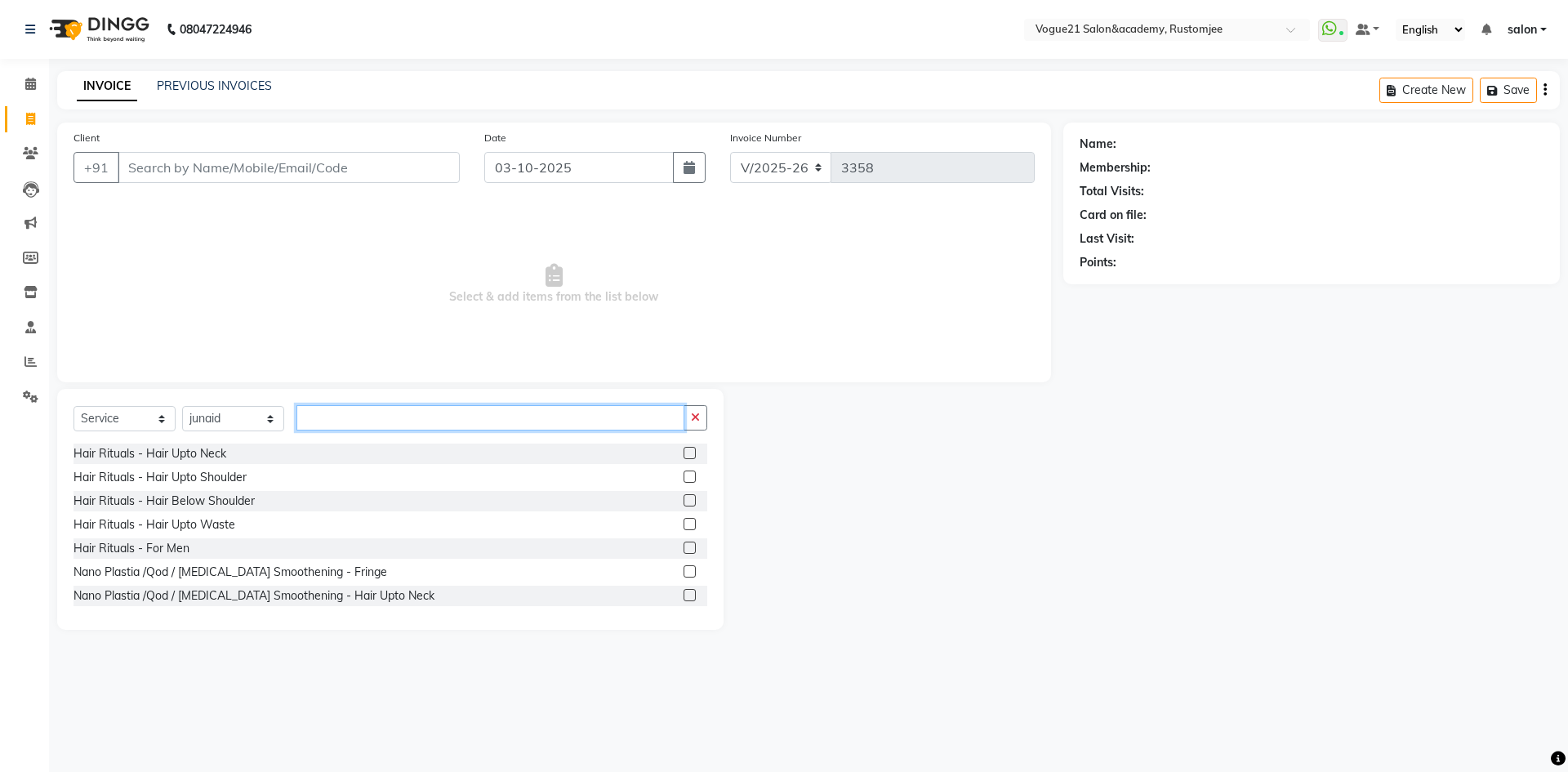
click at [345, 409] on input "text" at bounding box center [490, 417] width 388 height 25
click at [278, 165] on input "Client" at bounding box center [288, 167] width 342 height 31
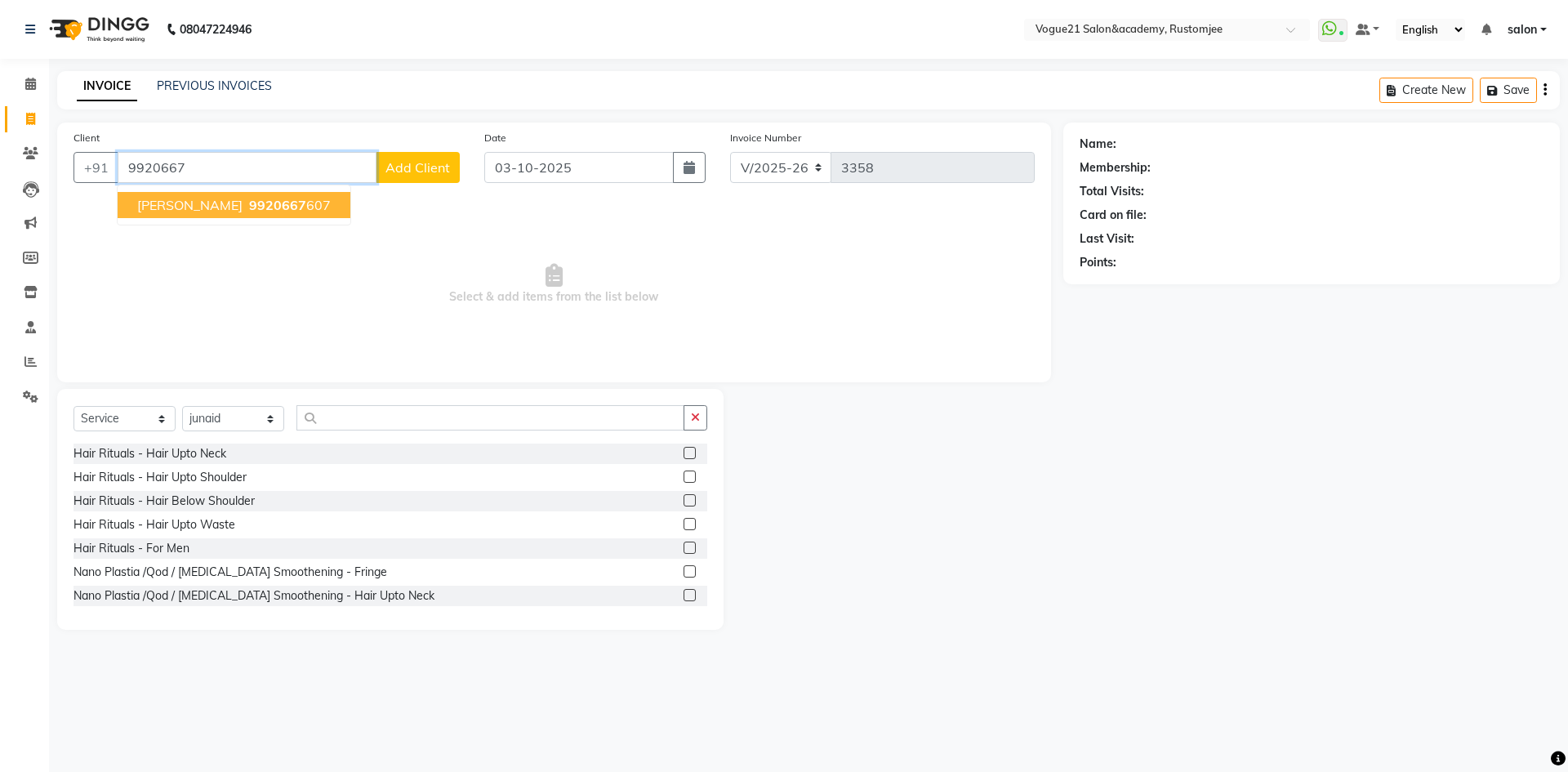
click at [250, 206] on span "9920667" at bounding box center [277, 205] width 57 height 16
type input "9920667607"
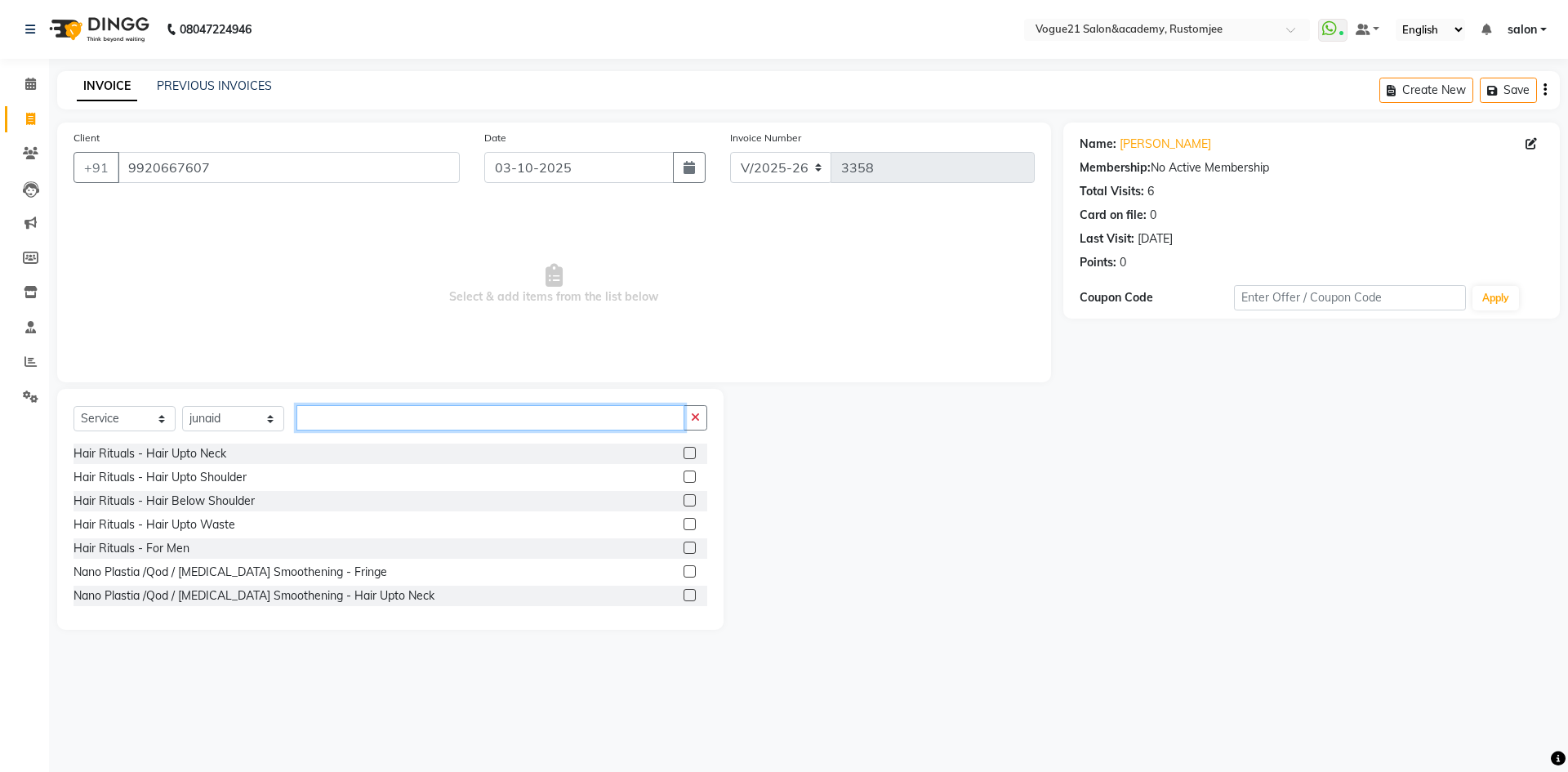
click at [318, 410] on input "text" at bounding box center [490, 417] width 388 height 25
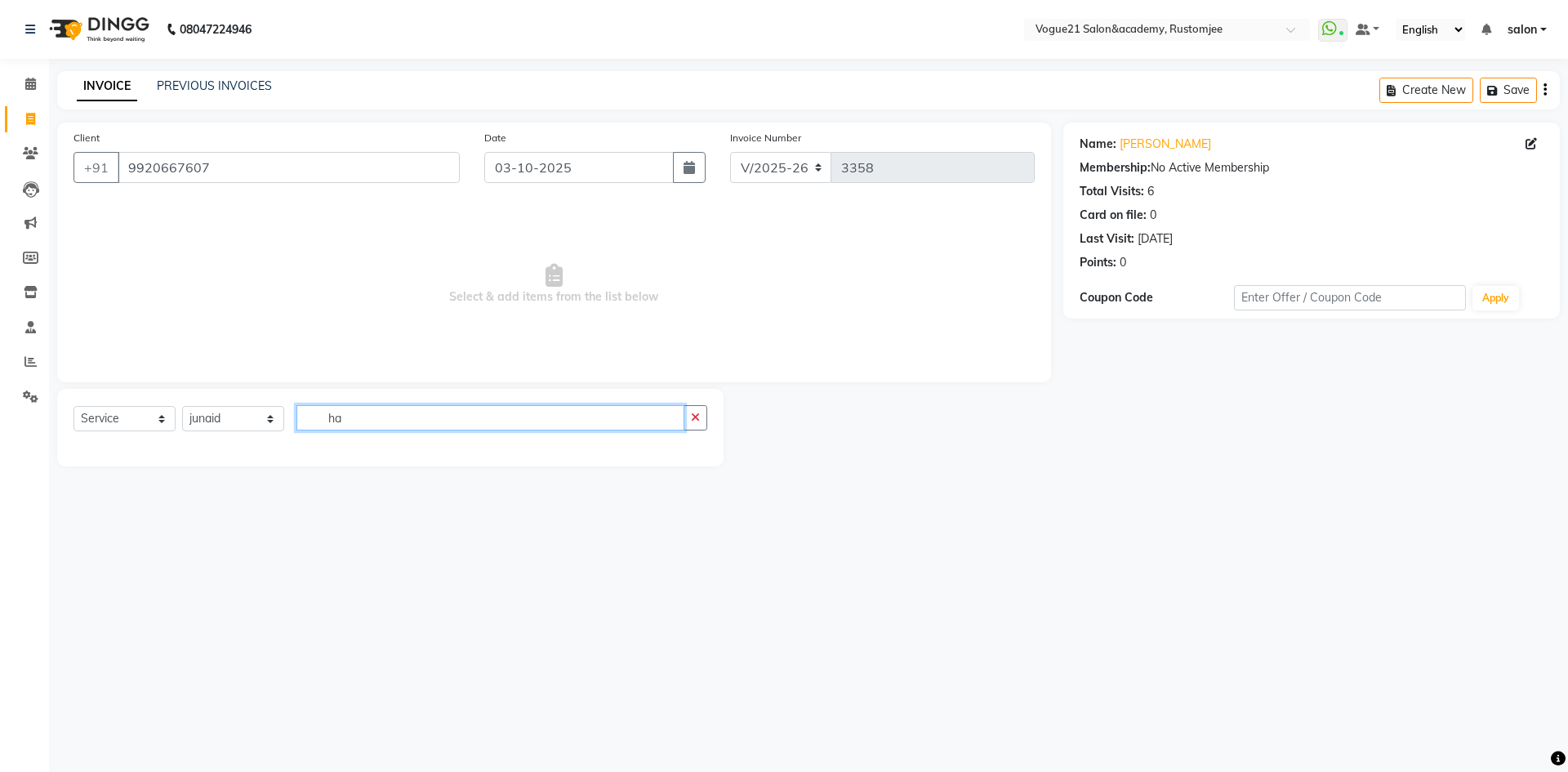
type input "h"
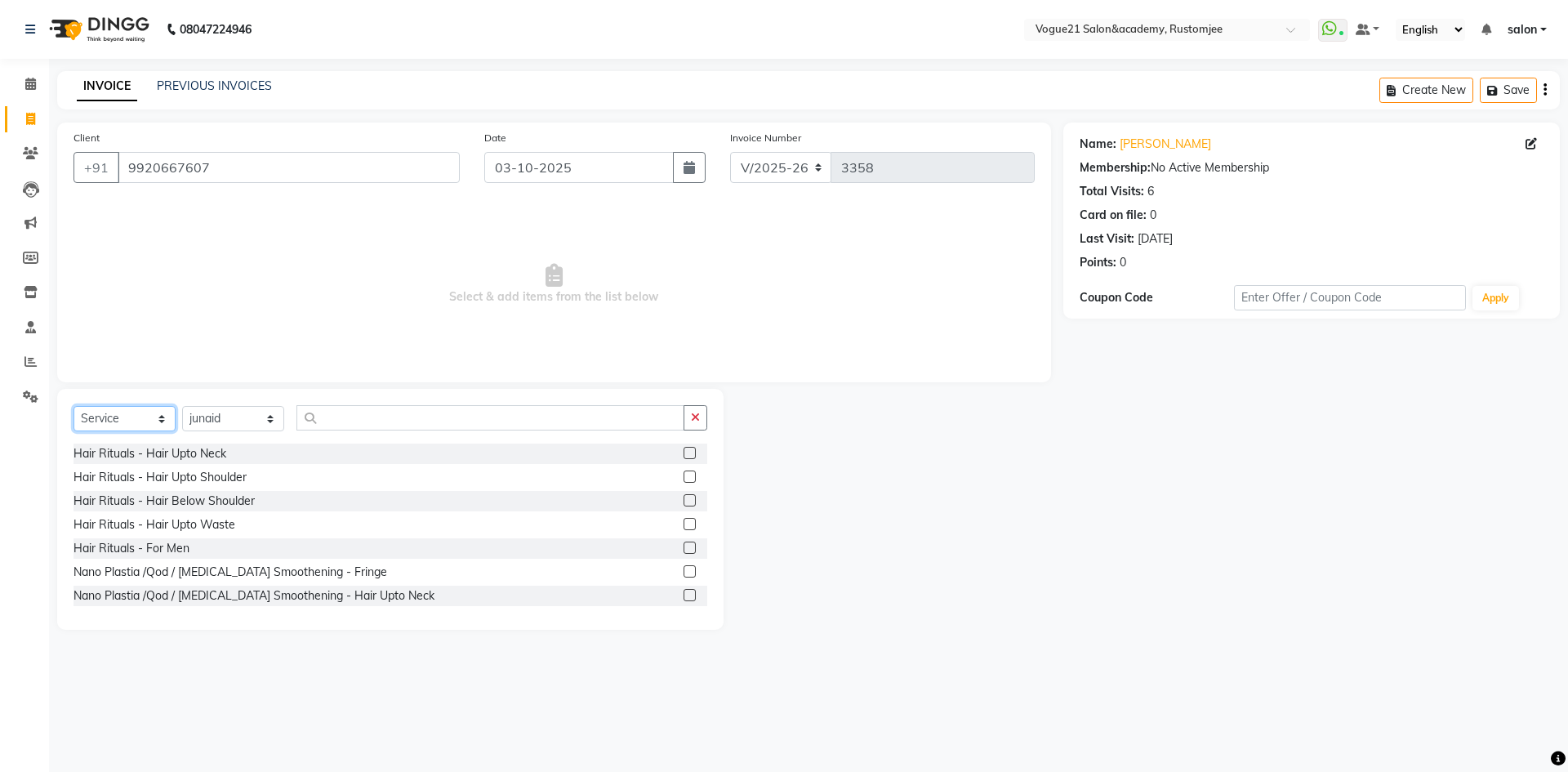
click at [101, 415] on select "Select Service Product Membership Package Voucher Prepaid Gift Card" at bounding box center [125, 418] width 102 height 25
click at [357, 425] on input "text" at bounding box center [490, 417] width 388 height 25
click at [517, 160] on input "03-10-2025" at bounding box center [579, 167] width 191 height 31
select select "10"
select select "2025"
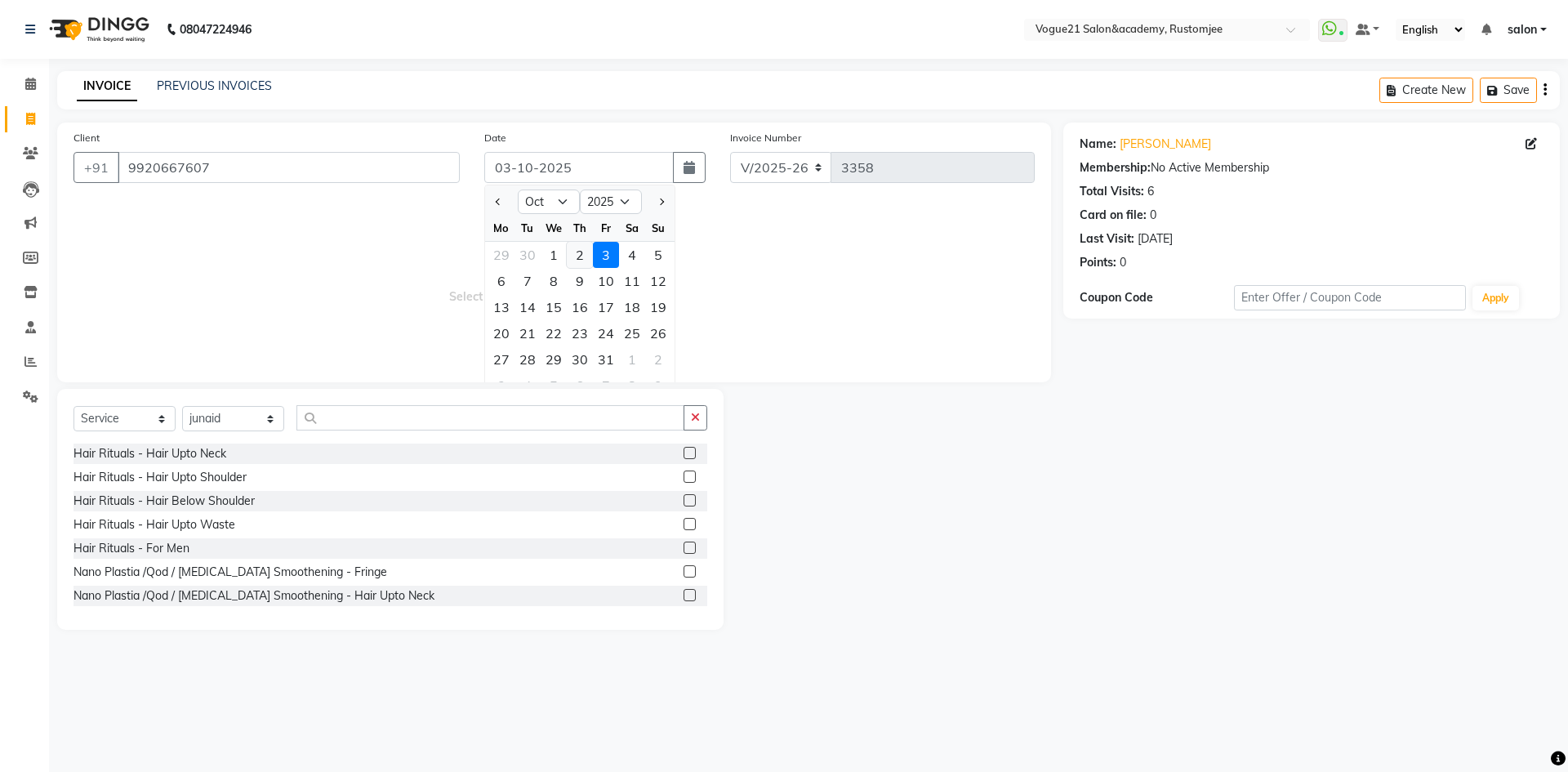
click at [581, 264] on div "2" at bounding box center [580, 255] width 26 height 26
type input "02-10-2025"
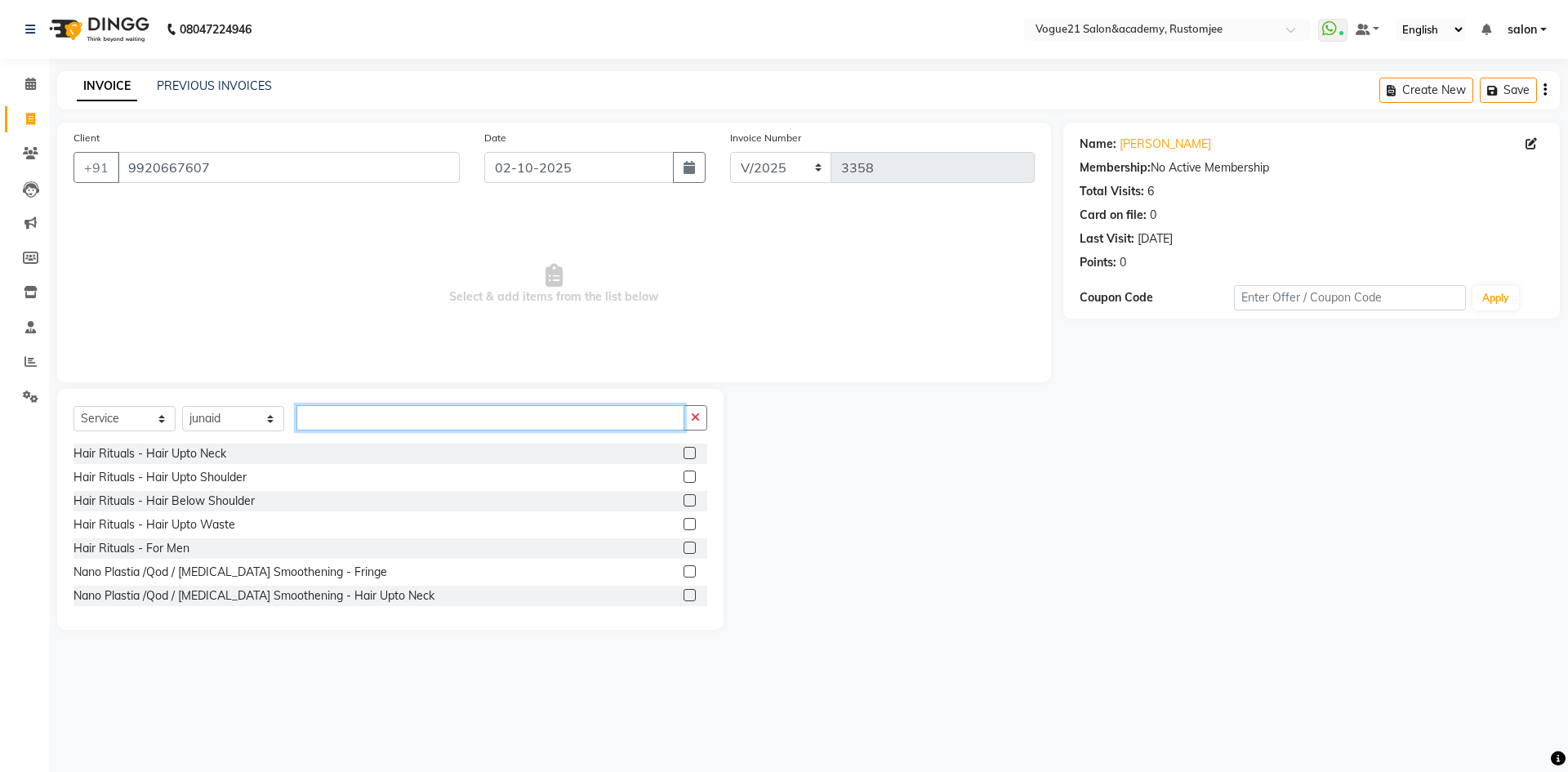
click at [360, 420] on input "text" at bounding box center [490, 417] width 388 height 25
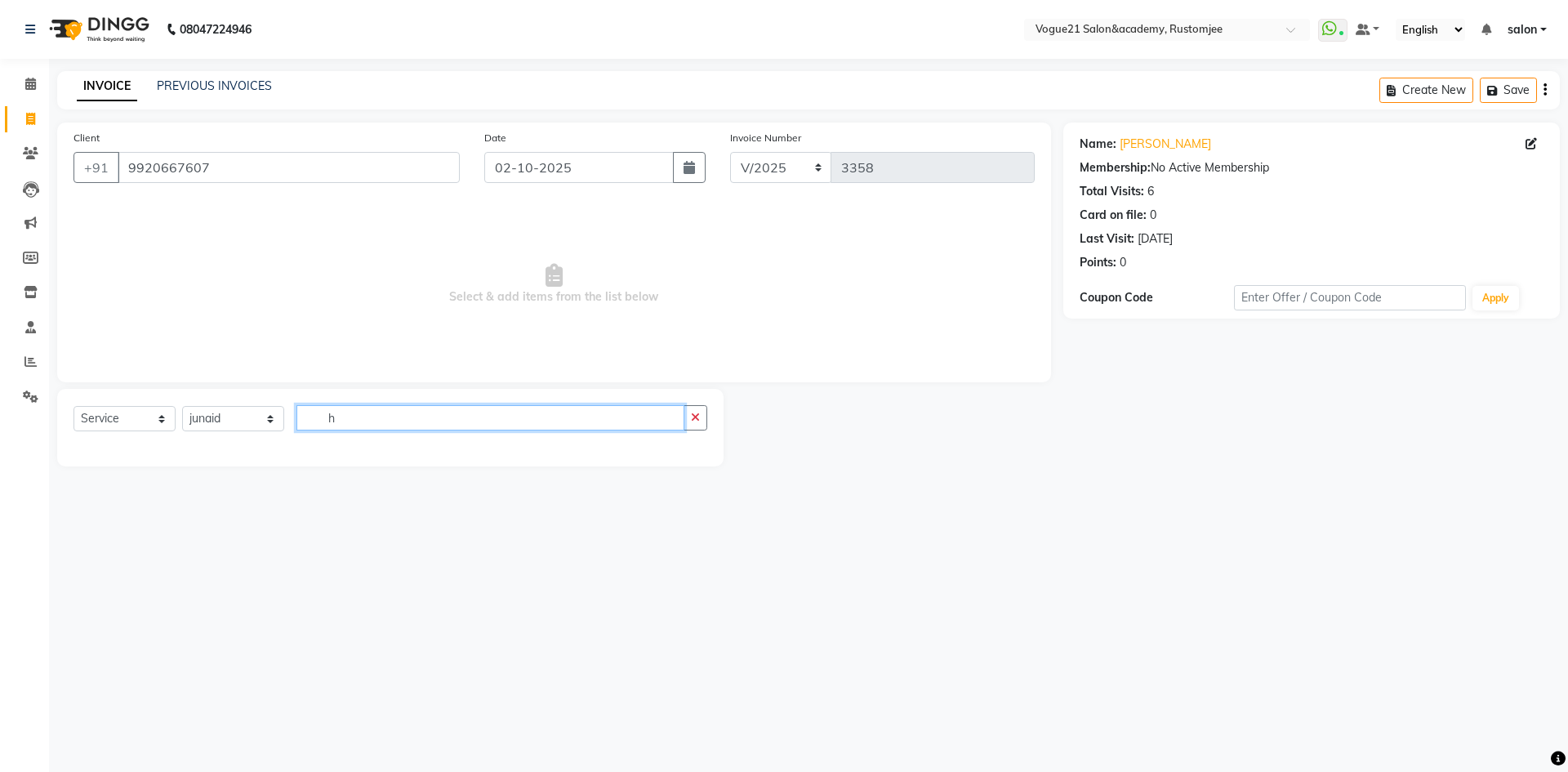
type input "ha"
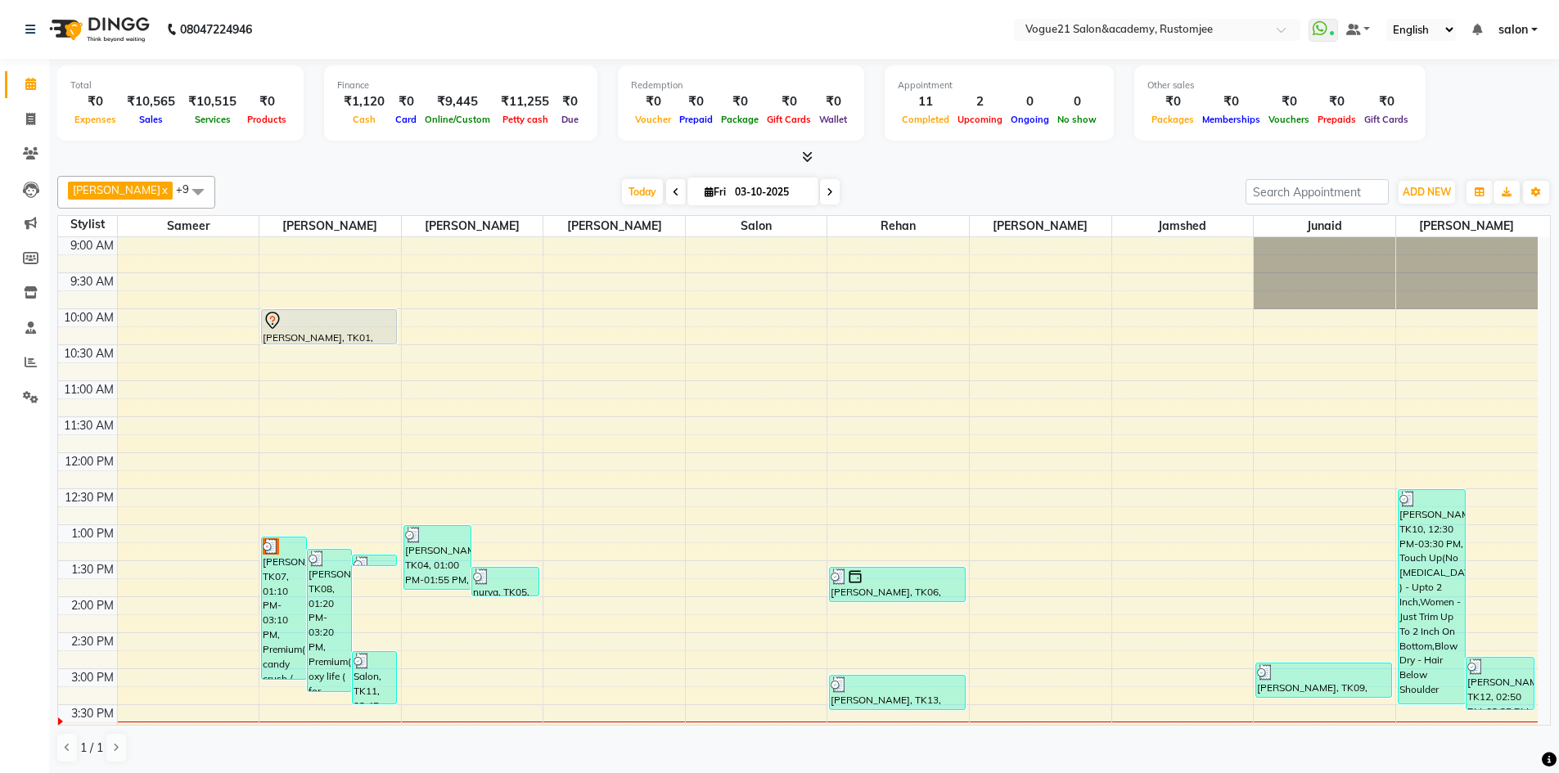
click at [22, 133] on li "Invoice" at bounding box center [24, 119] width 49 height 35
click at [26, 121] on icon at bounding box center [30, 119] width 9 height 12
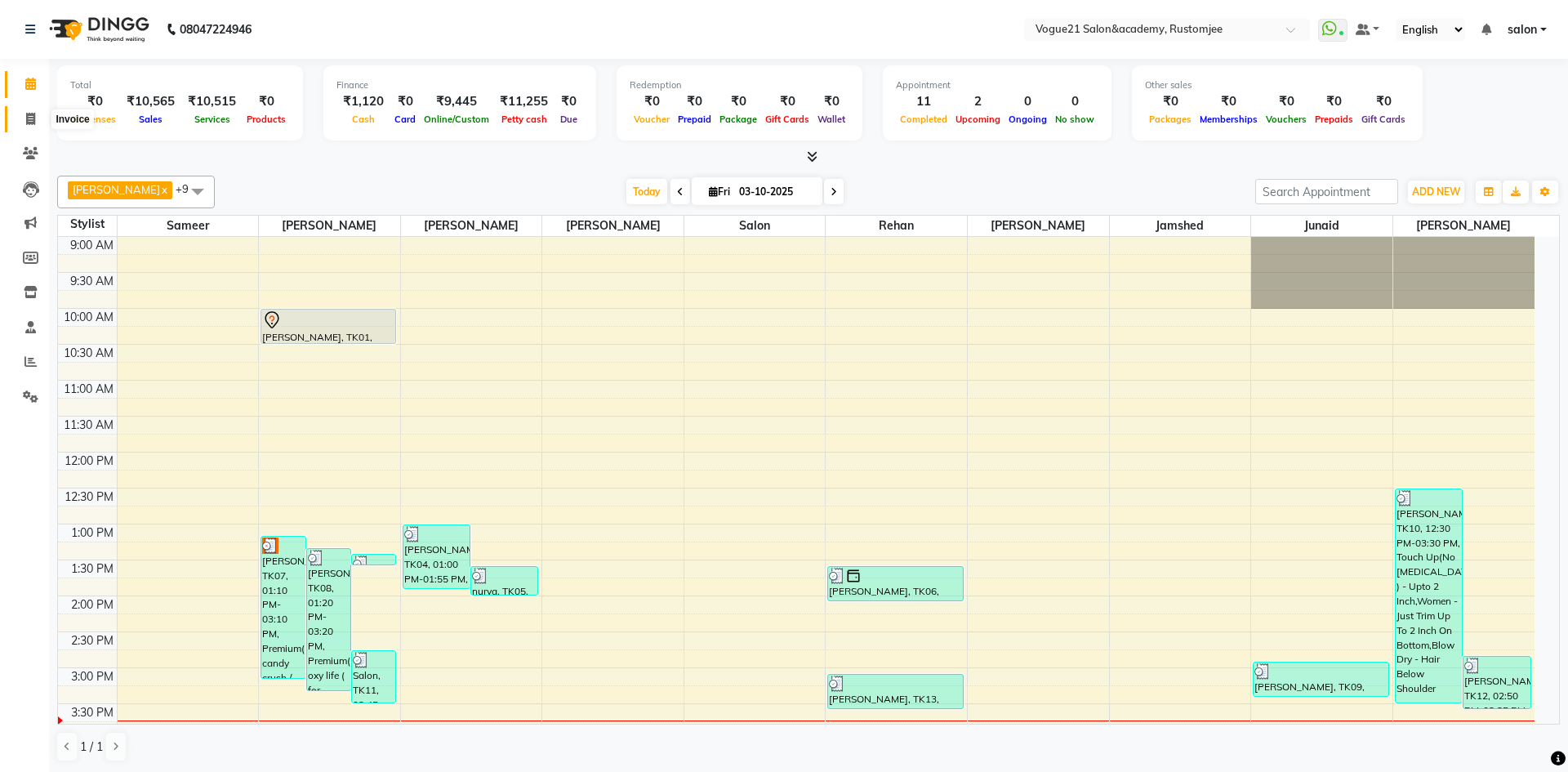
select select "8171"
select select "service"
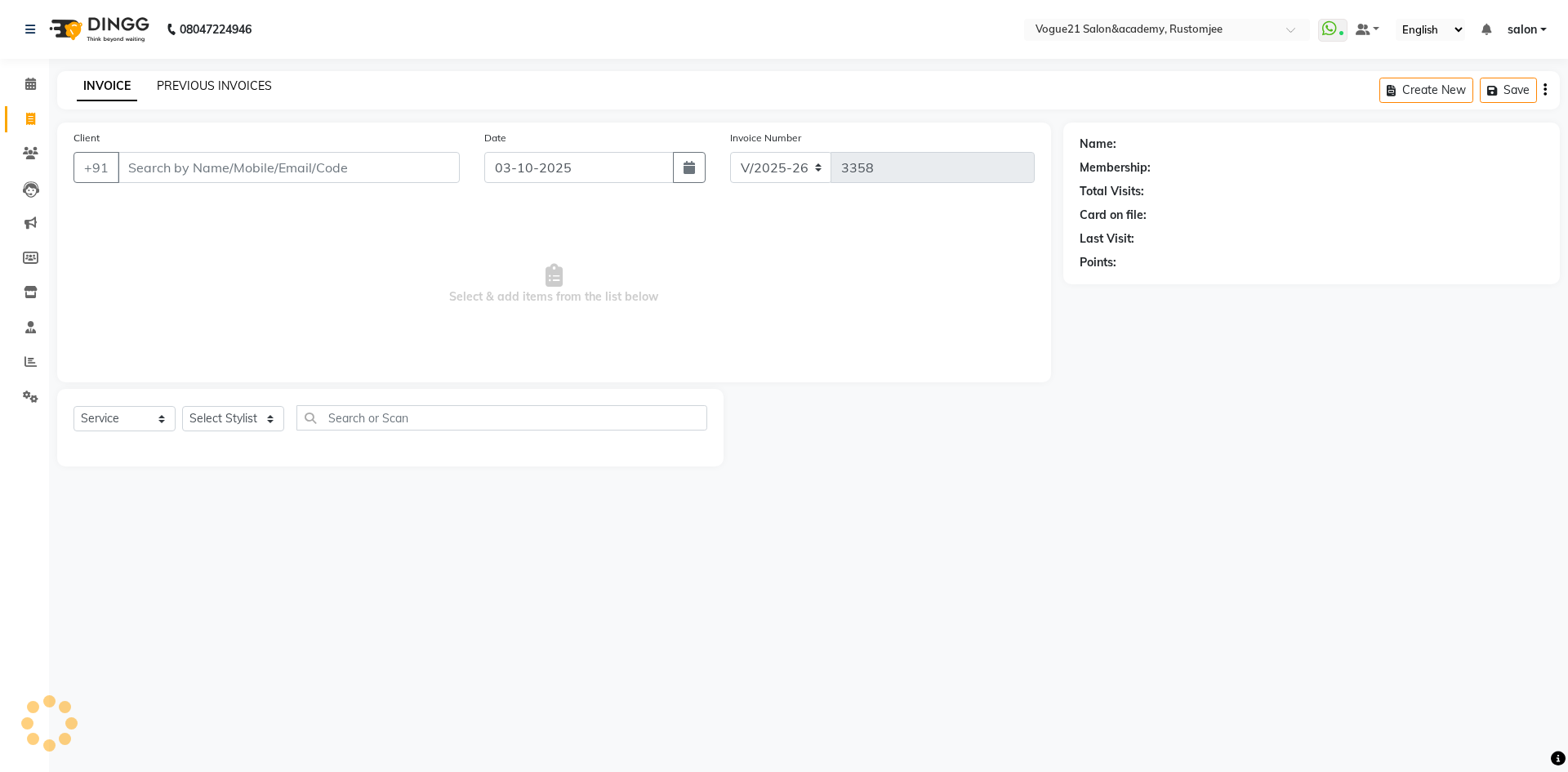
click at [193, 81] on link "PREVIOUS INVOICES" at bounding box center [214, 86] width 115 height 15
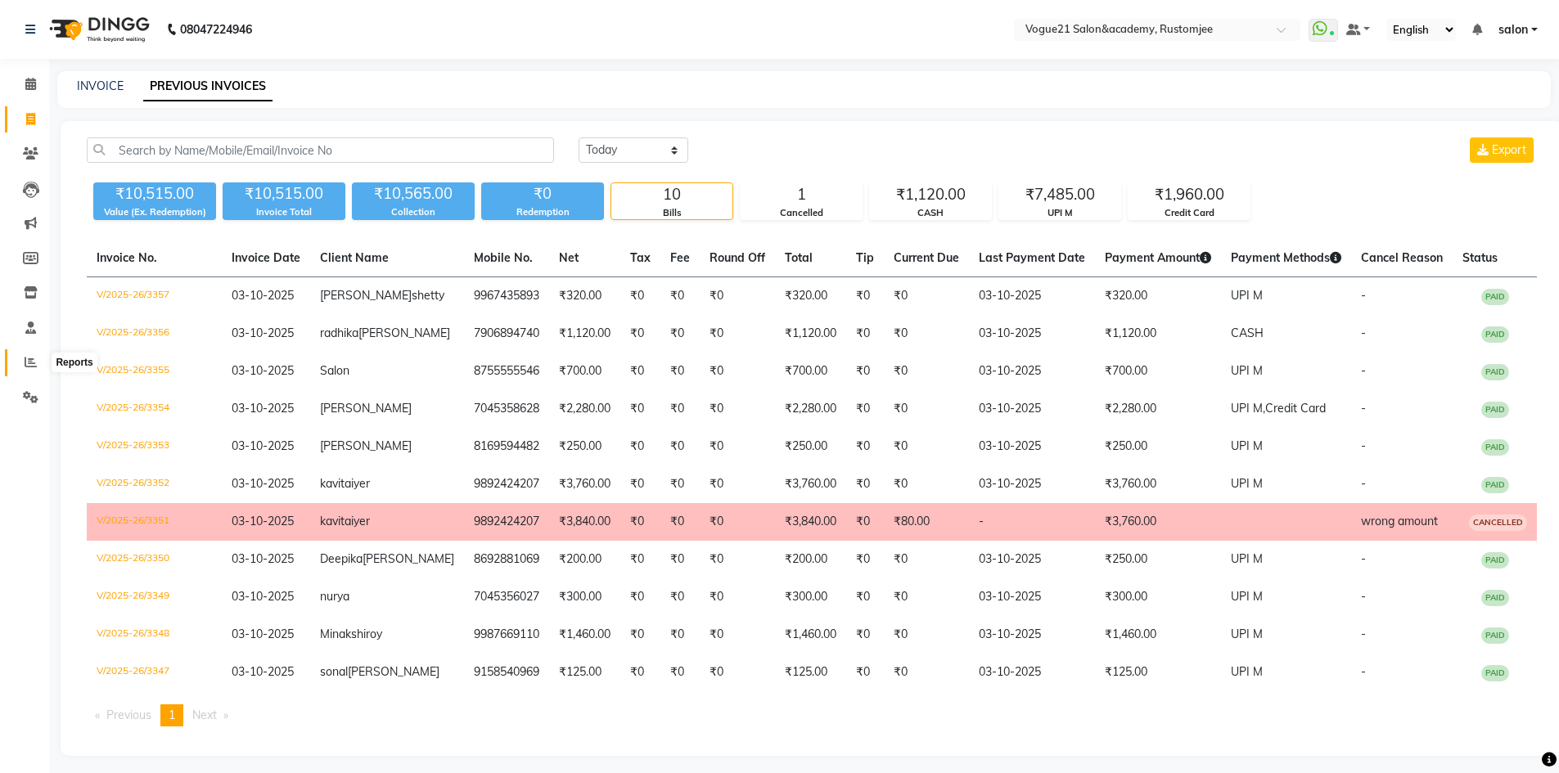
click at [27, 359] on icon at bounding box center [31, 362] width 12 height 12
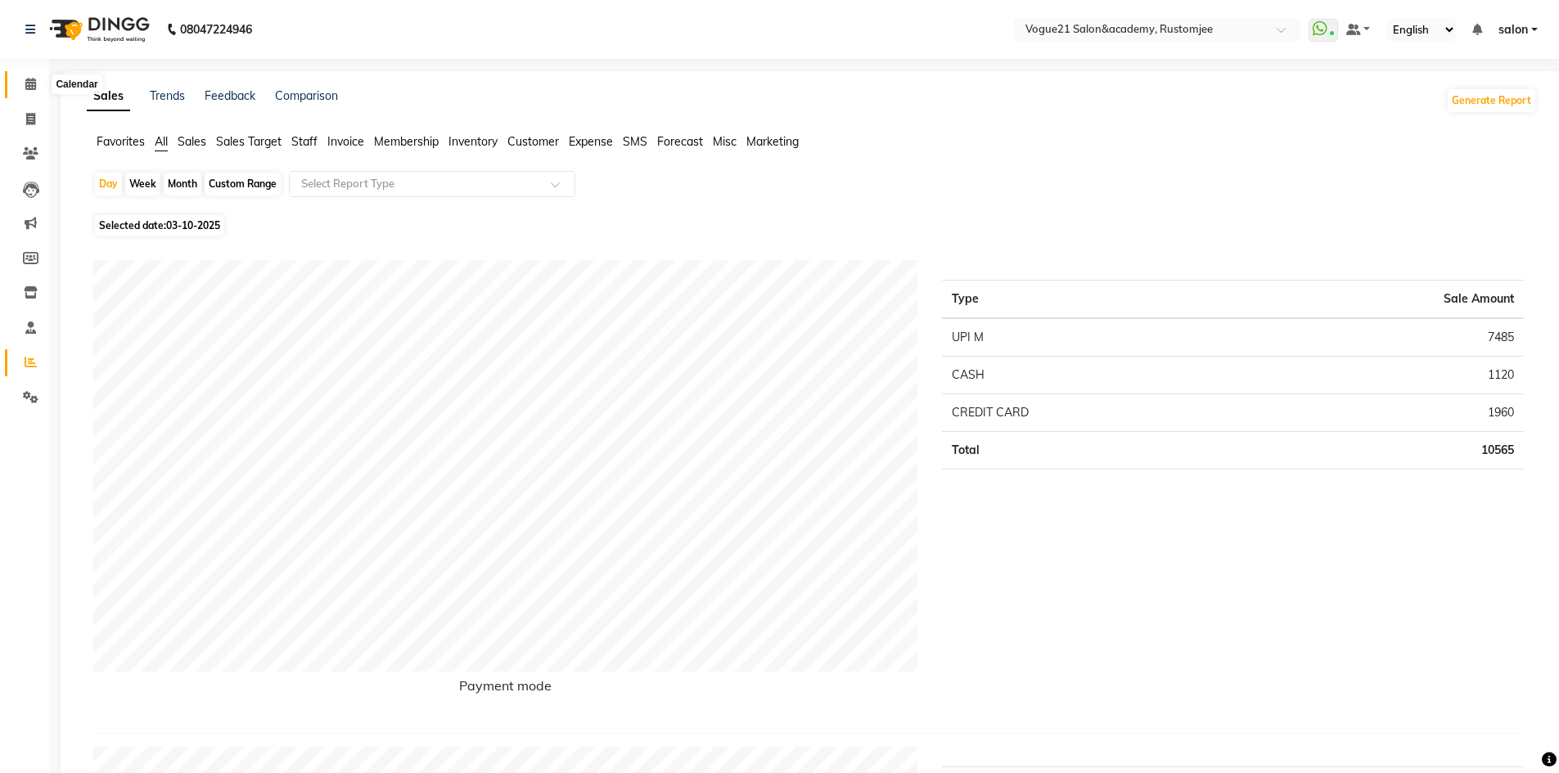
click at [22, 85] on span at bounding box center [30, 84] width 29 height 19
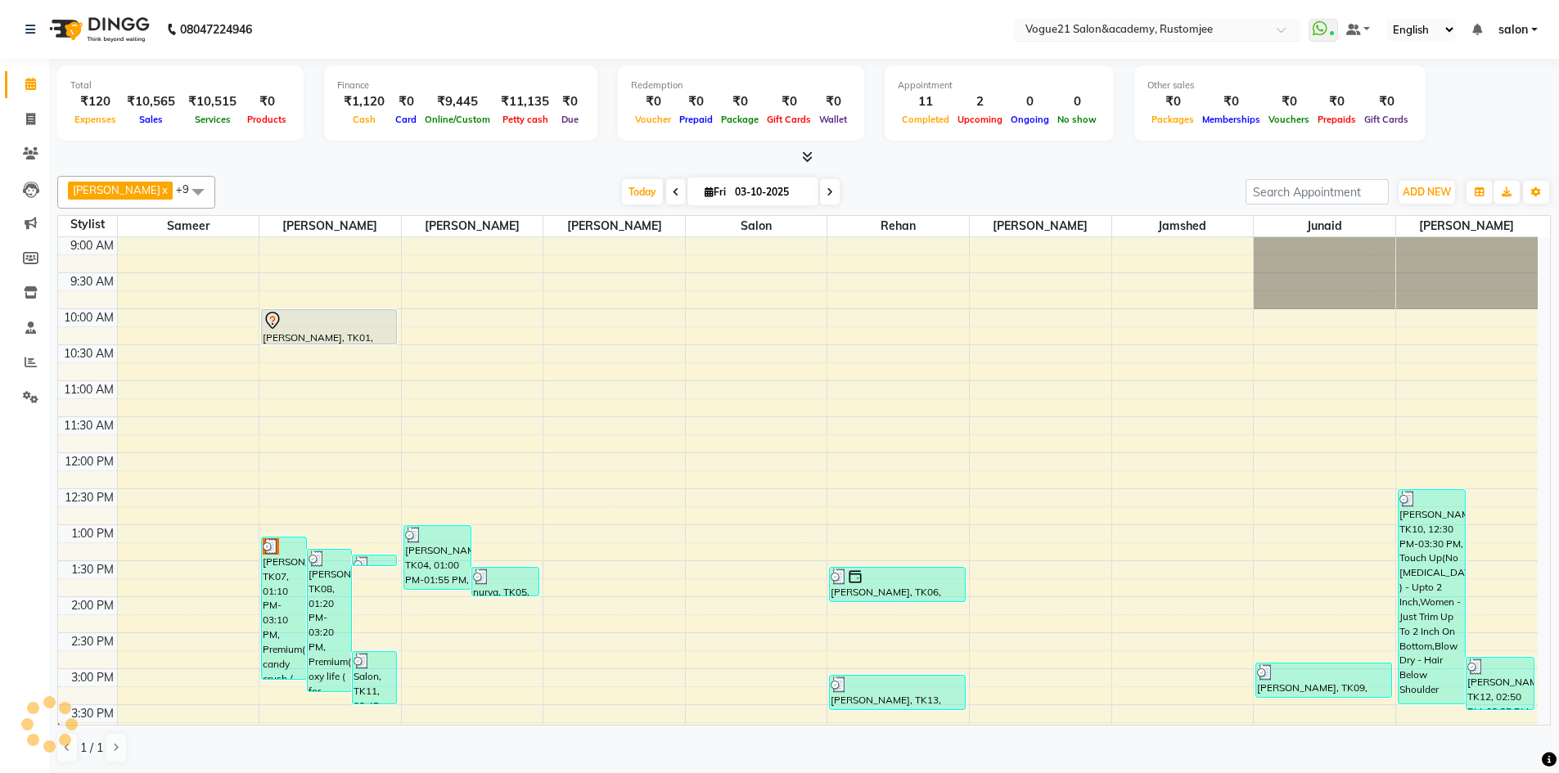
click at [1173, 30] on input "text" at bounding box center [1140, 31] width 237 height 16
drag, startPoint x: 887, startPoint y: 20, endPoint x: 591, endPoint y: 99, distance: 306.5
click at [884, 20] on nav "08047224946 Select Location × Vogue21 Salon&academy, Rustomjee WhatsApp Status …" at bounding box center [779, 29] width 1559 height 59
drag, startPoint x: 15, startPoint y: 408, endPoint x: 28, endPoint y: 402, distance: 14.3
click at [15, 408] on link "Settings" at bounding box center [24, 398] width 39 height 27
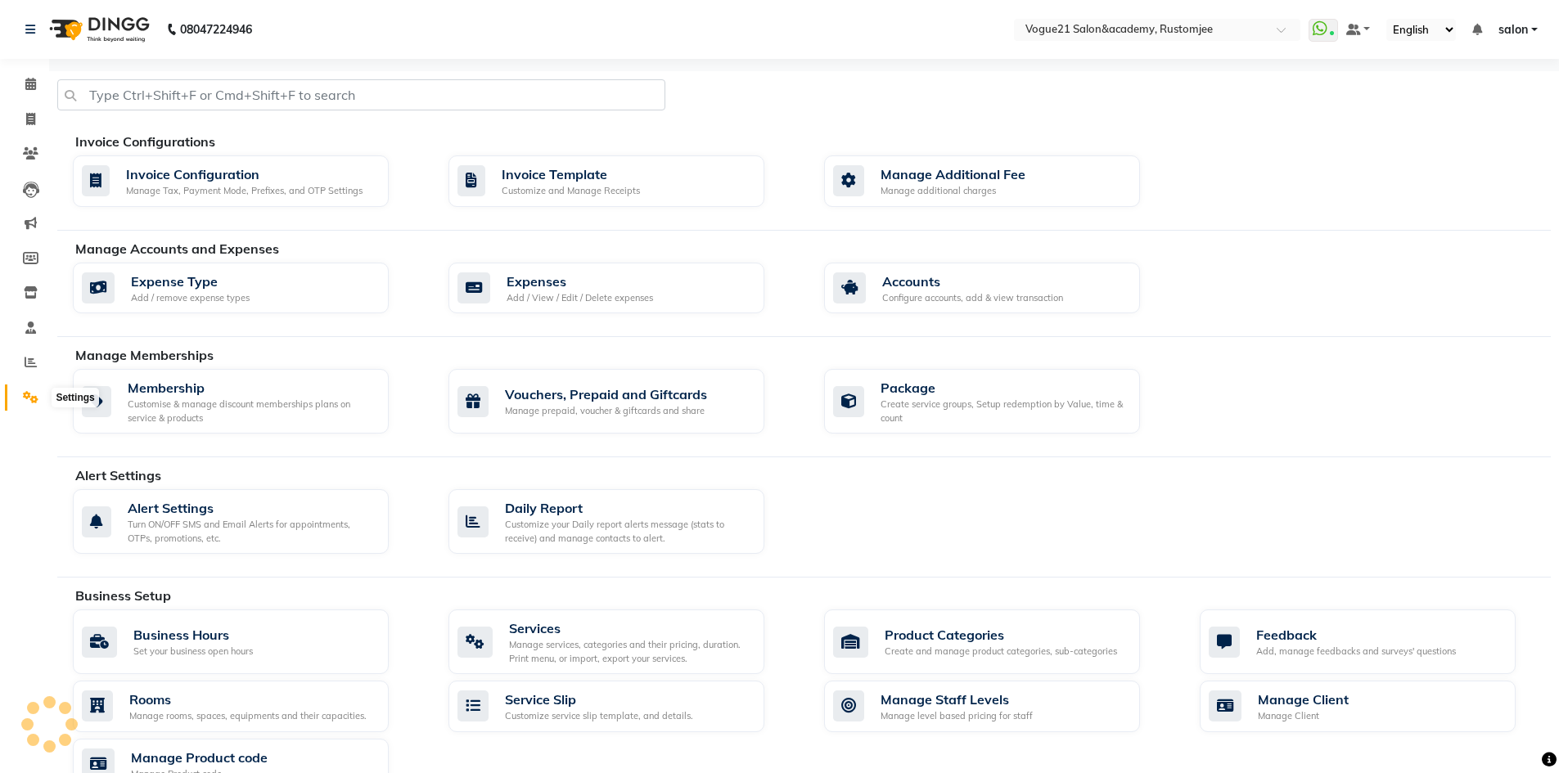
click at [28, 402] on icon at bounding box center [31, 397] width 16 height 12
click at [592, 282] on div "Expenses" at bounding box center [580, 282] width 147 height 20
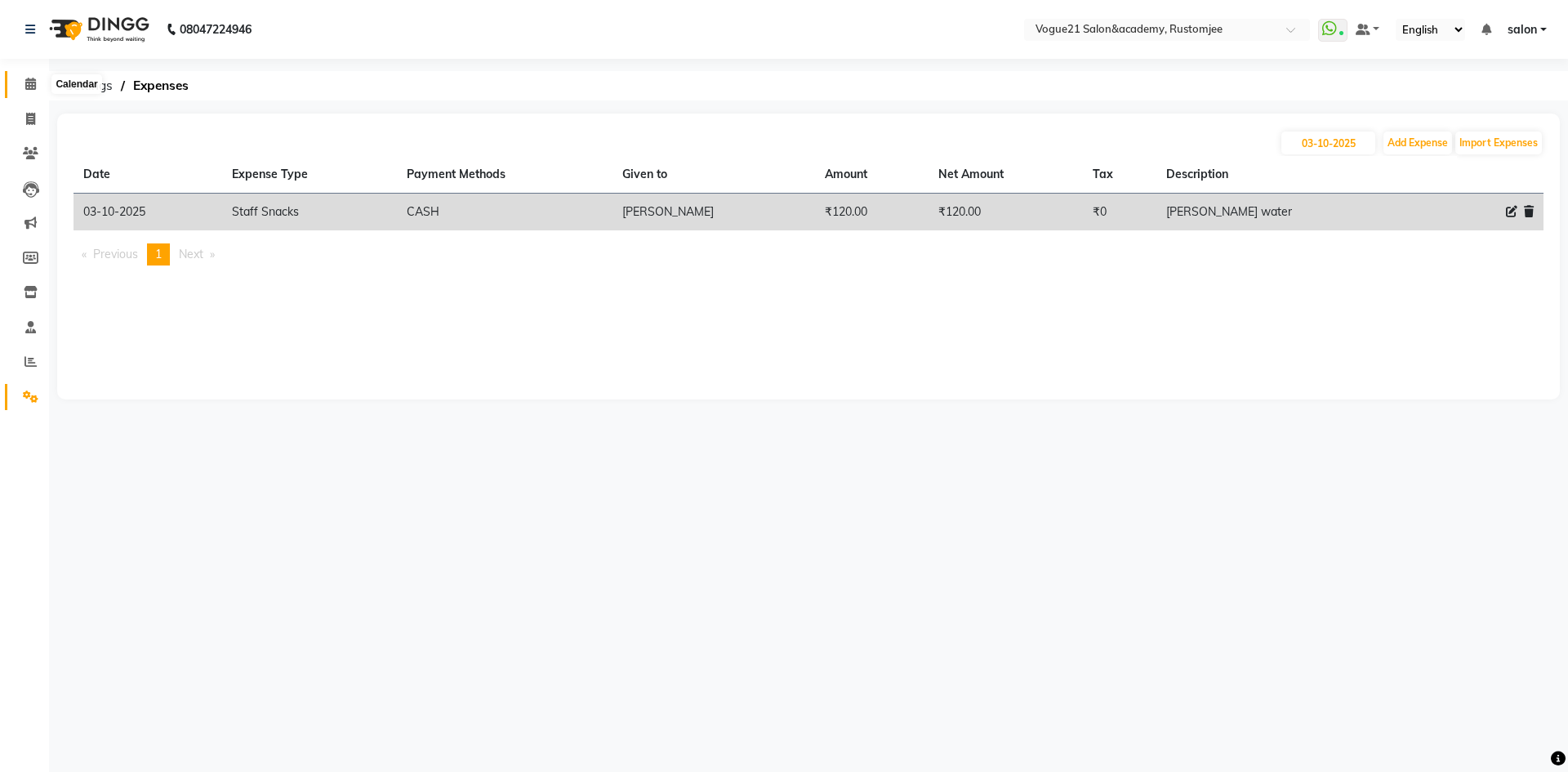
click at [31, 86] on icon at bounding box center [30, 84] width 11 height 12
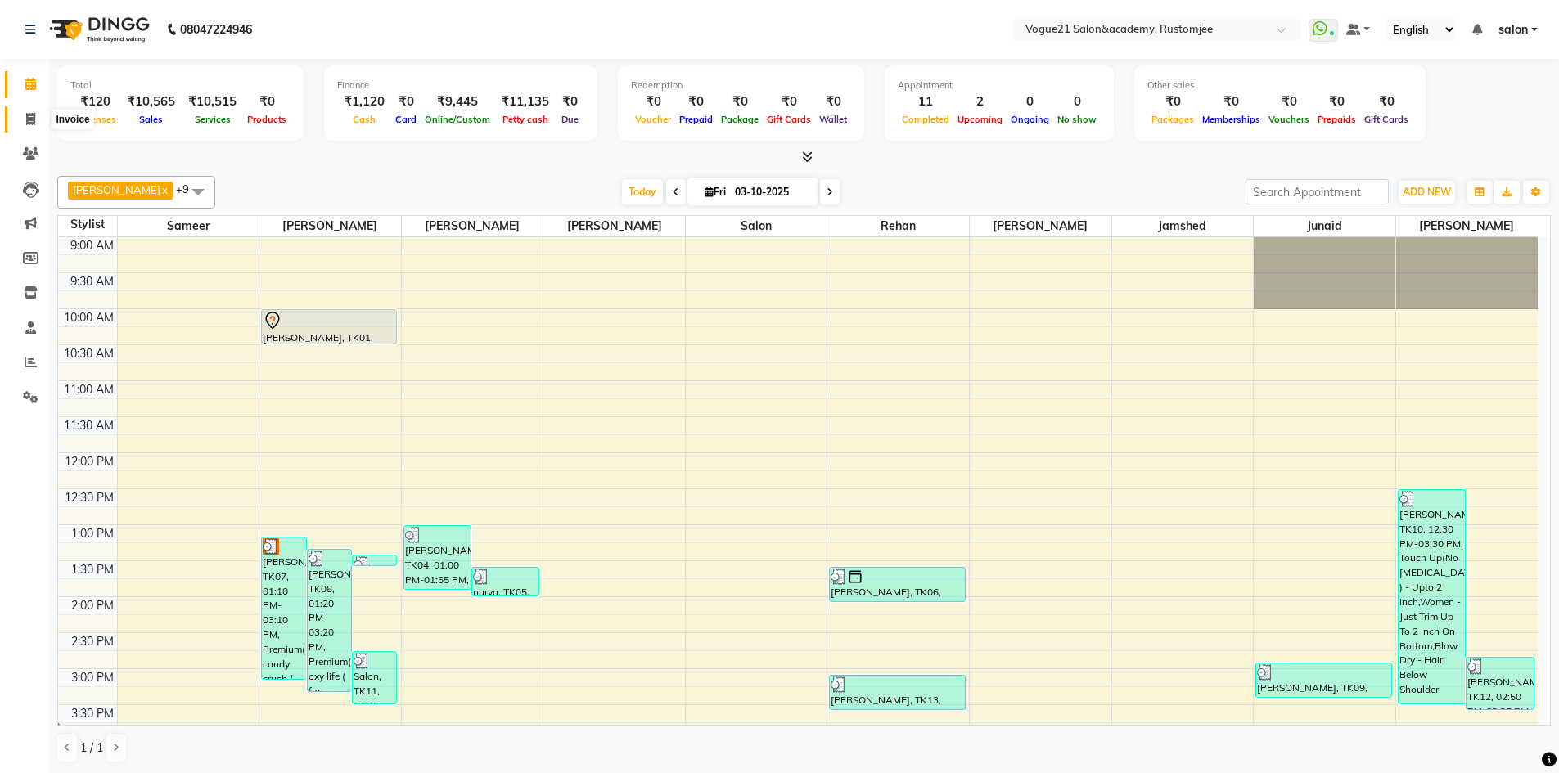
click at [24, 122] on span at bounding box center [30, 119] width 29 height 19
select select "8171"
select select "service"
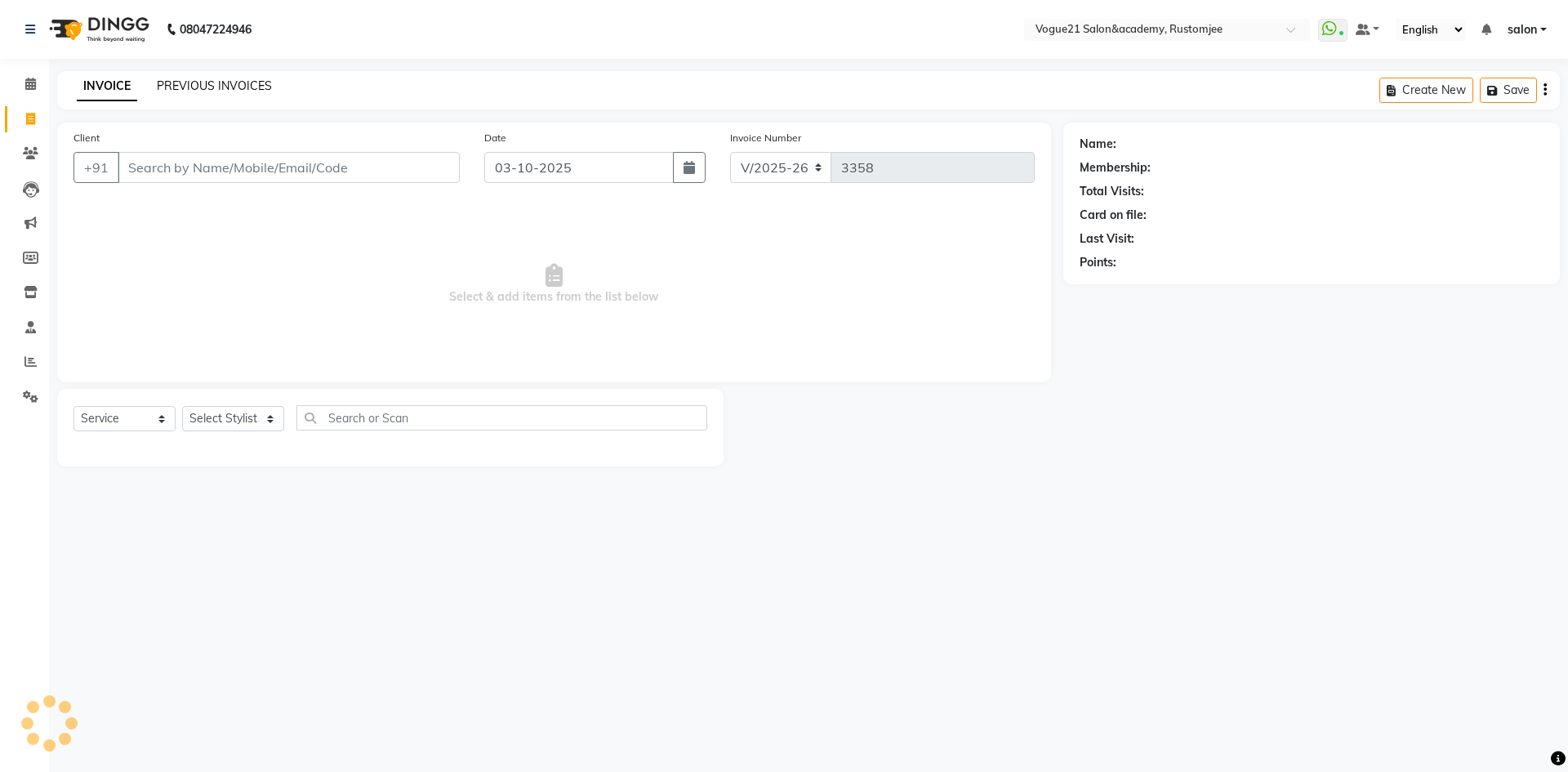
click at [217, 83] on link "PREVIOUS INVOICES" at bounding box center [214, 86] width 115 height 15
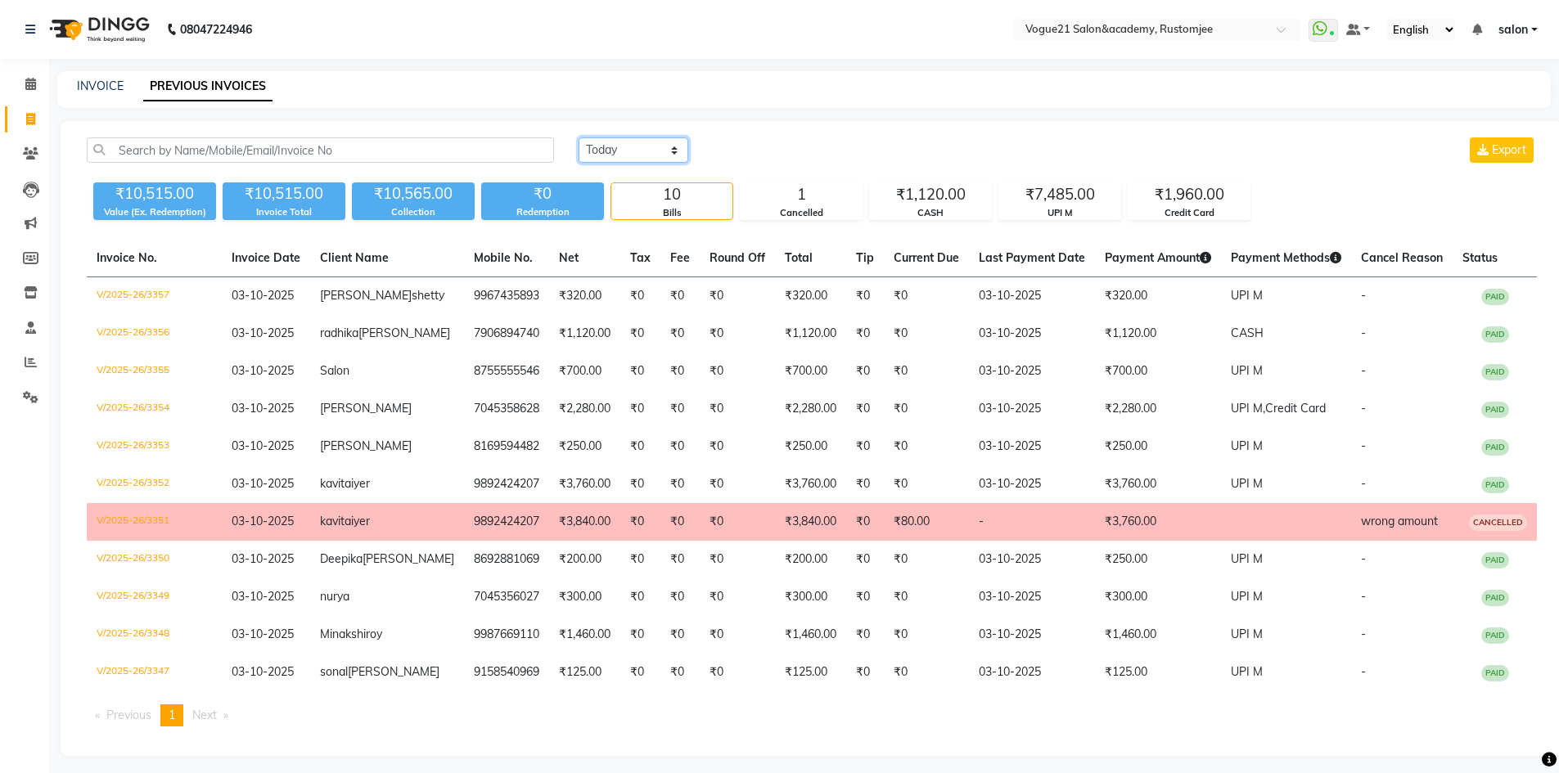
click at [630, 144] on select "Today Yesterday Custom Range" at bounding box center [634, 150] width 110 height 25
select select "yesterday"
click at [579, 138] on select "Today Yesterday Custom Range" at bounding box center [634, 150] width 110 height 25
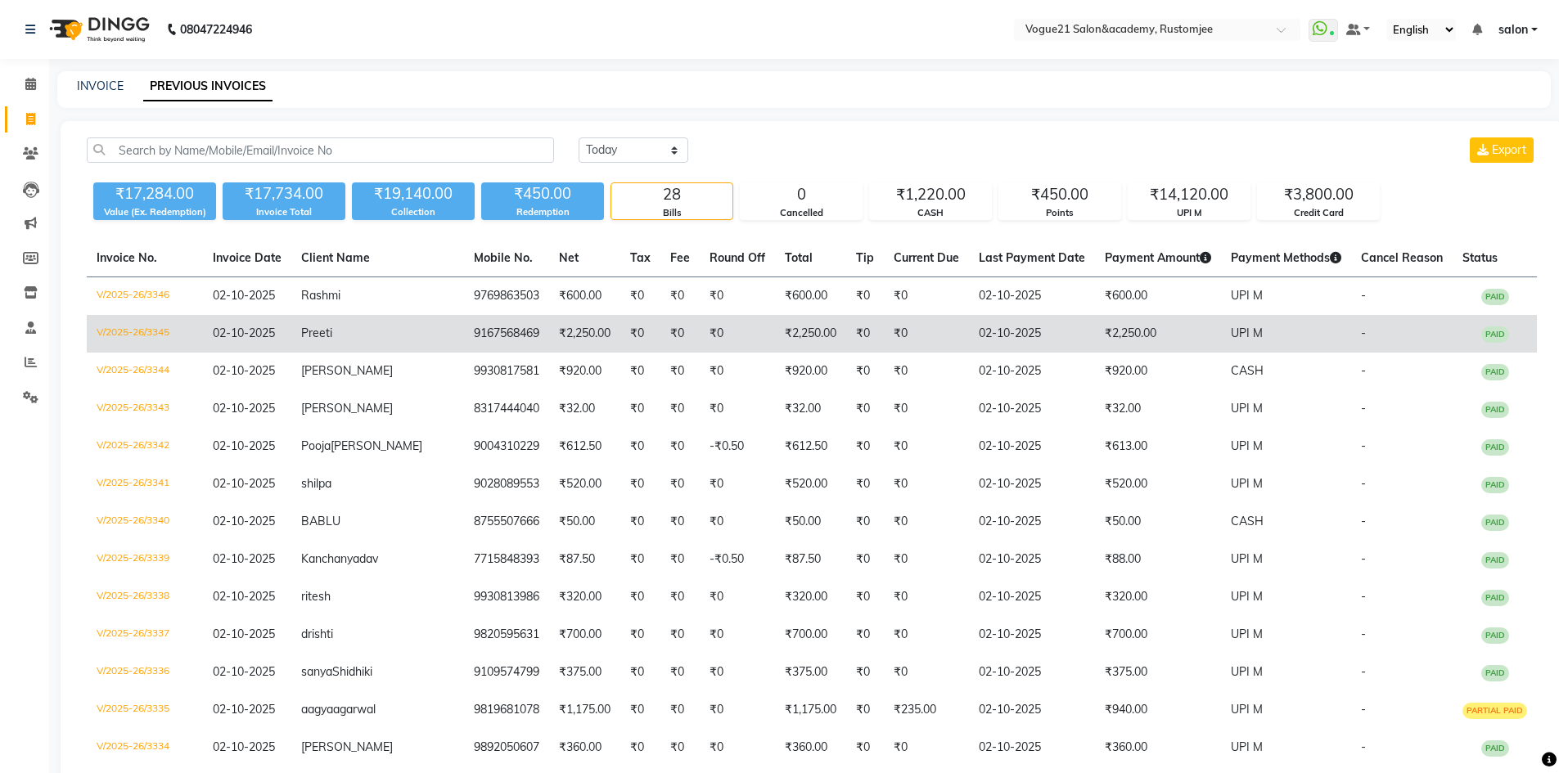
click at [661, 351] on td "₹0" at bounding box center [680, 334] width 39 height 38
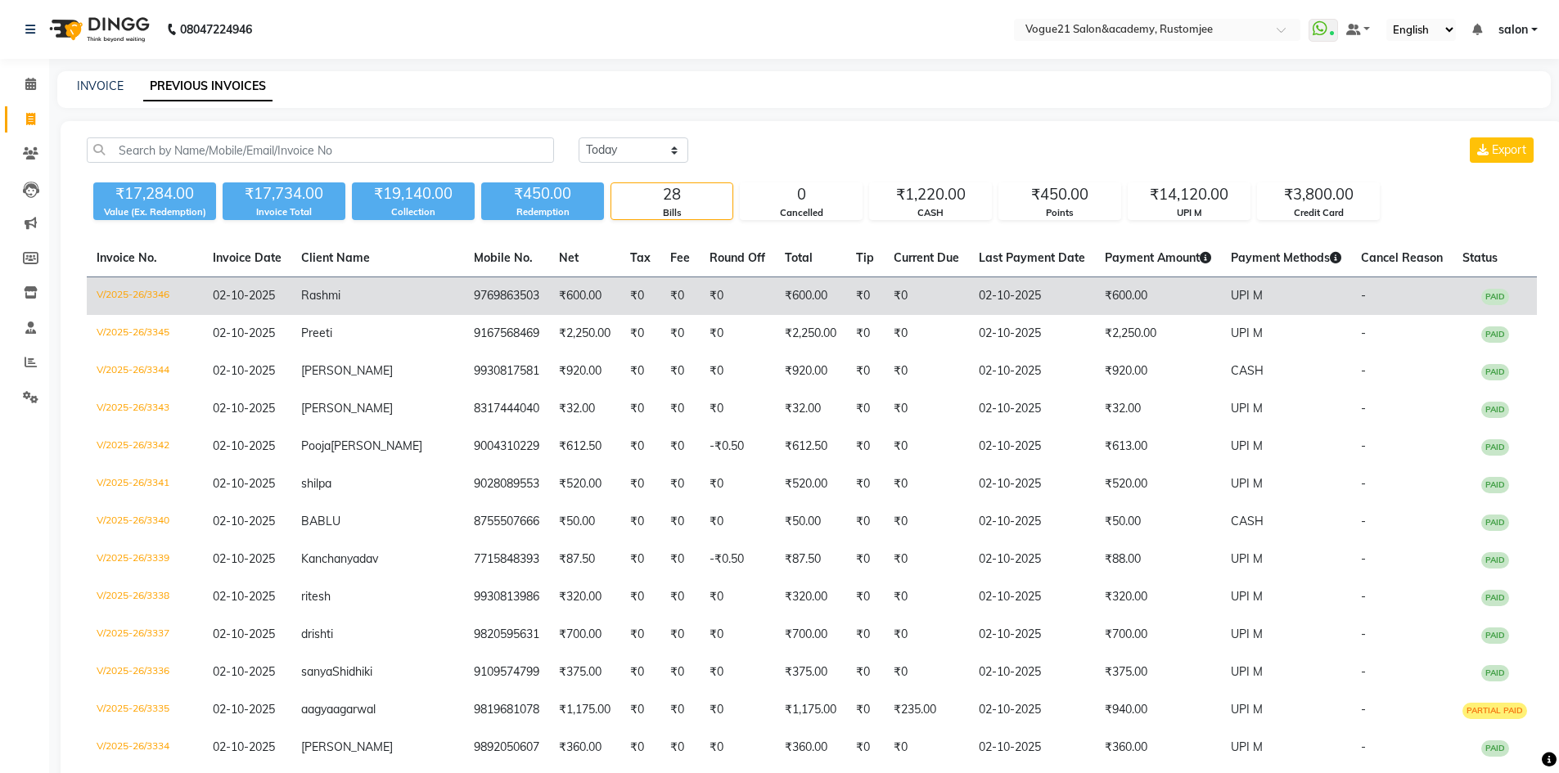
click at [620, 300] on td "₹0" at bounding box center [640, 296] width 40 height 38
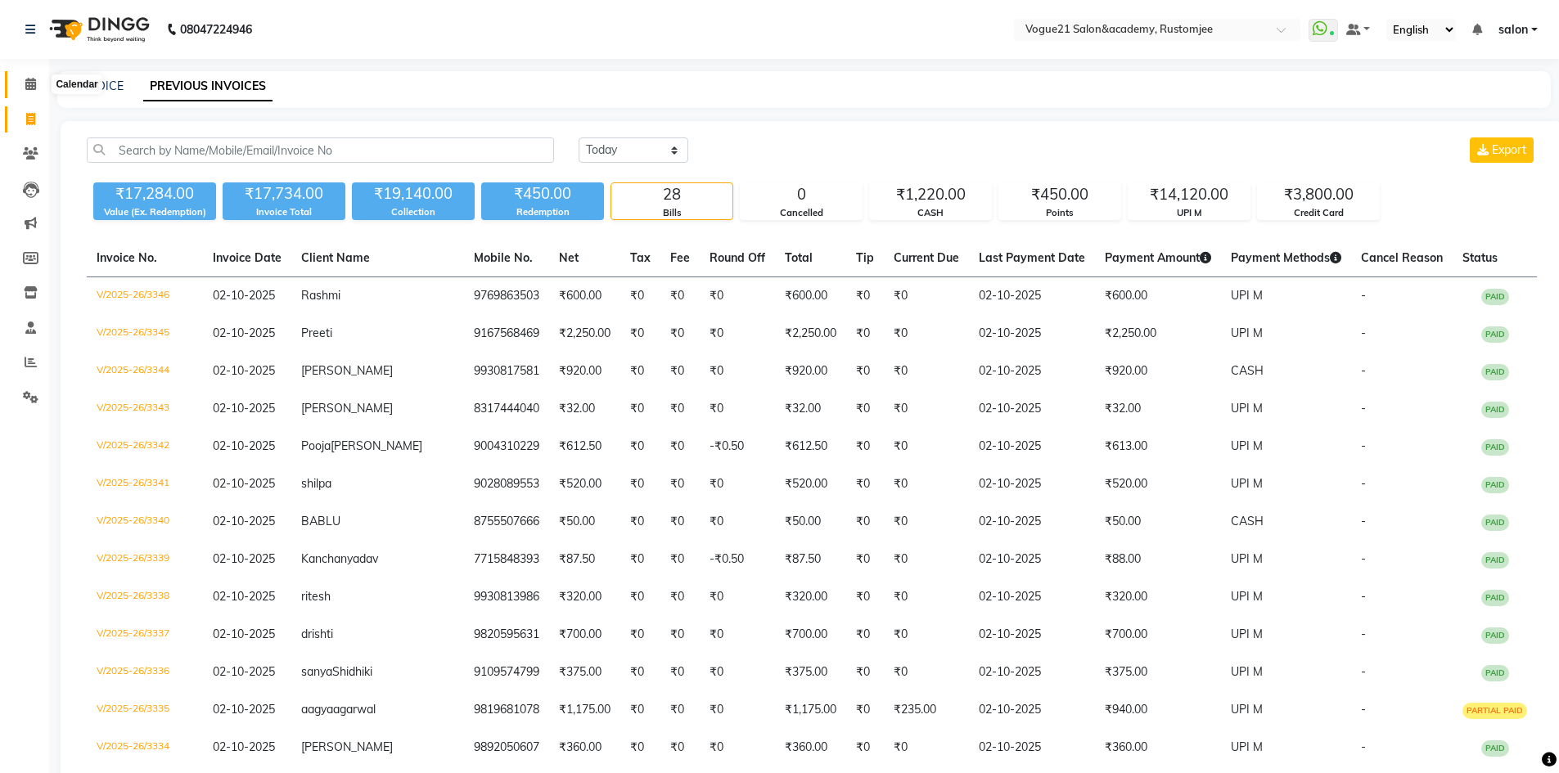
click at [38, 88] on span at bounding box center [30, 84] width 29 height 19
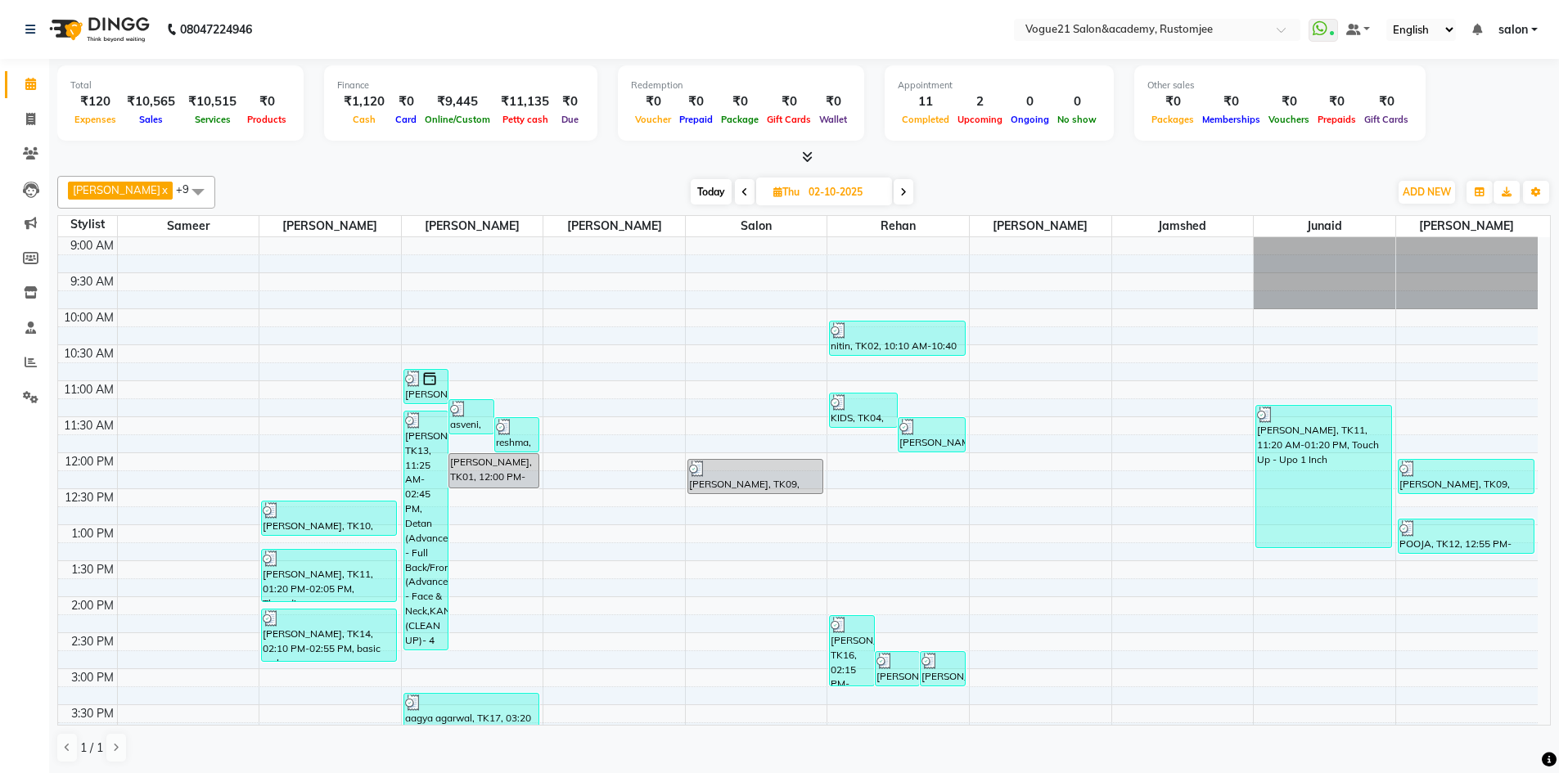
click at [894, 195] on span at bounding box center [904, 191] width 20 height 25
type input "03-10-2025"
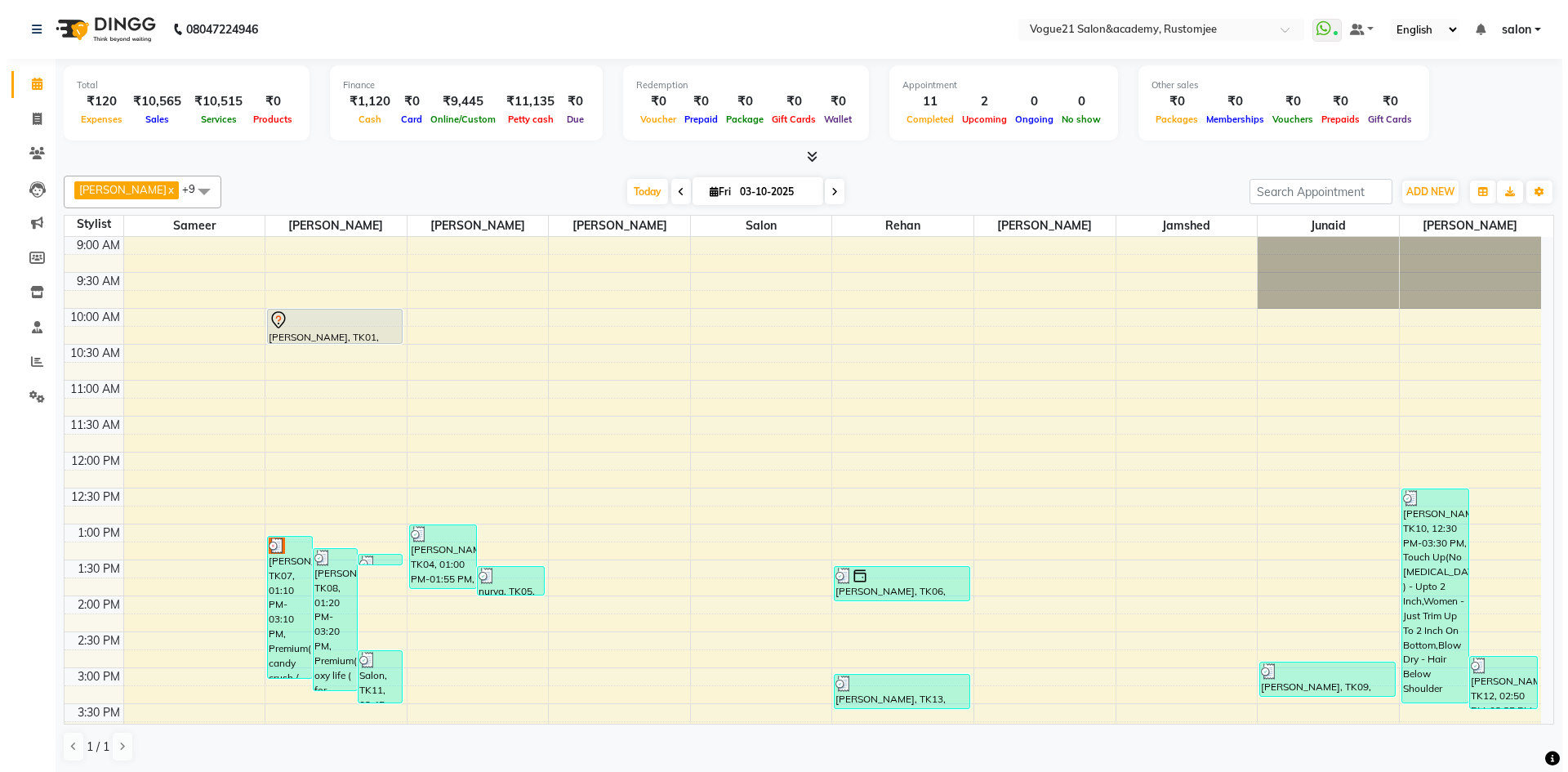
scroll to position [327, 0]
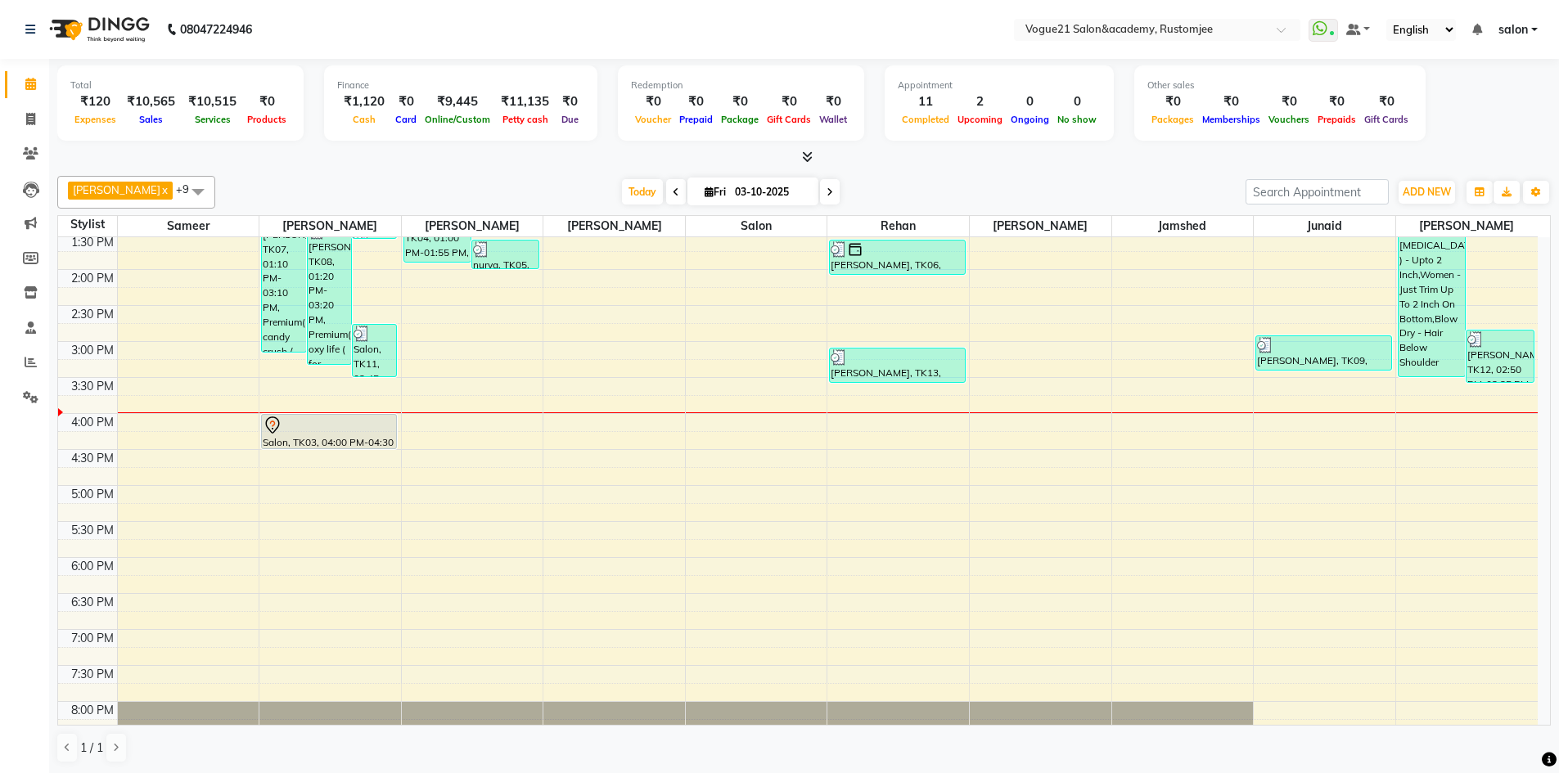
click at [340, 159] on div at bounding box center [804, 157] width 1494 height 17
click at [29, 119] on icon at bounding box center [30, 119] width 9 height 12
select select "8171"
select select "service"
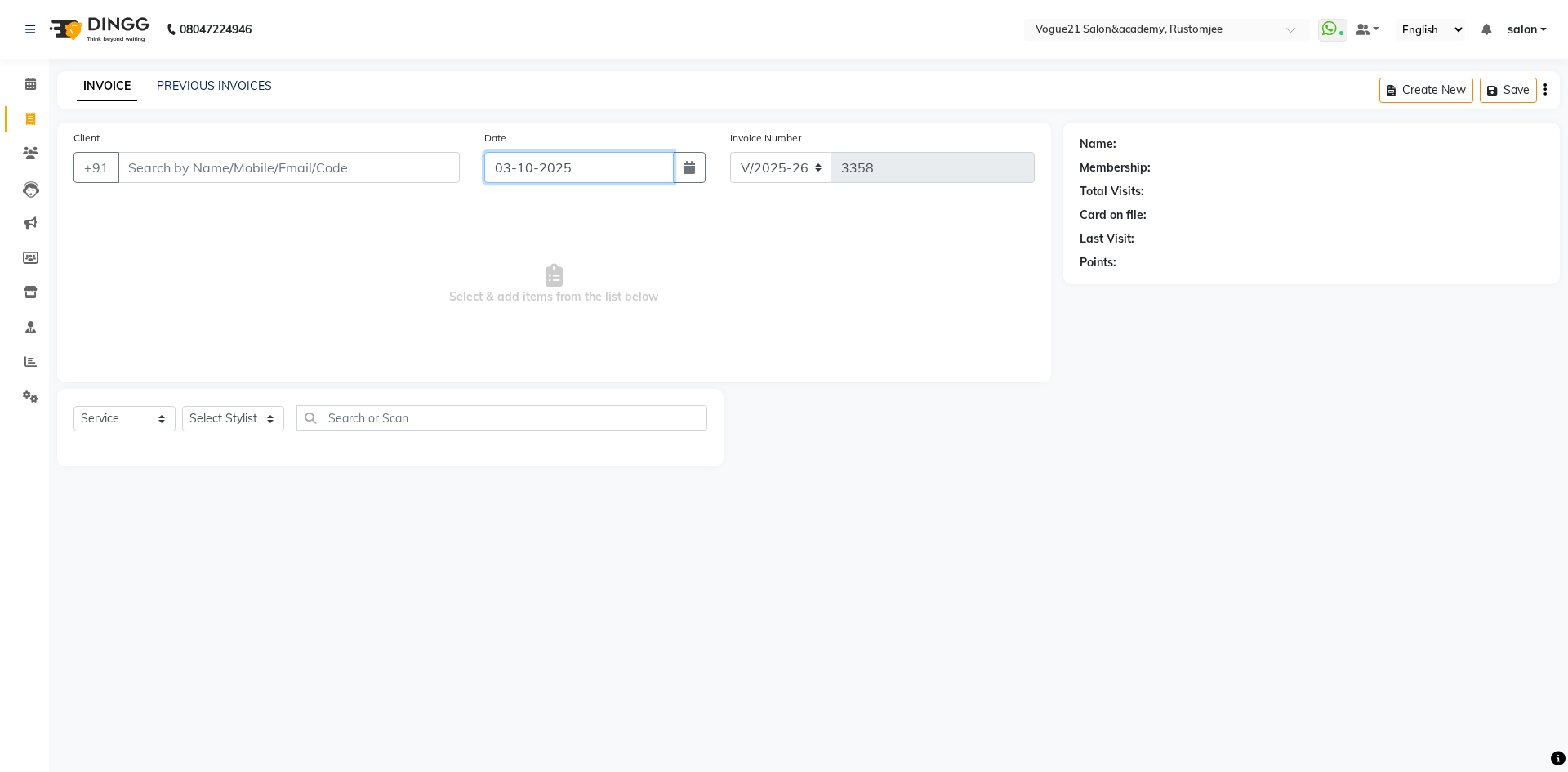
click at [512, 178] on input "03-10-2025" at bounding box center [579, 167] width 191 height 31
select select "10"
select select "2025"
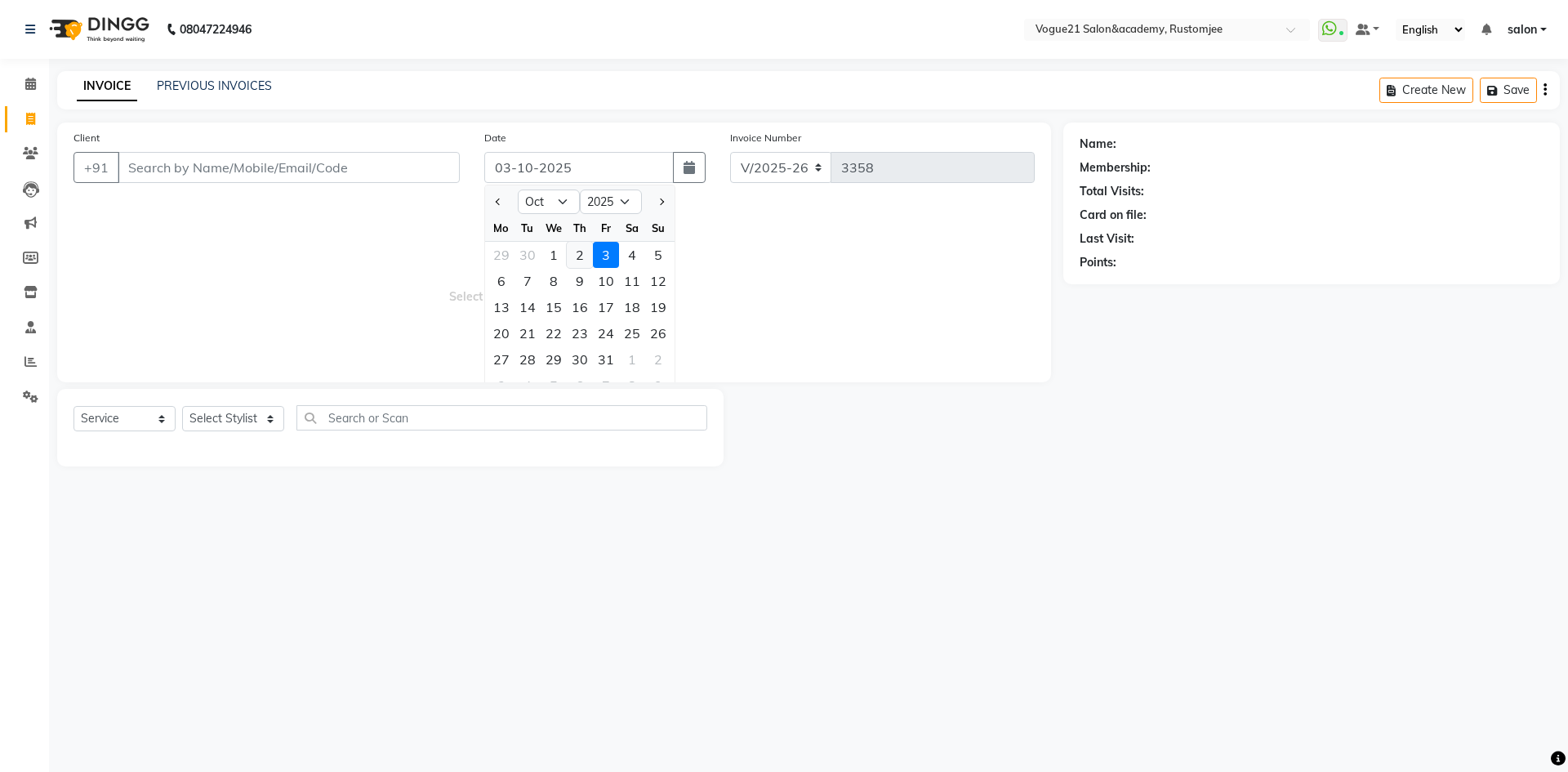
click at [580, 258] on div "2" at bounding box center [580, 255] width 26 height 26
type input "02-10-2025"
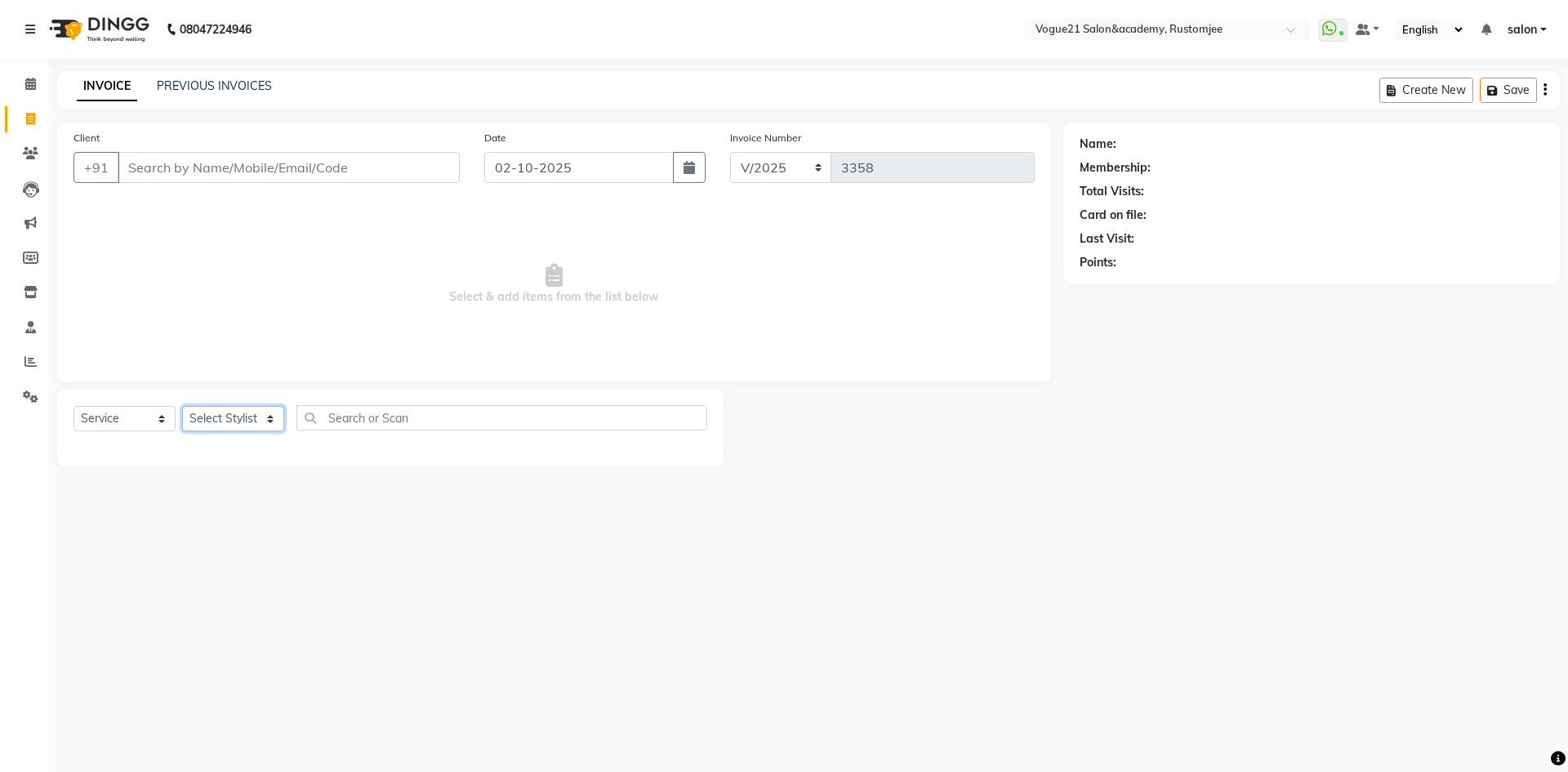
click at [201, 412] on select "Select Stylist aahil Aatish Survase alicia anju soni Jamshed junaid Pooja yadav…" at bounding box center [234, 418] width 102 height 25
select select "88708"
click at [183, 406] on select "Select Stylist aahil Aatish Survase alicia anju soni Jamshed junaid Pooja yadav…" at bounding box center [234, 418] width 102 height 25
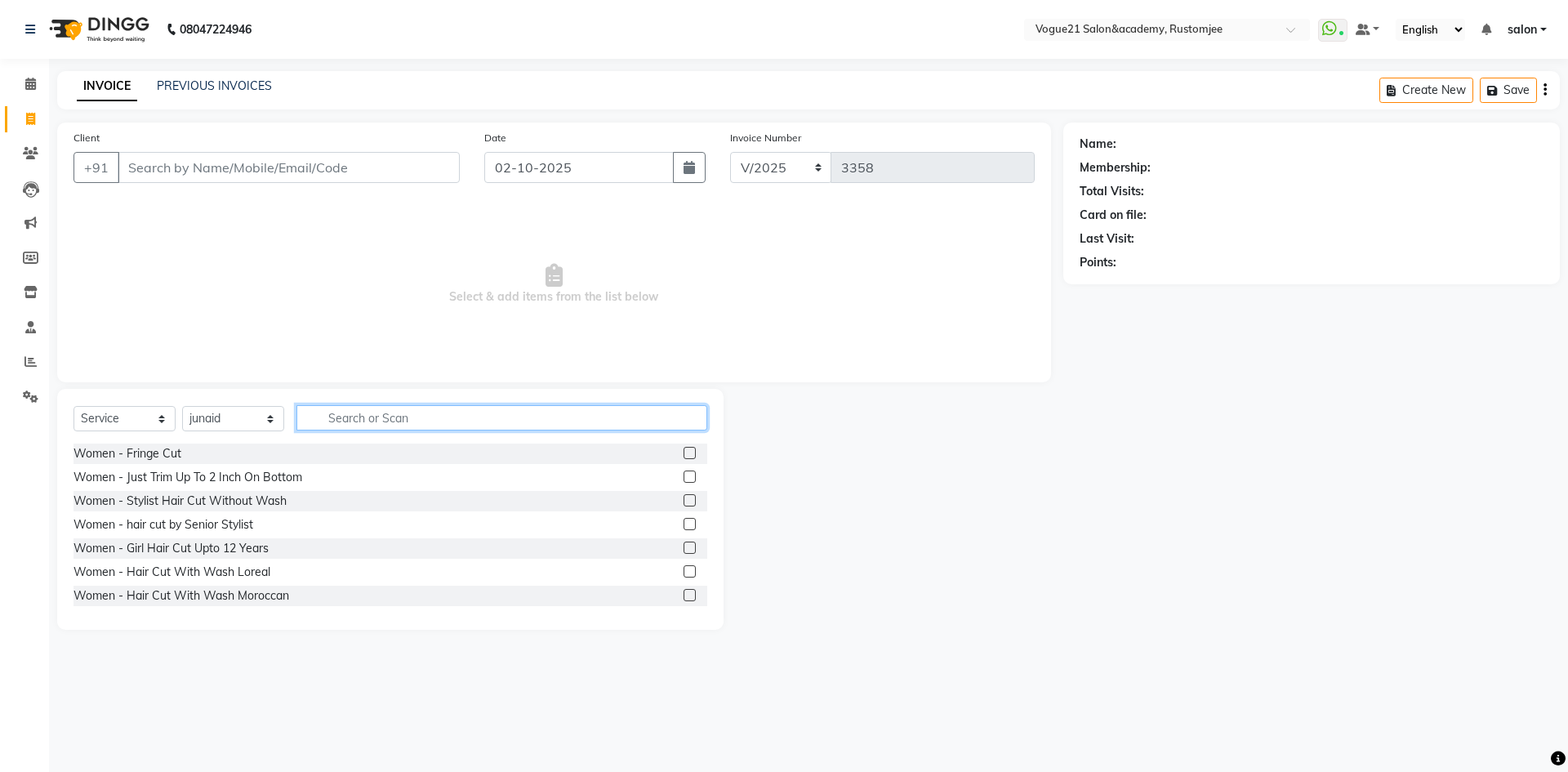
click at [385, 421] on input "text" at bounding box center [502, 417] width 411 height 25
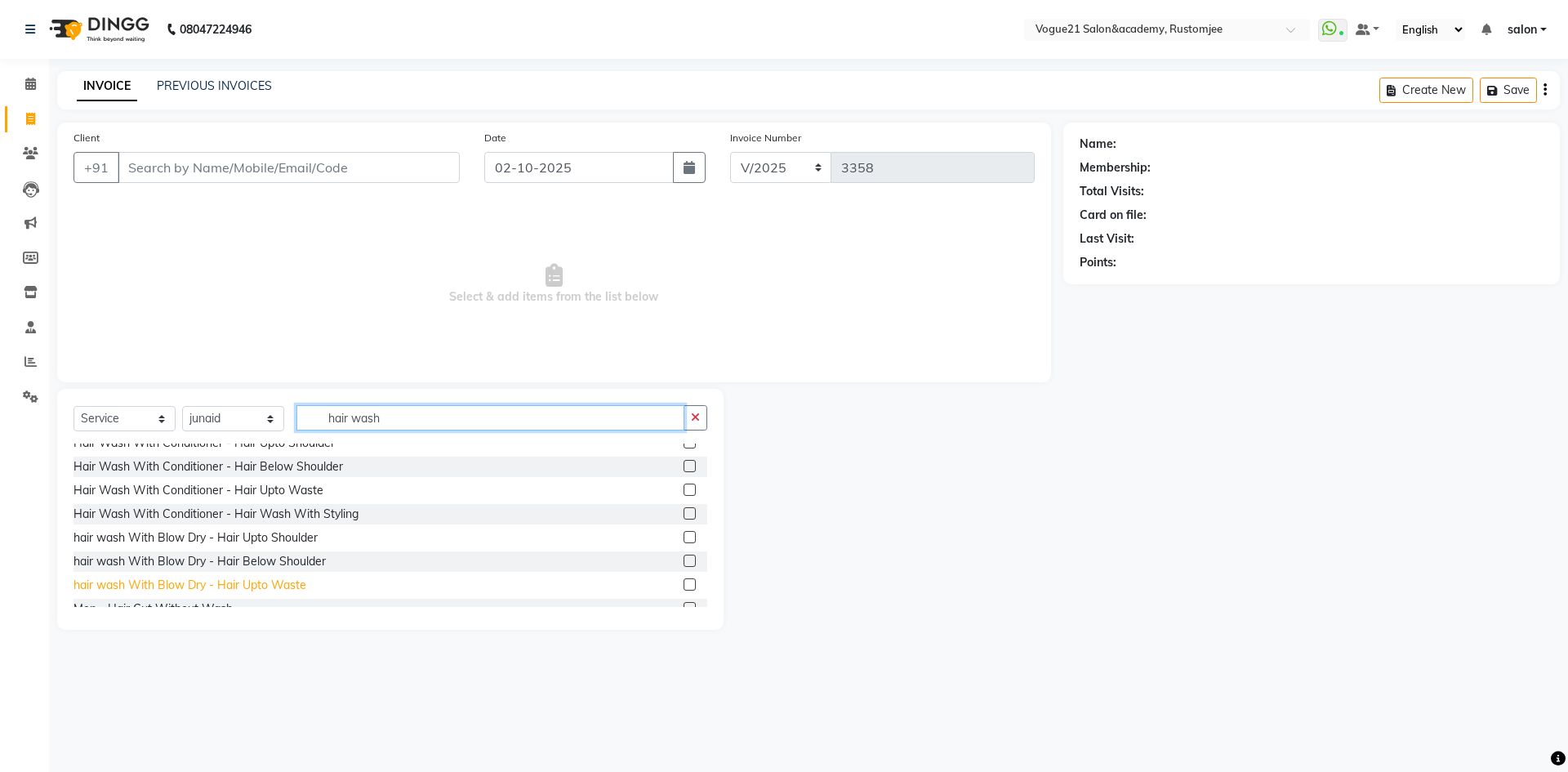
type input "hair wash"
click at [292, 584] on div "hair wash With Blow Dry - Hair Upto Waste" at bounding box center [190, 585] width 233 height 17
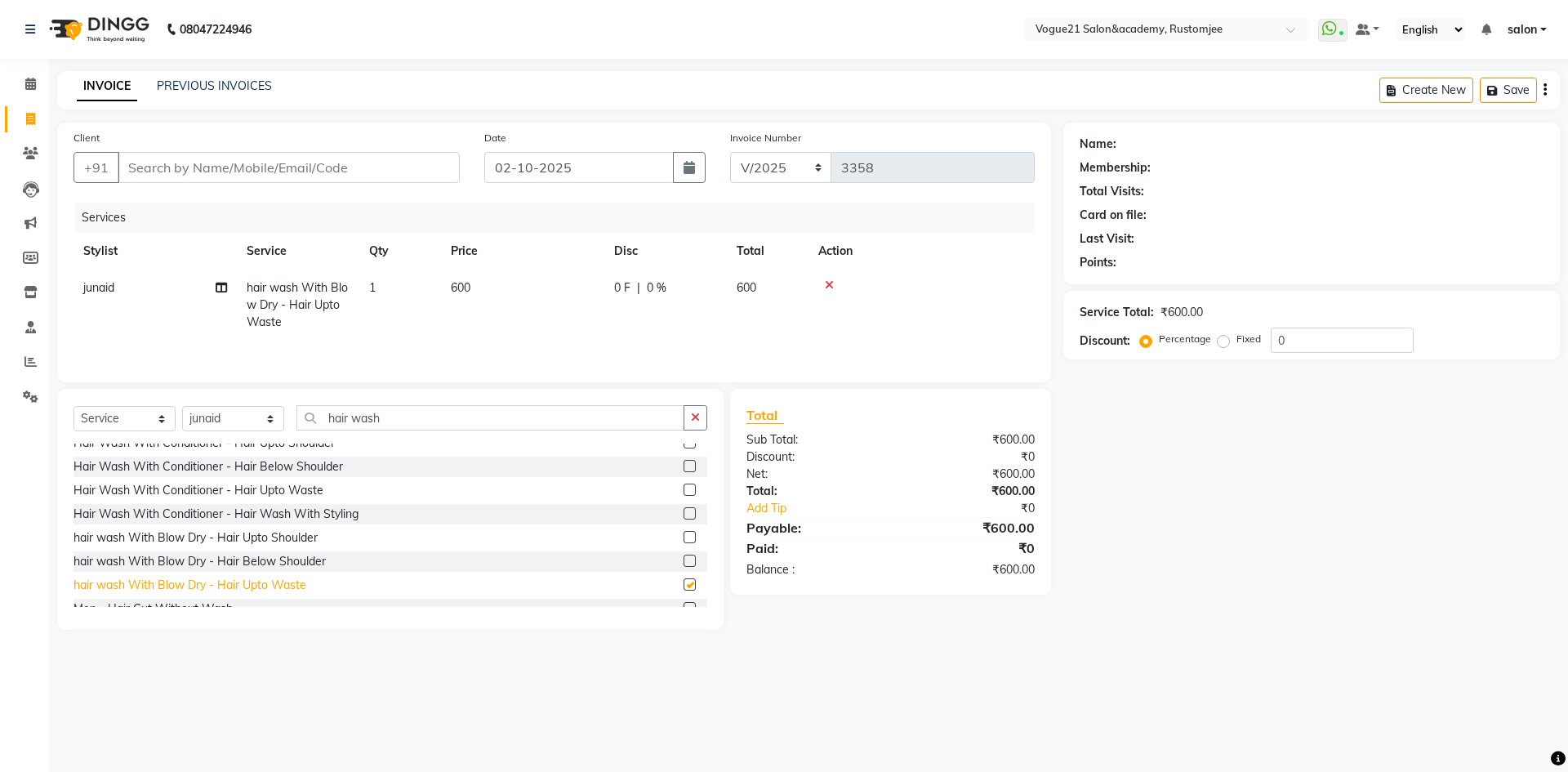
checkbox input "false"
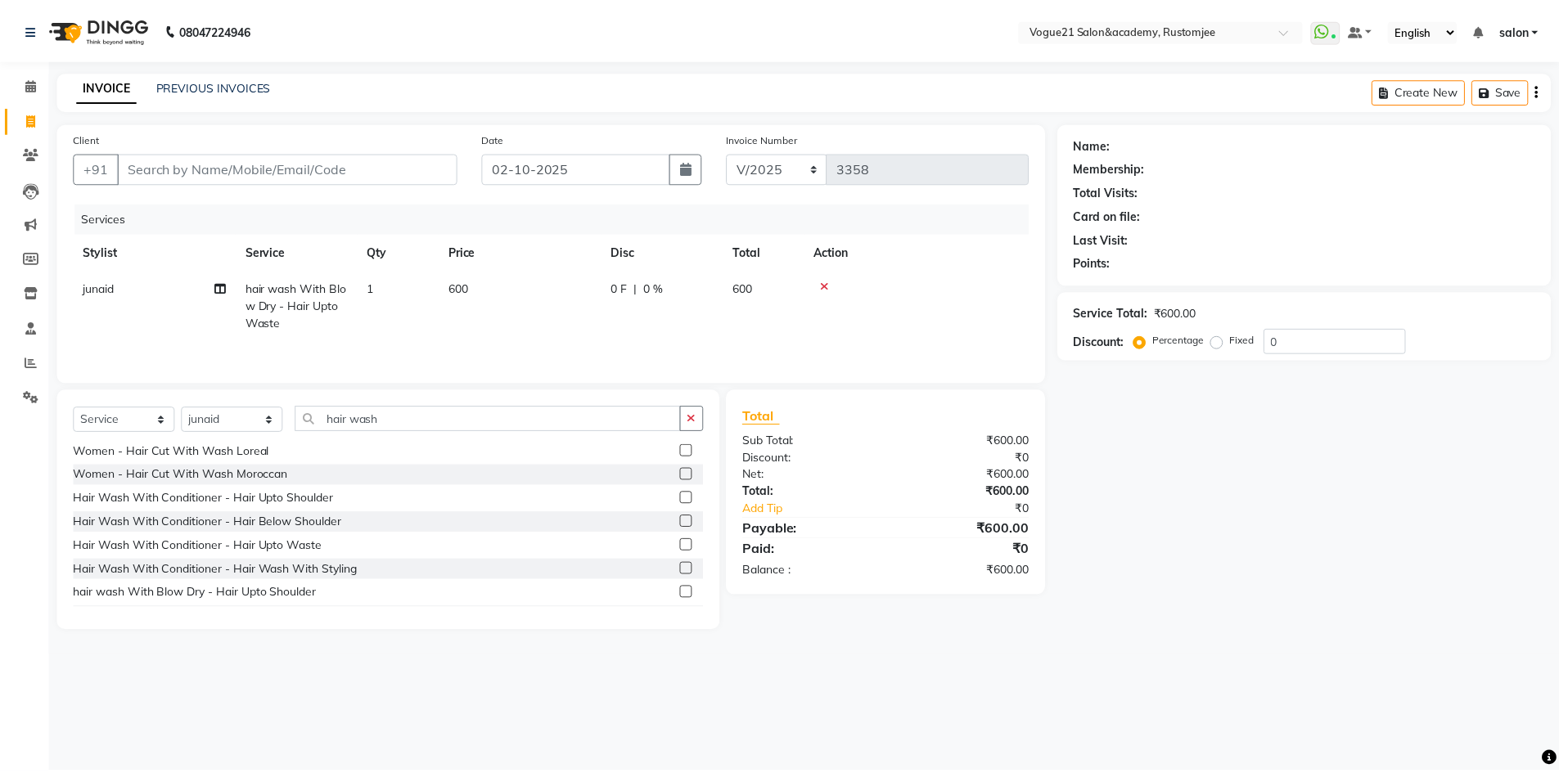
scroll to position [0, 0]
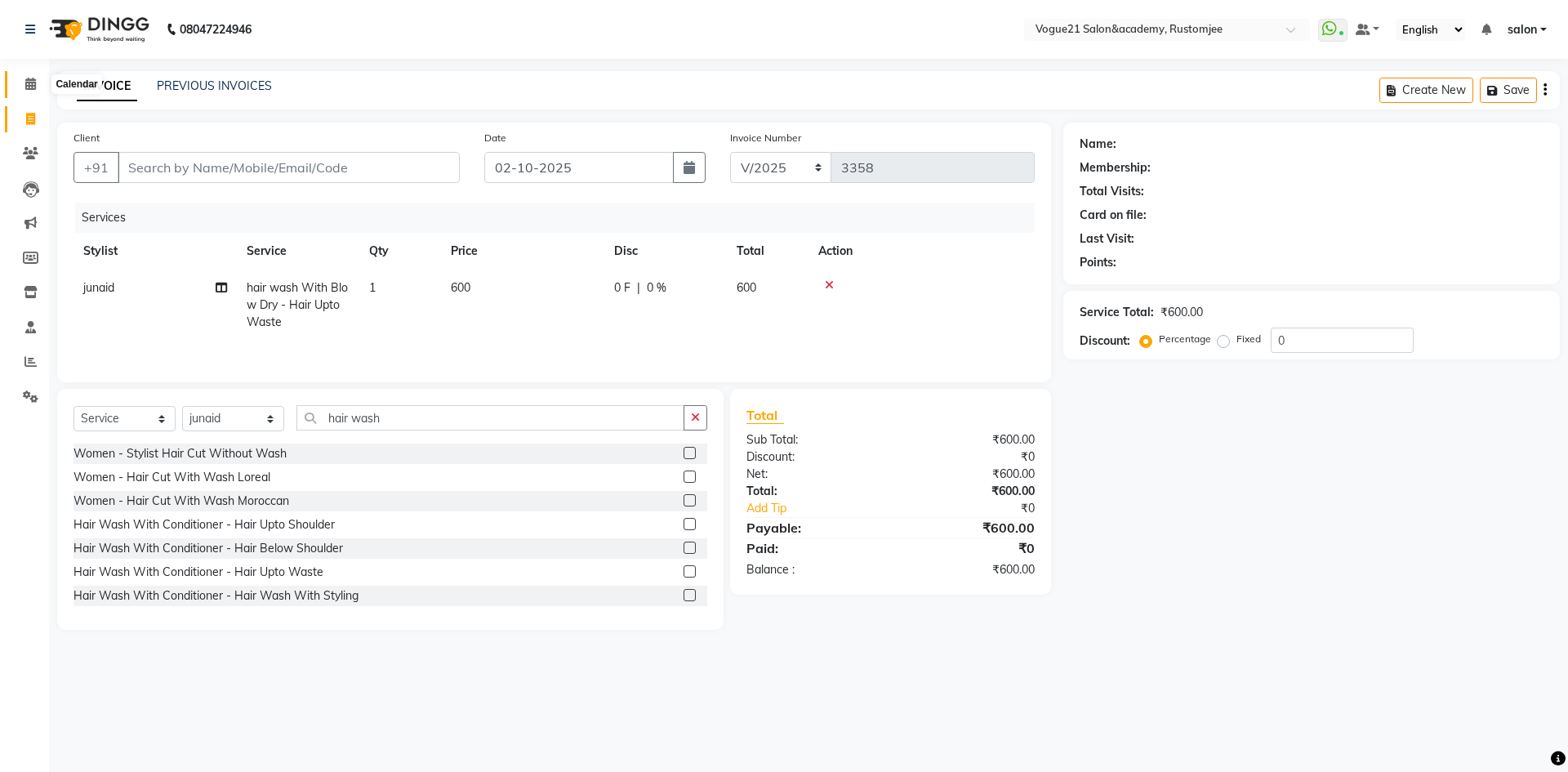
click at [28, 75] on span at bounding box center [30, 84] width 29 height 19
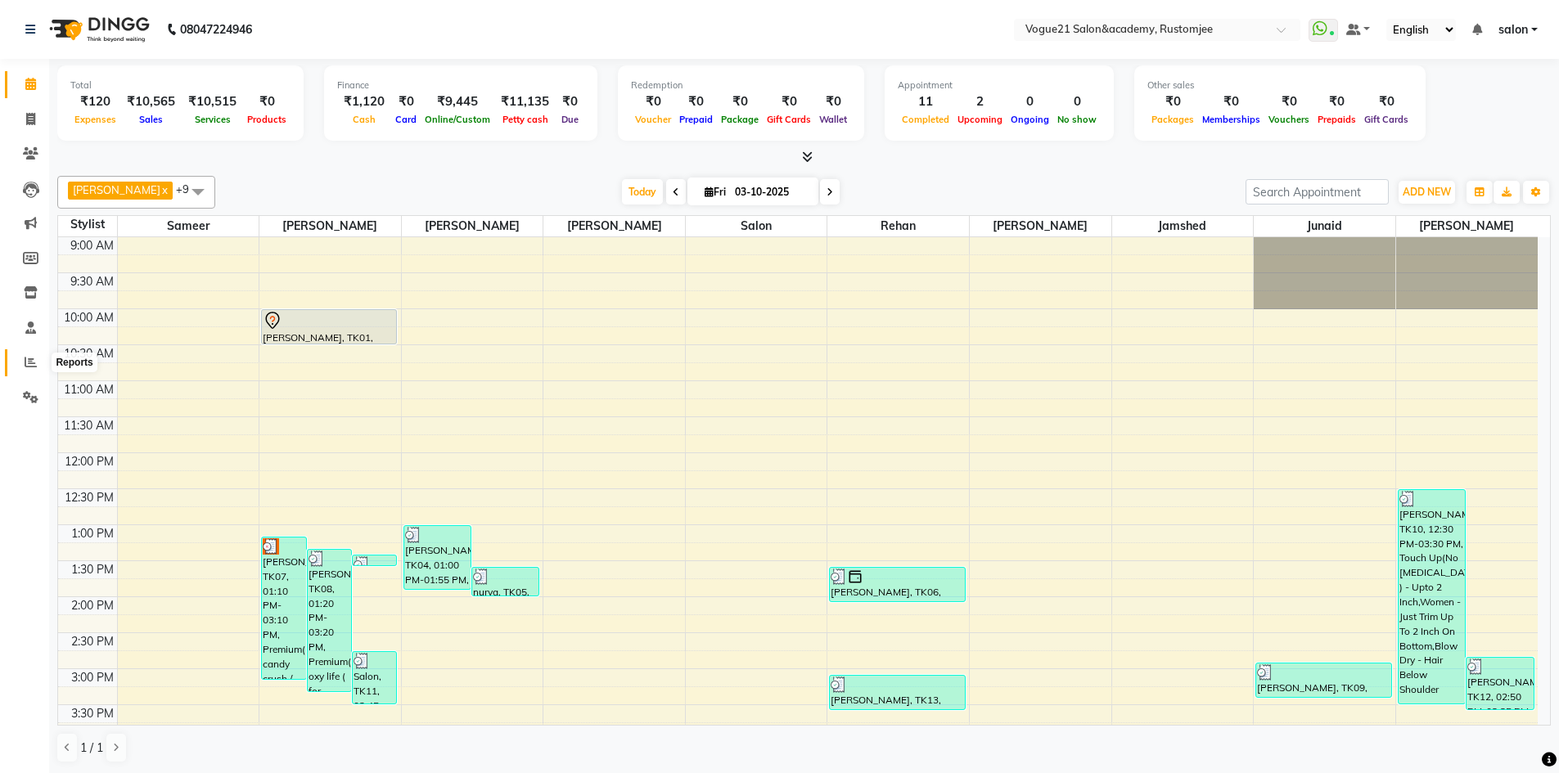
click at [32, 358] on icon at bounding box center [31, 362] width 12 height 12
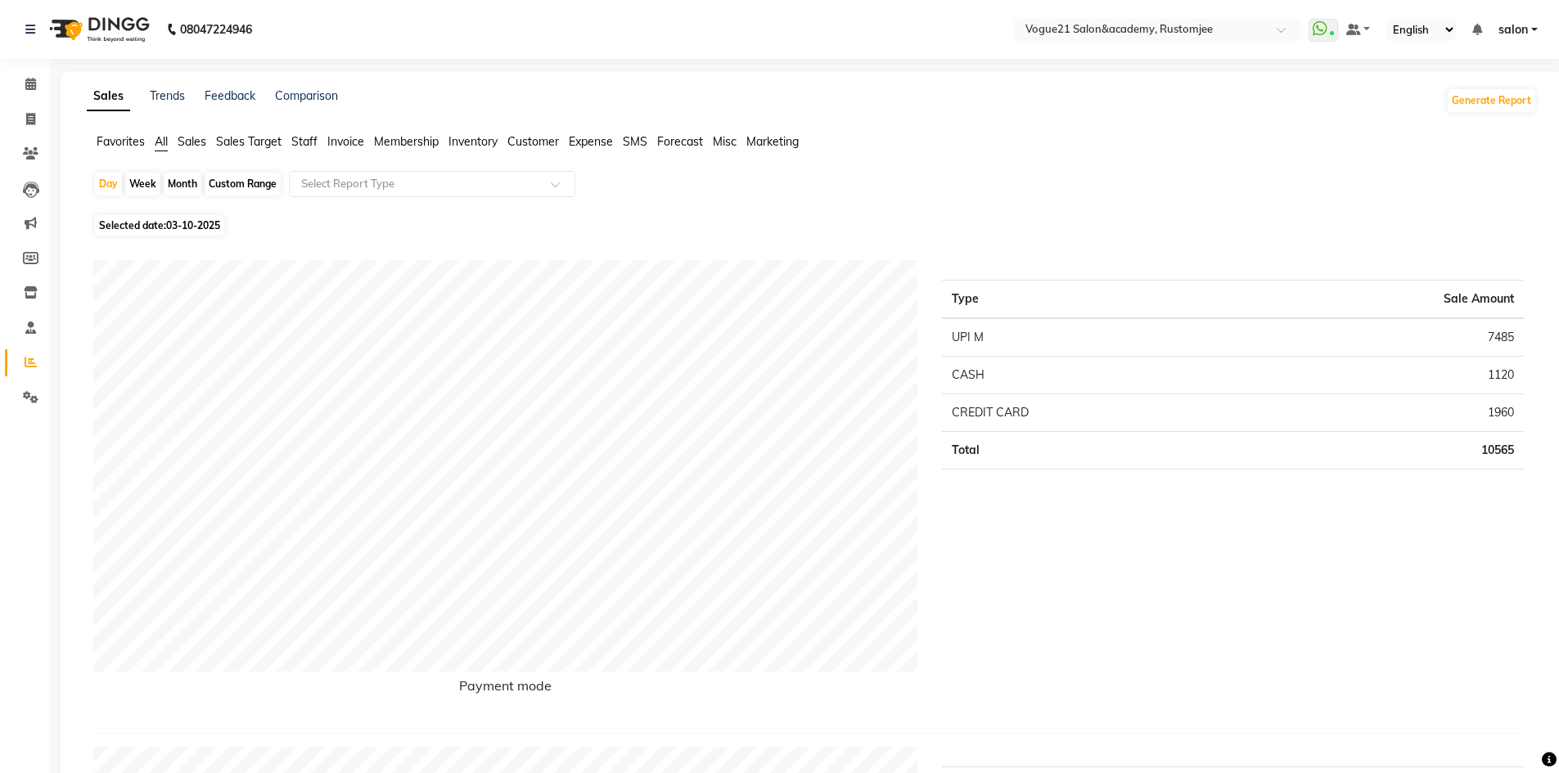
click at [312, 143] on span "Staff" at bounding box center [304, 141] width 26 height 15
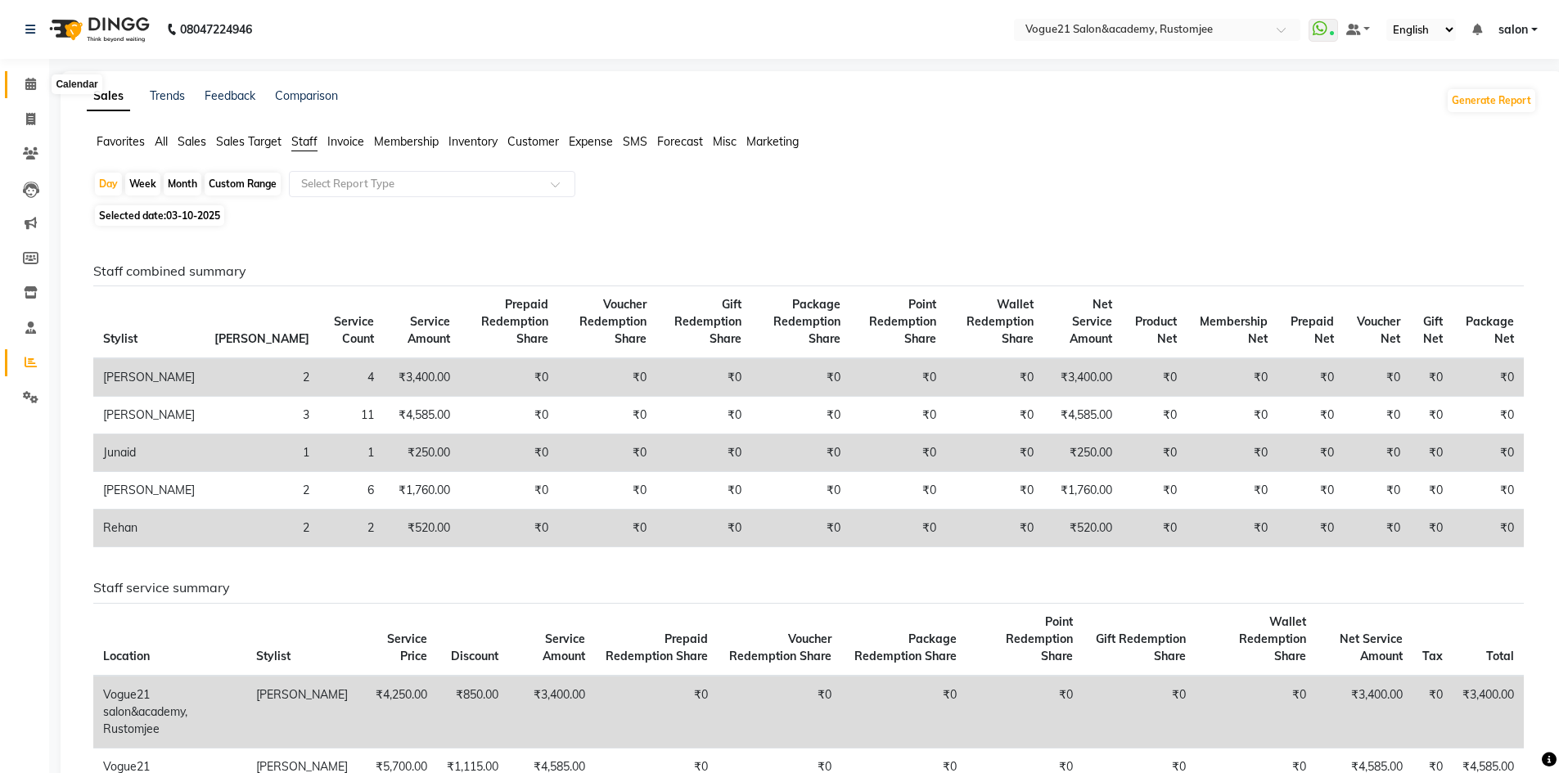
click at [26, 86] on icon at bounding box center [30, 84] width 11 height 12
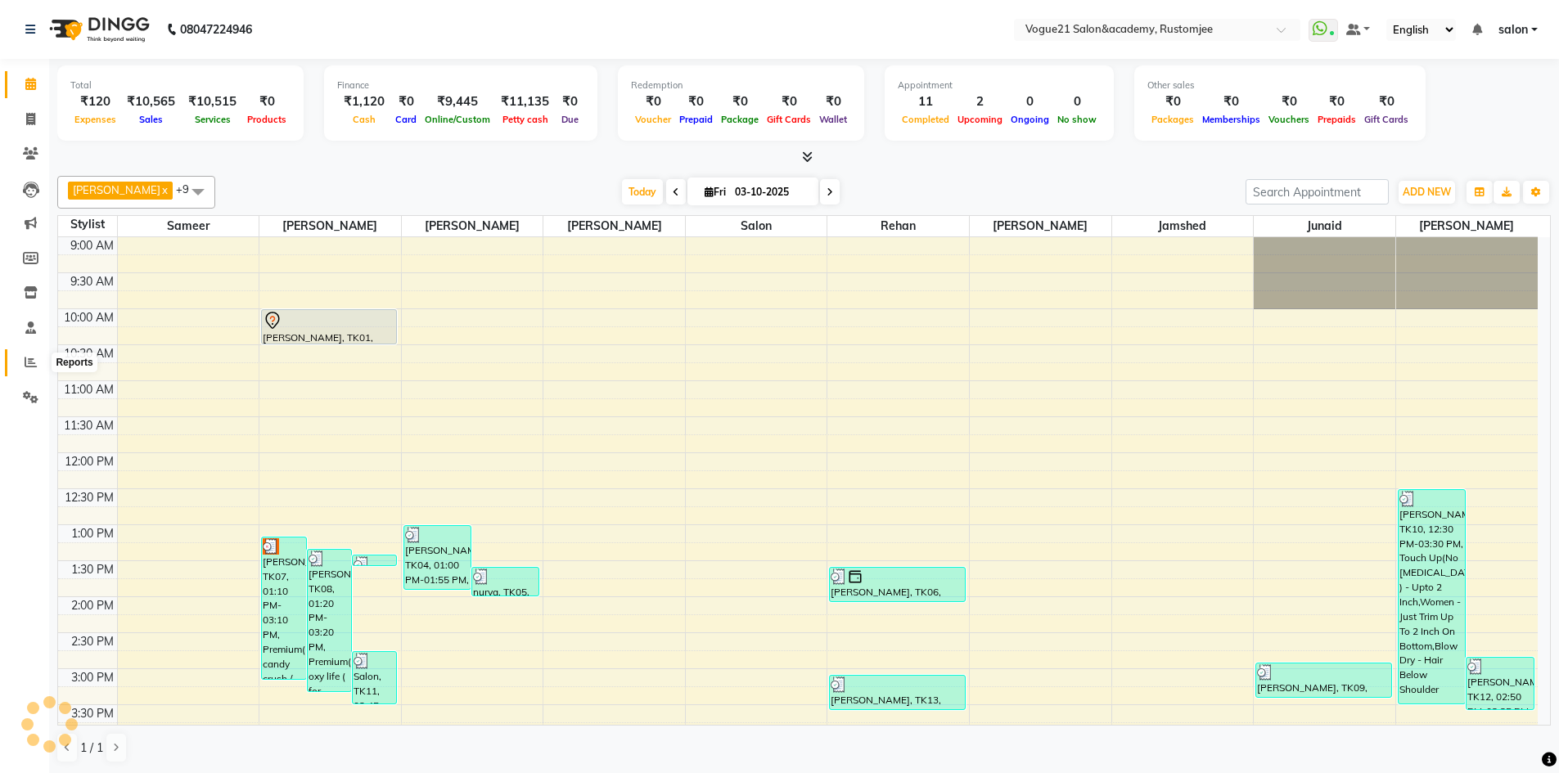
click at [25, 355] on span at bounding box center [30, 363] width 29 height 19
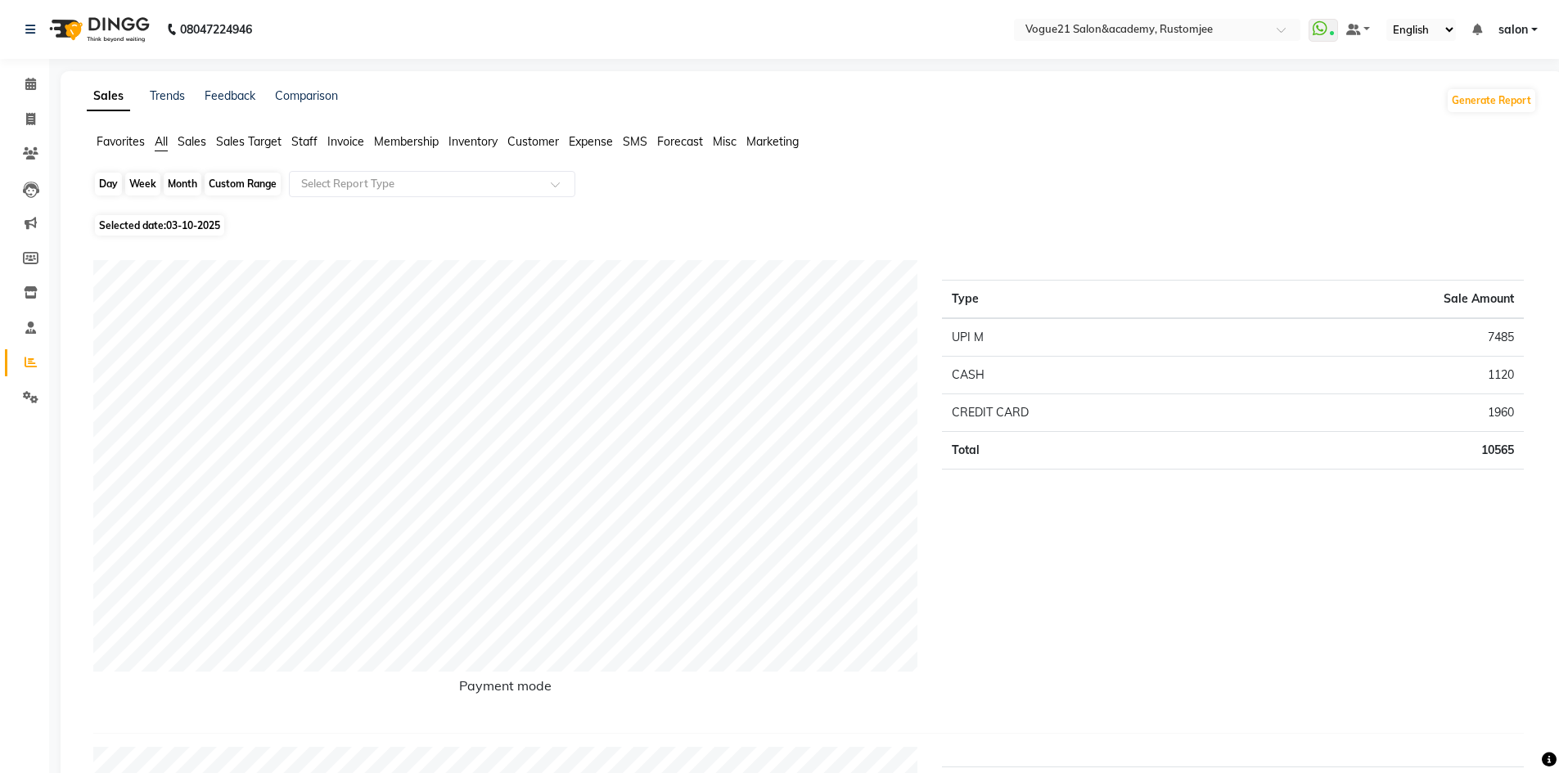
click at [106, 182] on div "Day" at bounding box center [108, 184] width 27 height 23
select select "10"
select select "2025"
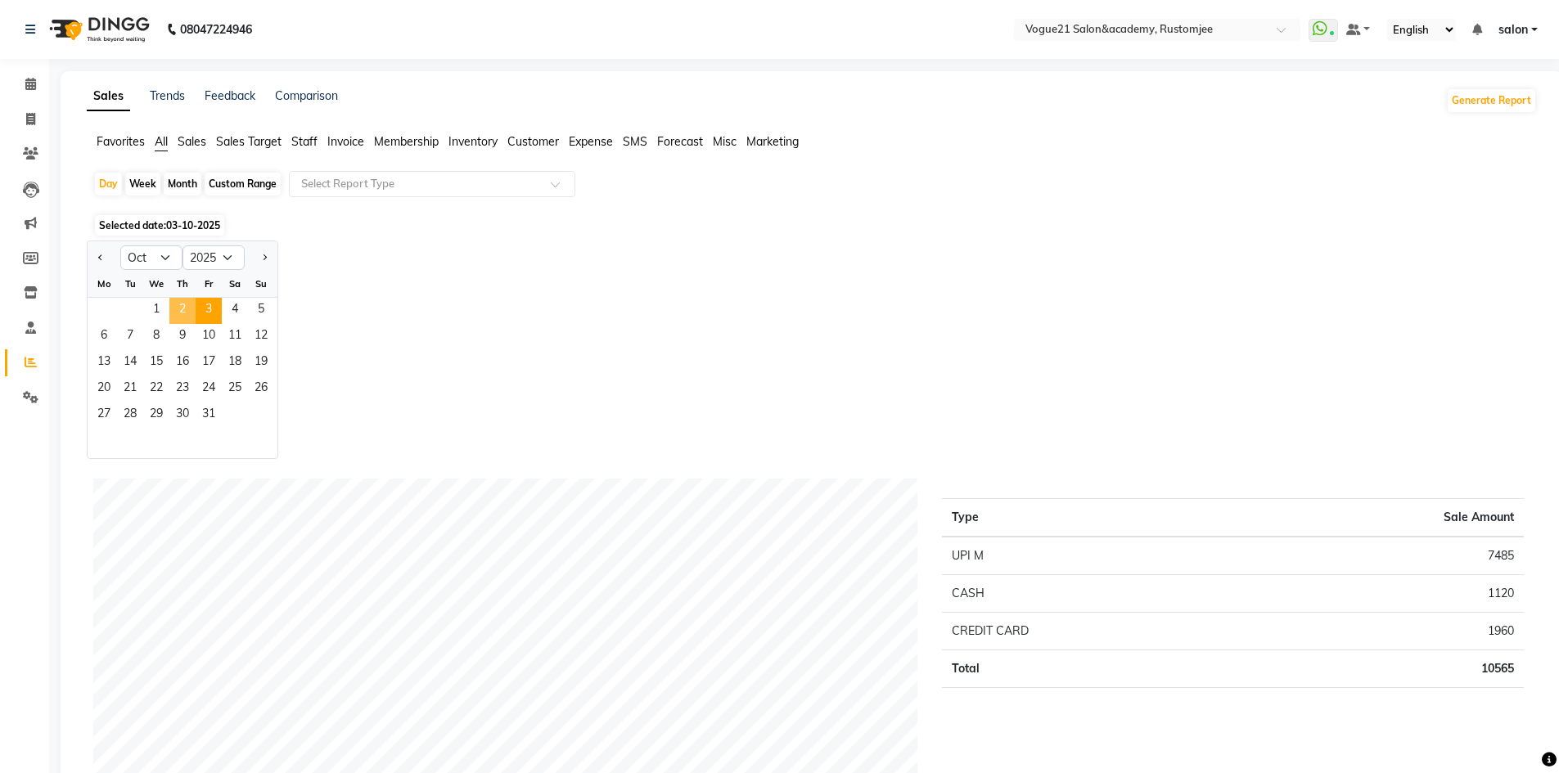
click at [187, 308] on span "2" at bounding box center [182, 311] width 26 height 26
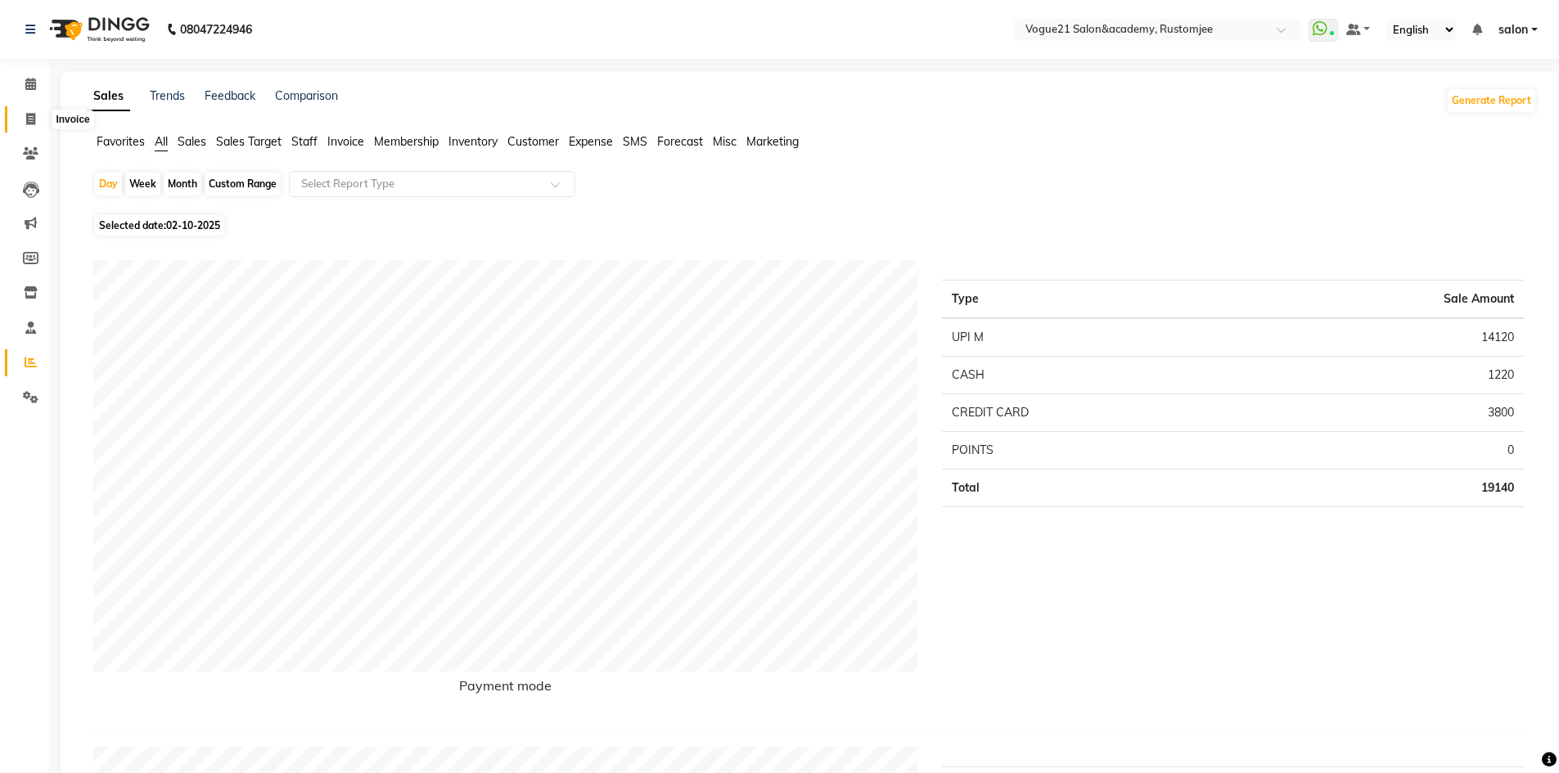
click at [28, 119] on icon at bounding box center [30, 119] width 9 height 12
select select "8171"
select select "service"
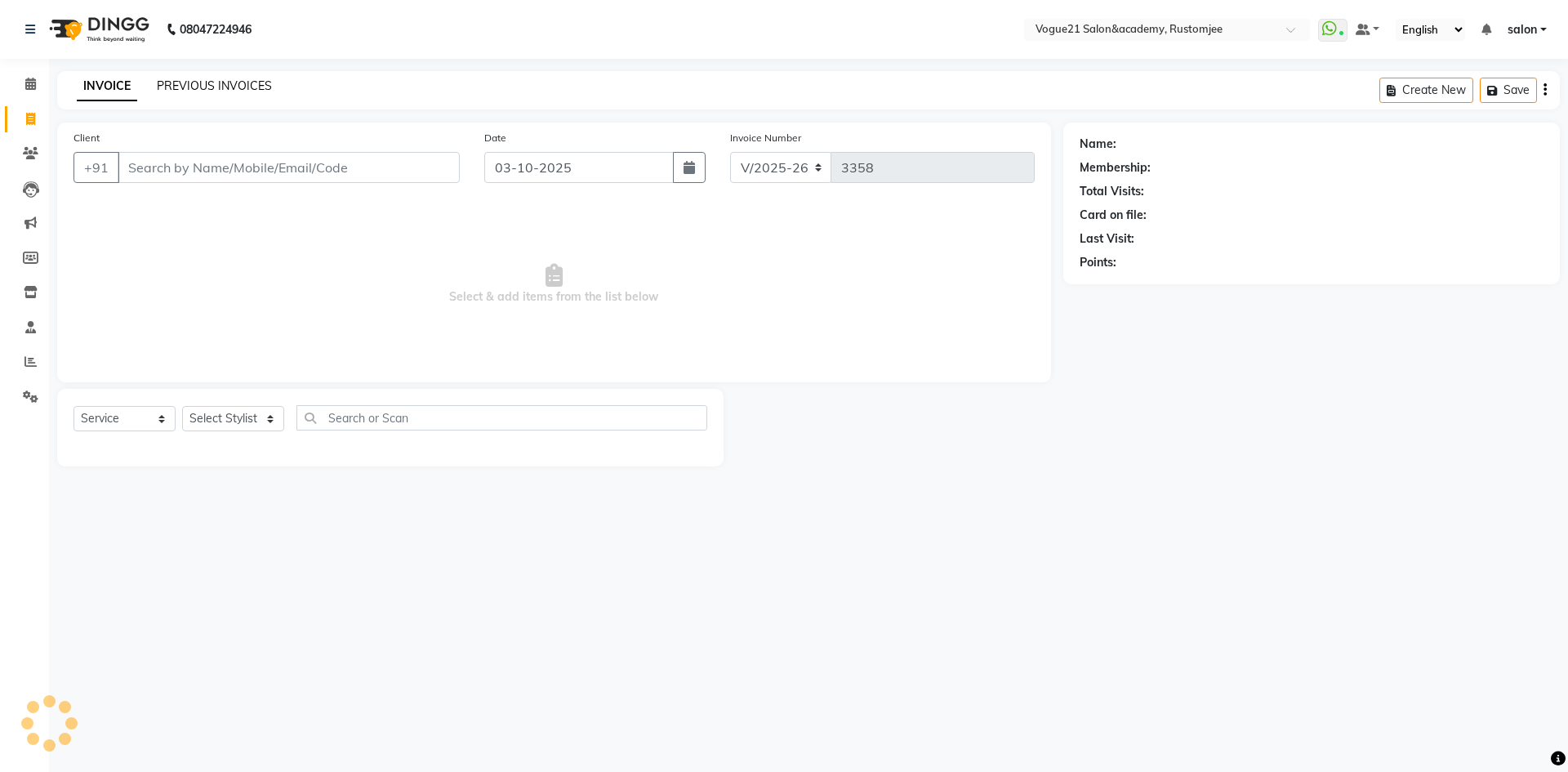
click at [219, 88] on link "PREVIOUS INVOICES" at bounding box center [214, 86] width 115 height 15
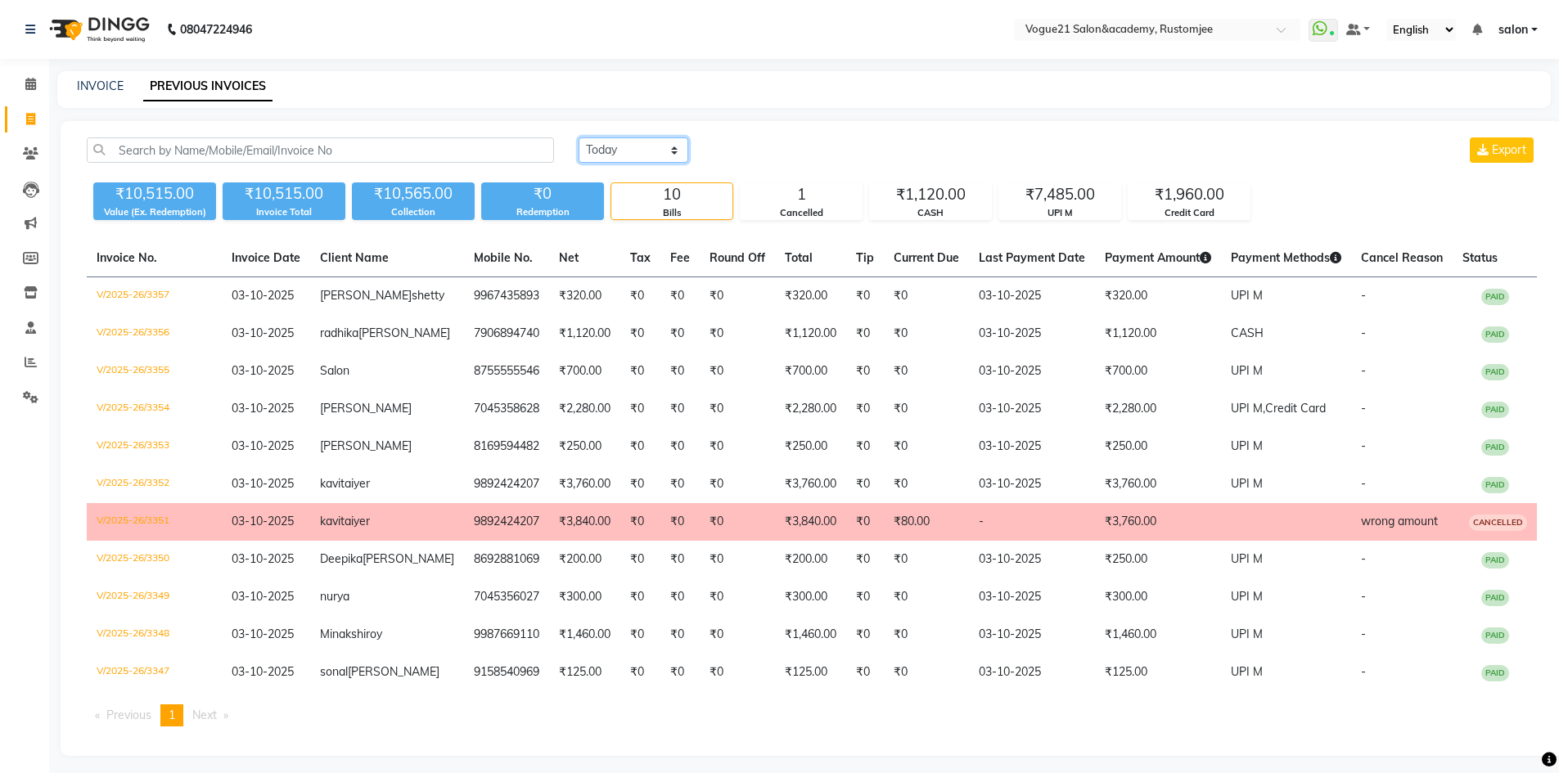
click at [628, 156] on select "Today Yesterday Custom Range" at bounding box center [634, 150] width 110 height 25
select select "yesterday"
click at [579, 138] on select "Today Yesterday Custom Range" at bounding box center [634, 150] width 110 height 25
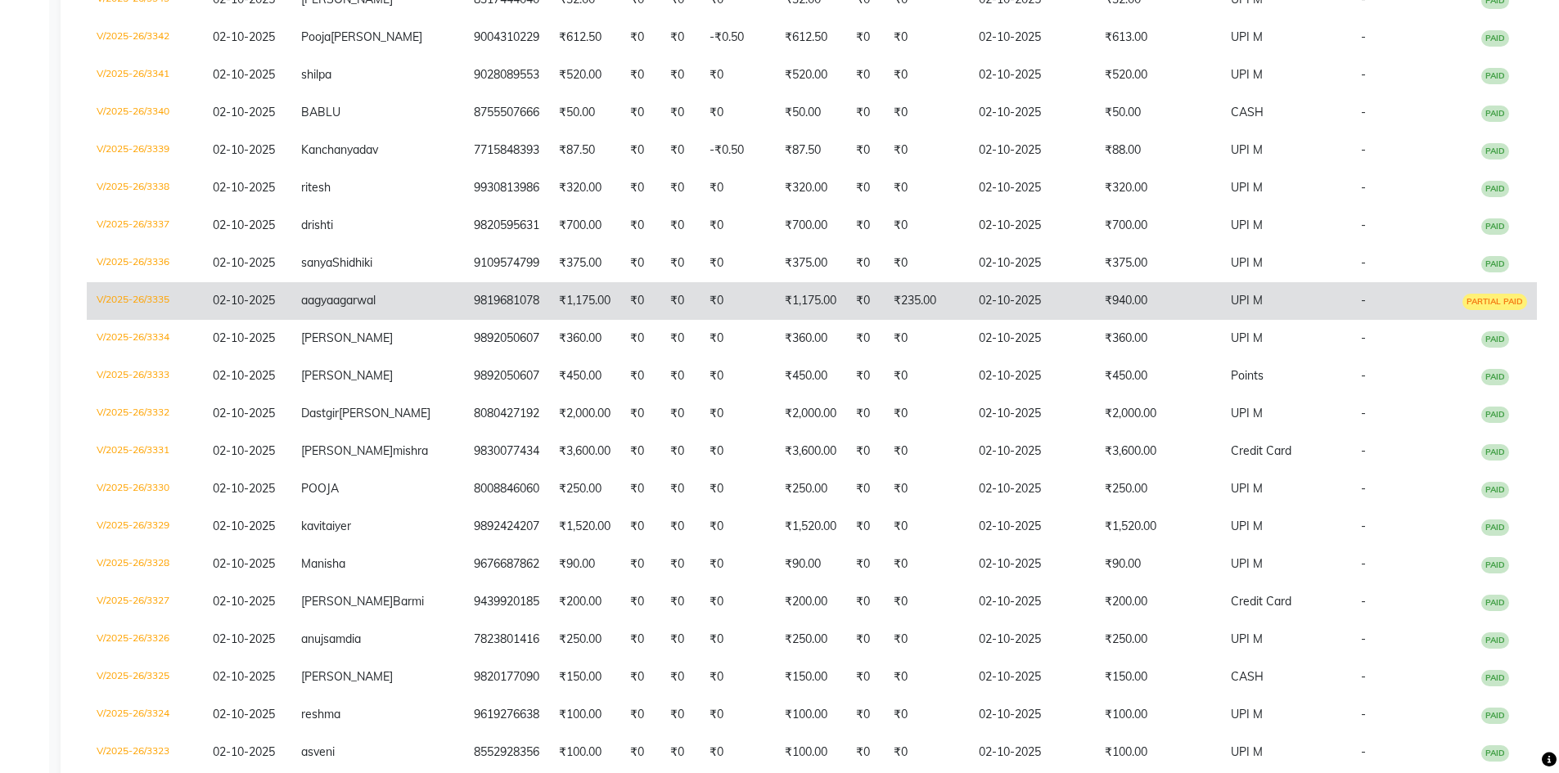
scroll to position [491, 0]
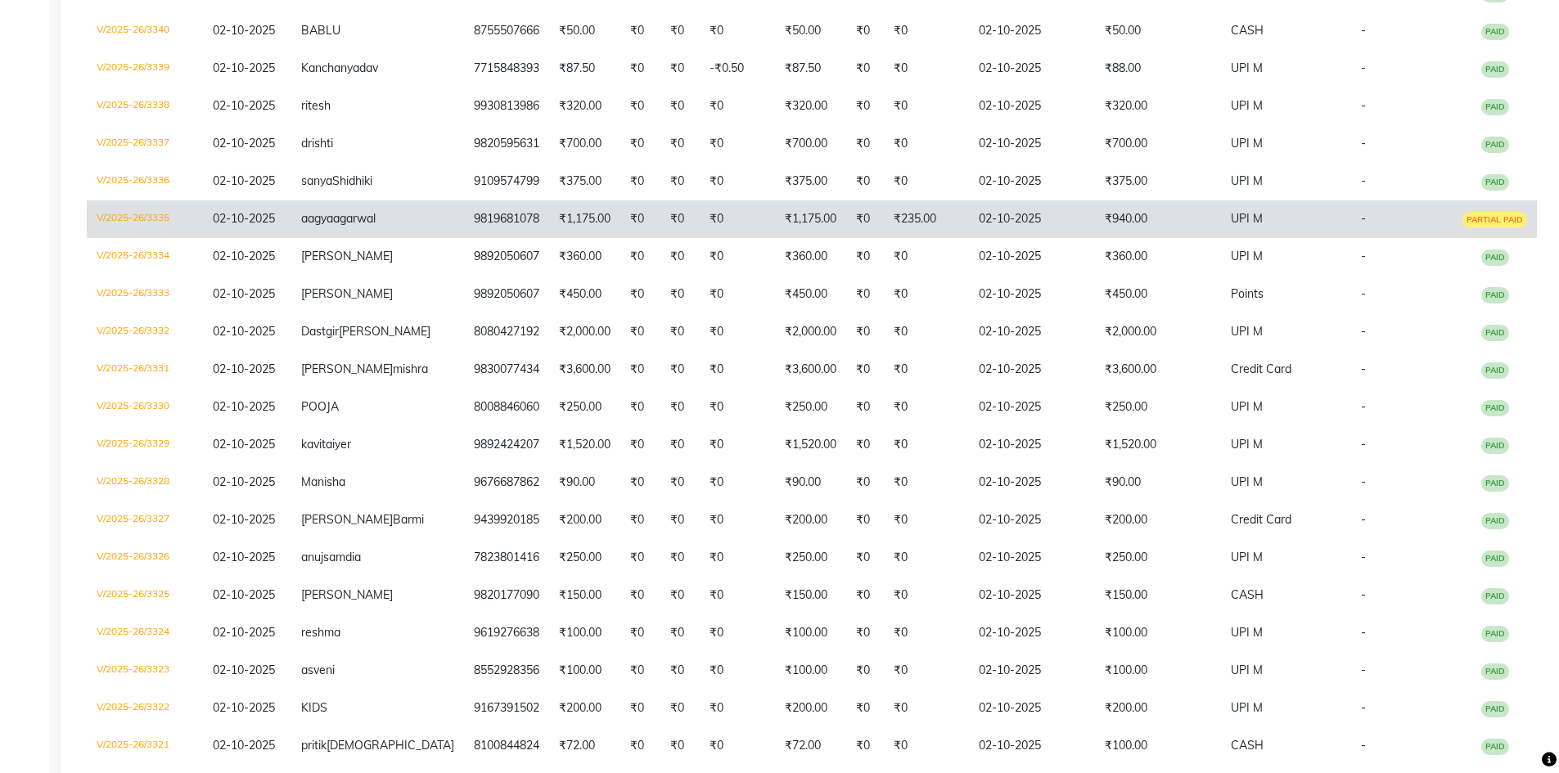
click at [1151, 238] on td "₹940.00" at bounding box center [1158, 220] width 126 height 38
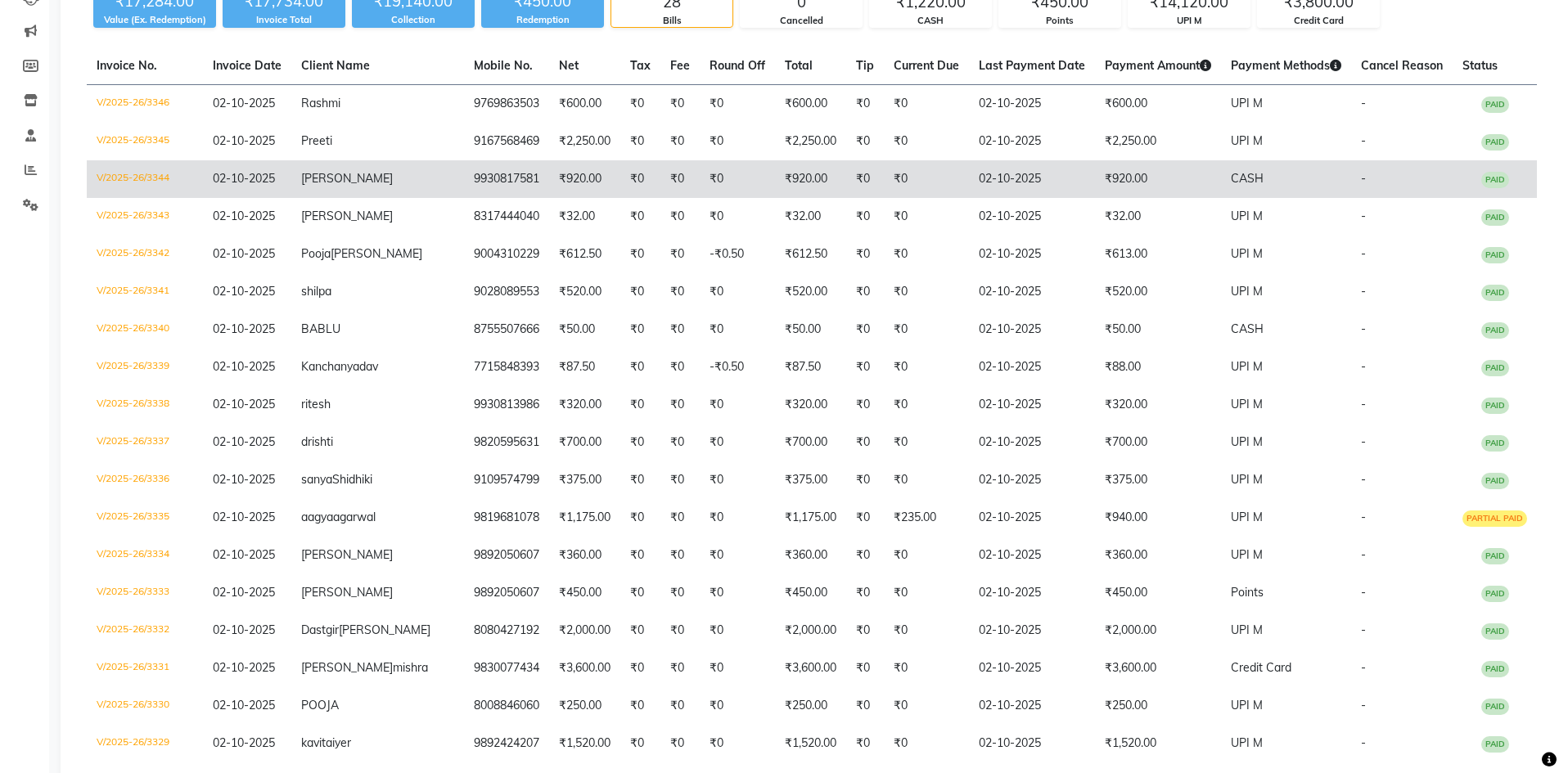
scroll to position [0, 0]
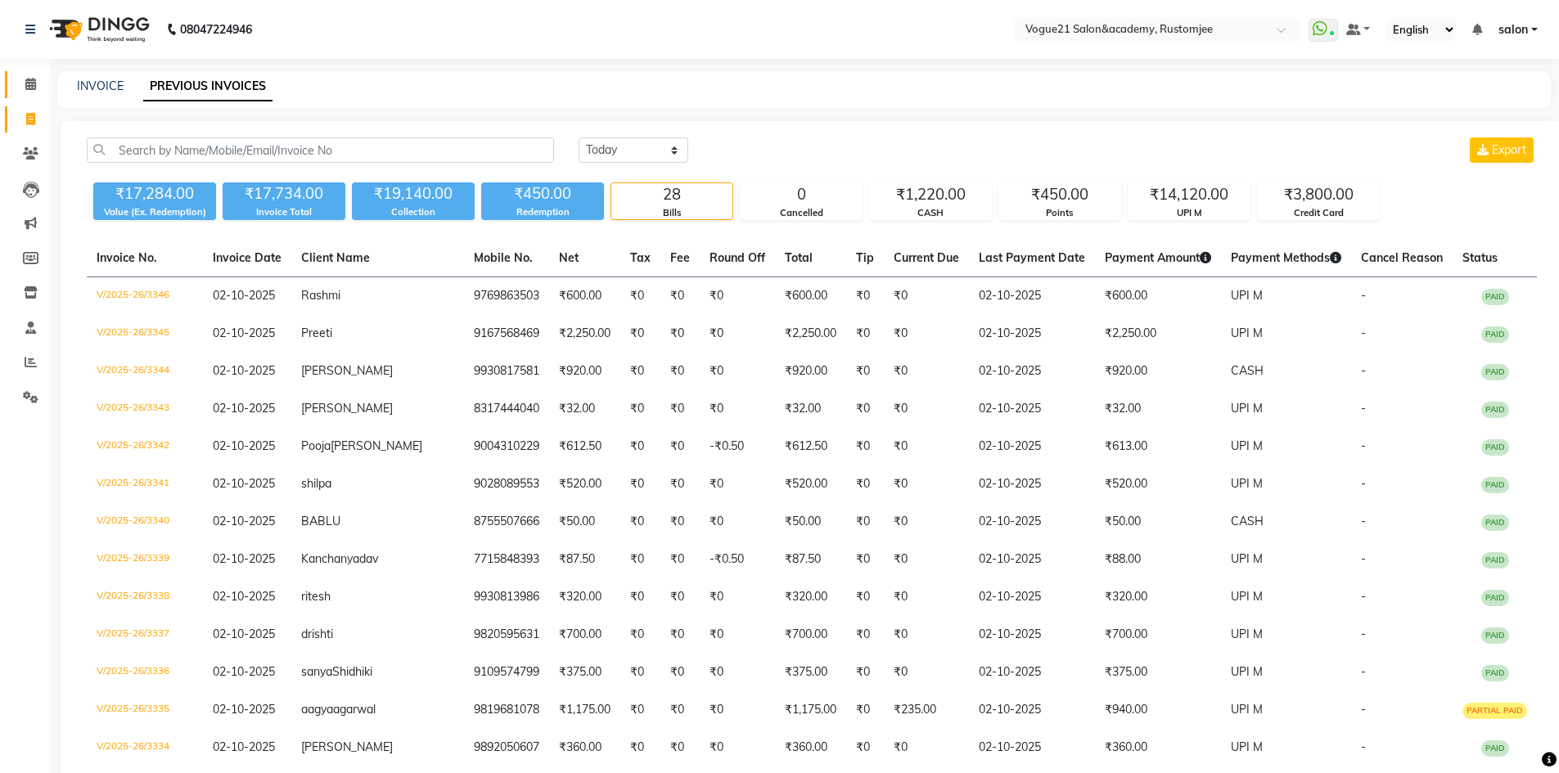
click at [30, 72] on link "Calendar" at bounding box center [24, 84] width 39 height 27
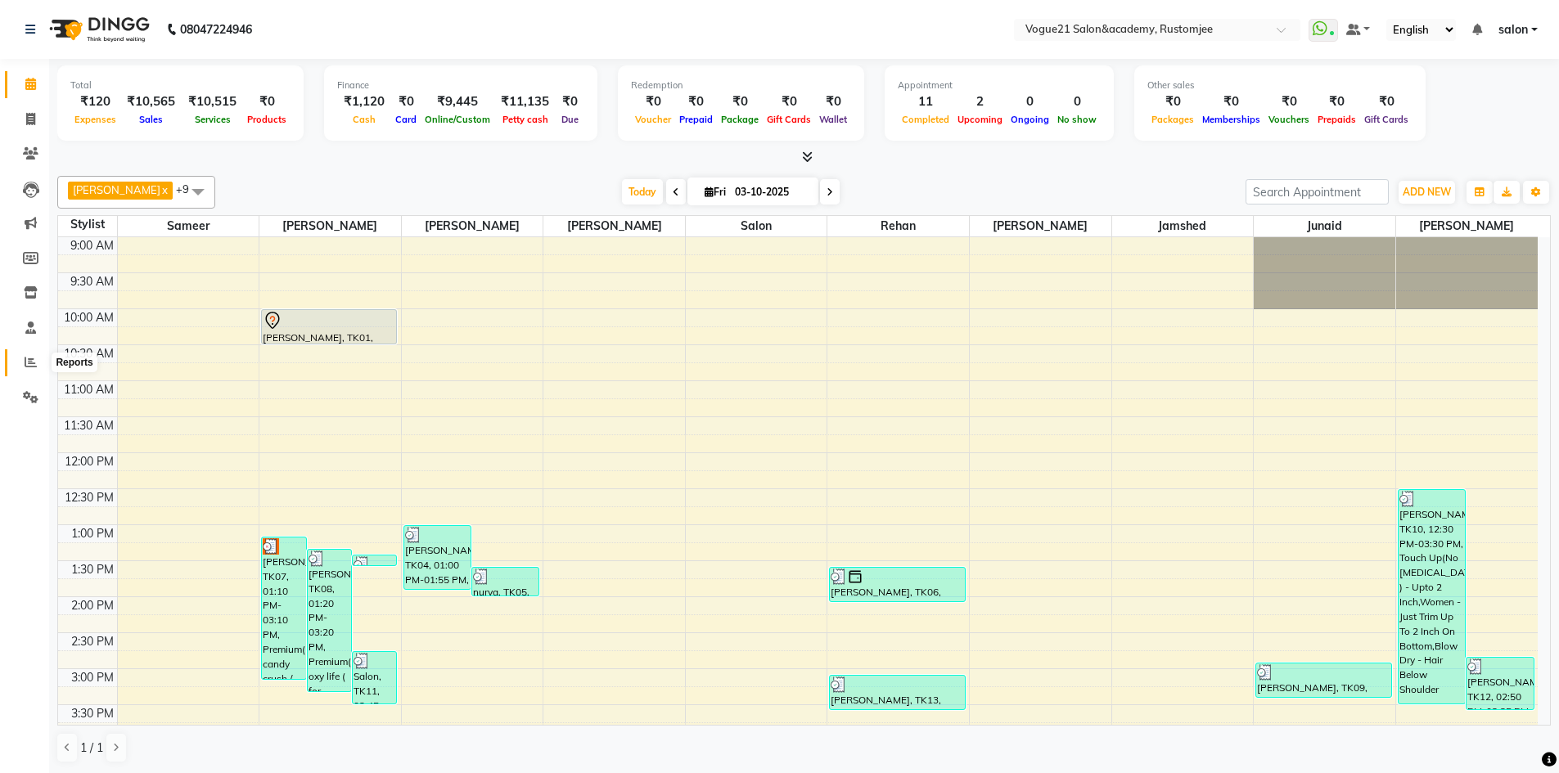
click at [34, 366] on icon at bounding box center [31, 362] width 12 height 12
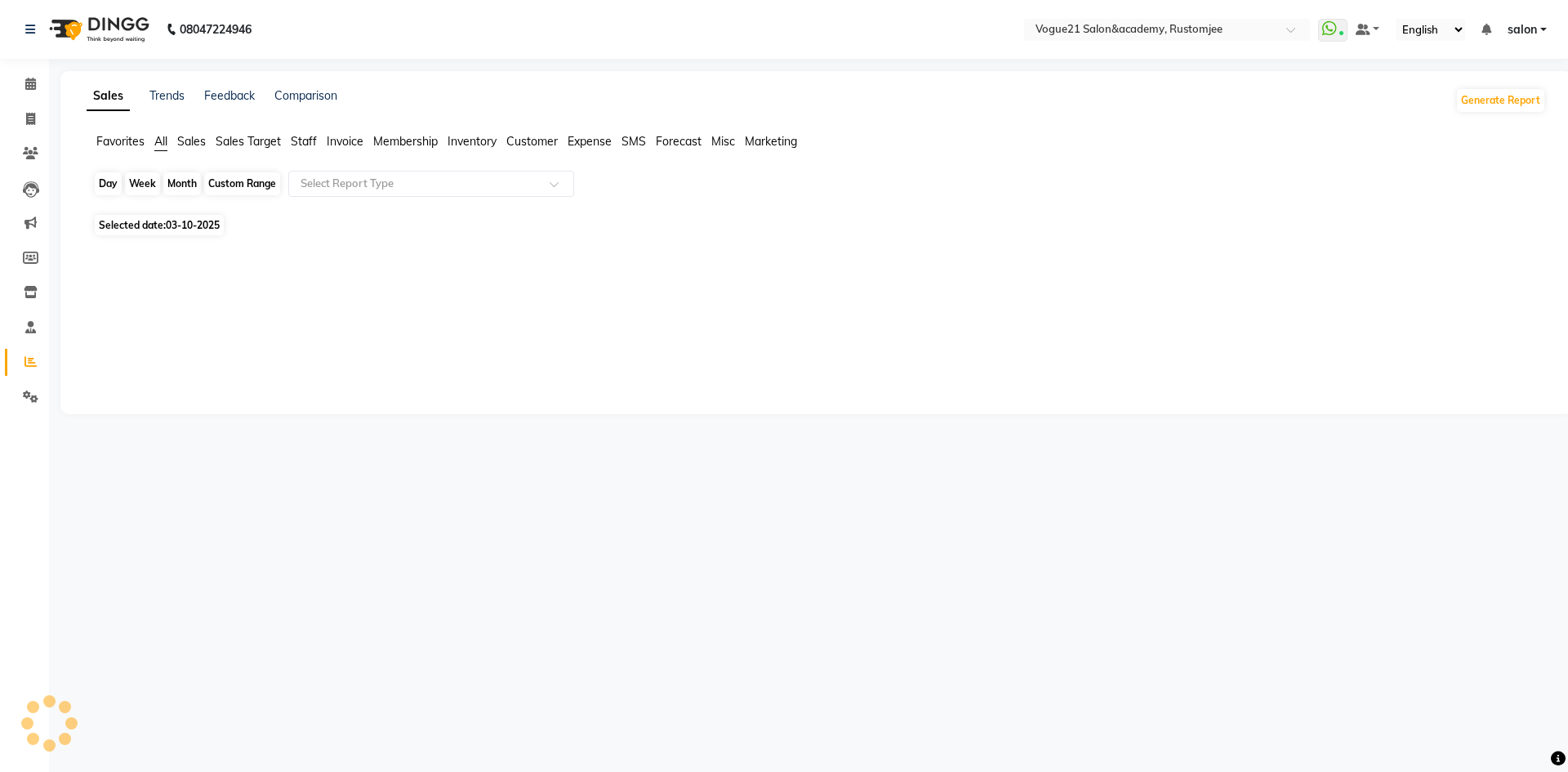
click at [114, 187] on div "Day" at bounding box center [108, 184] width 27 height 23
select select "10"
select select "2025"
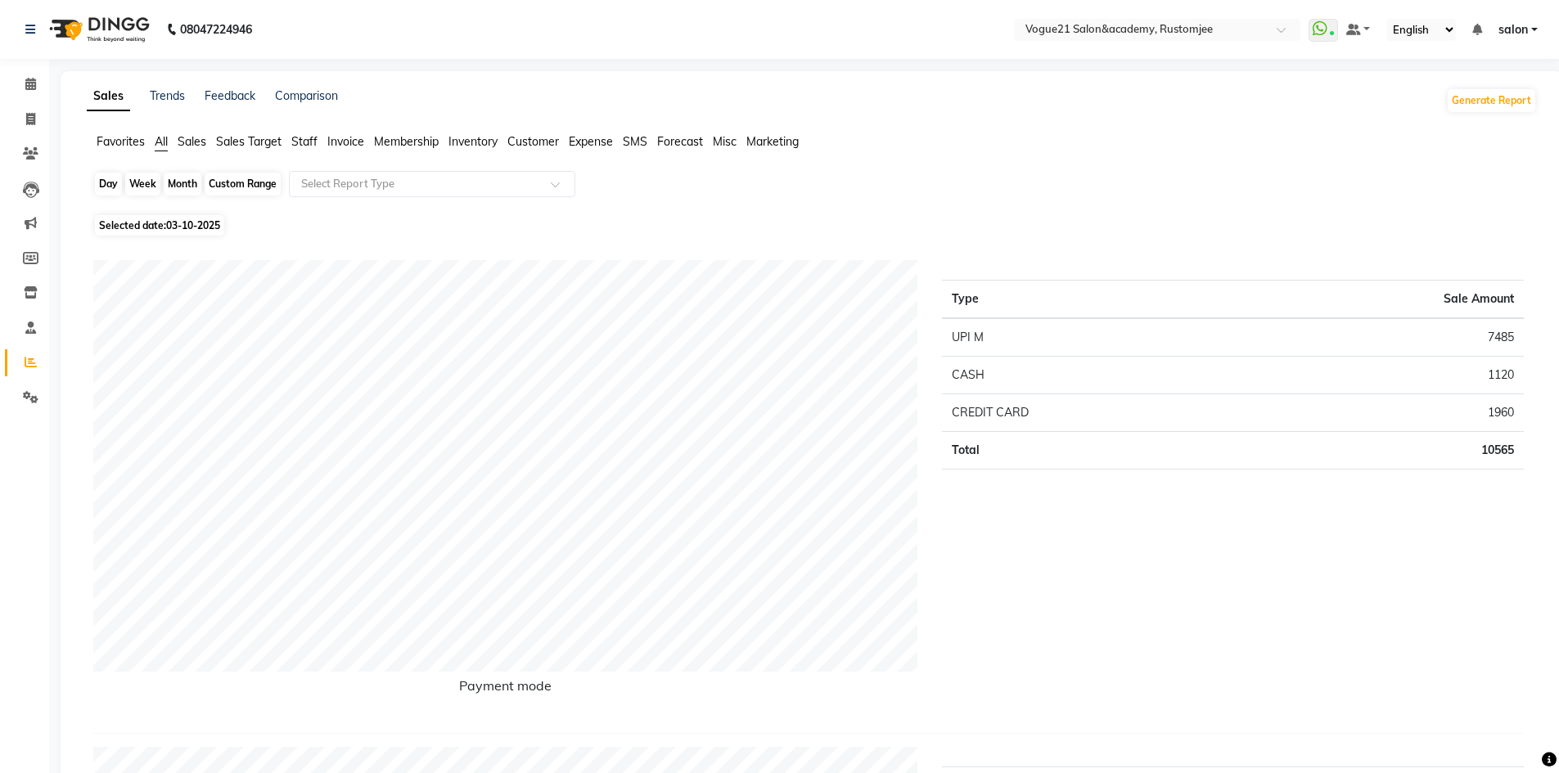
click at [106, 183] on div "Day" at bounding box center [108, 184] width 27 height 23
select select "10"
select select "2025"
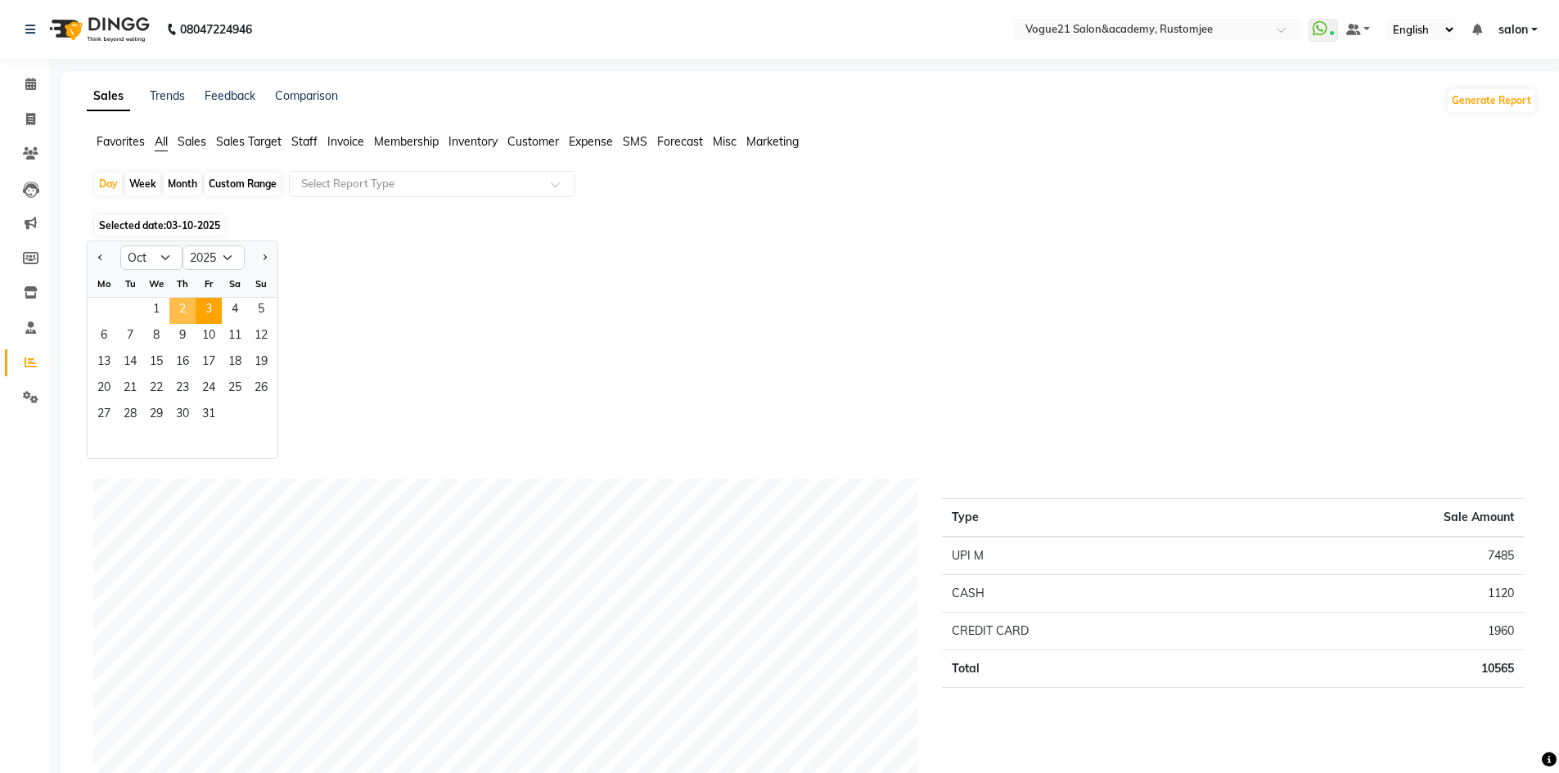
click at [171, 299] on span "2" at bounding box center [182, 311] width 26 height 26
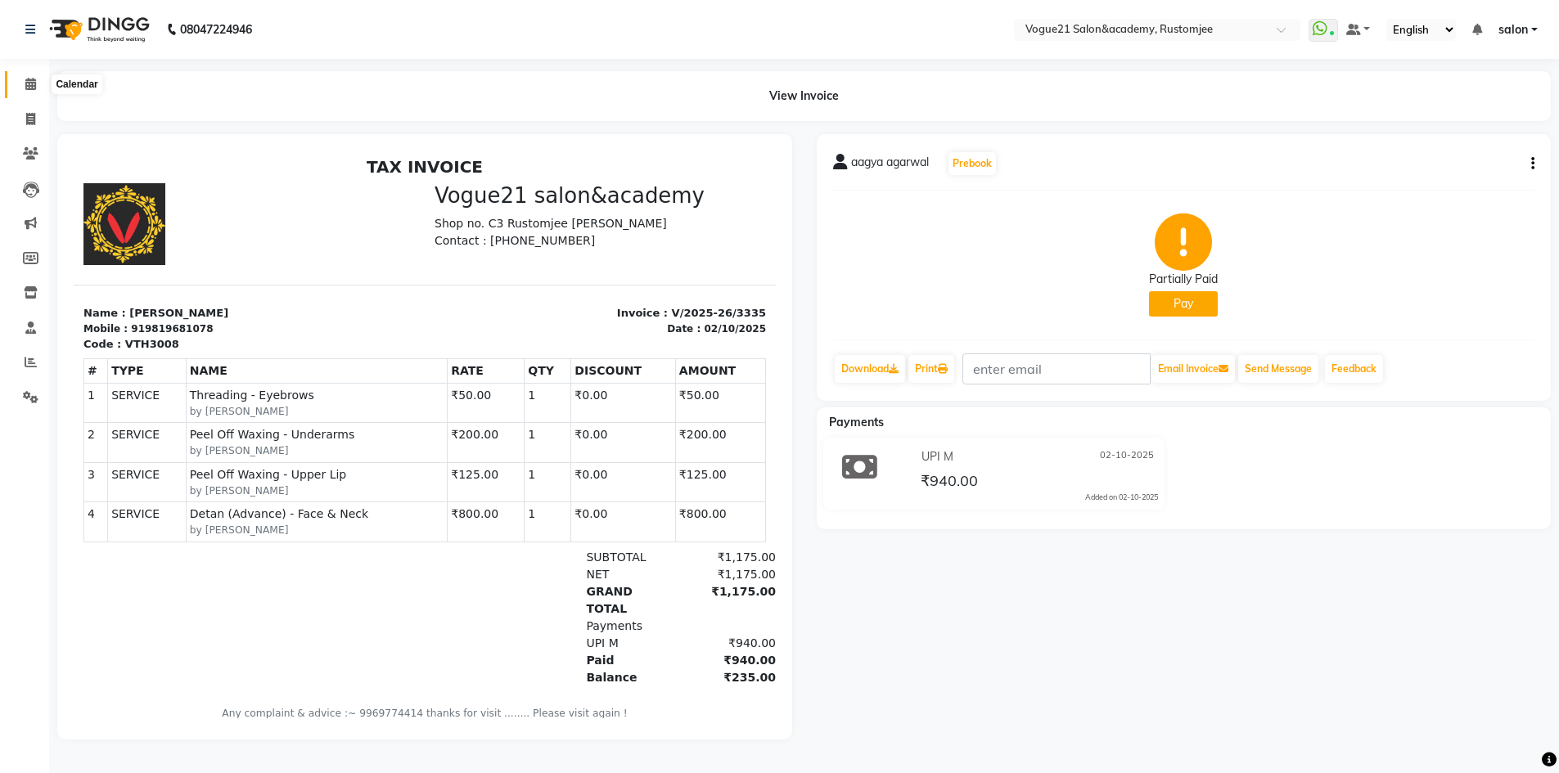
click at [29, 90] on span at bounding box center [30, 84] width 29 height 19
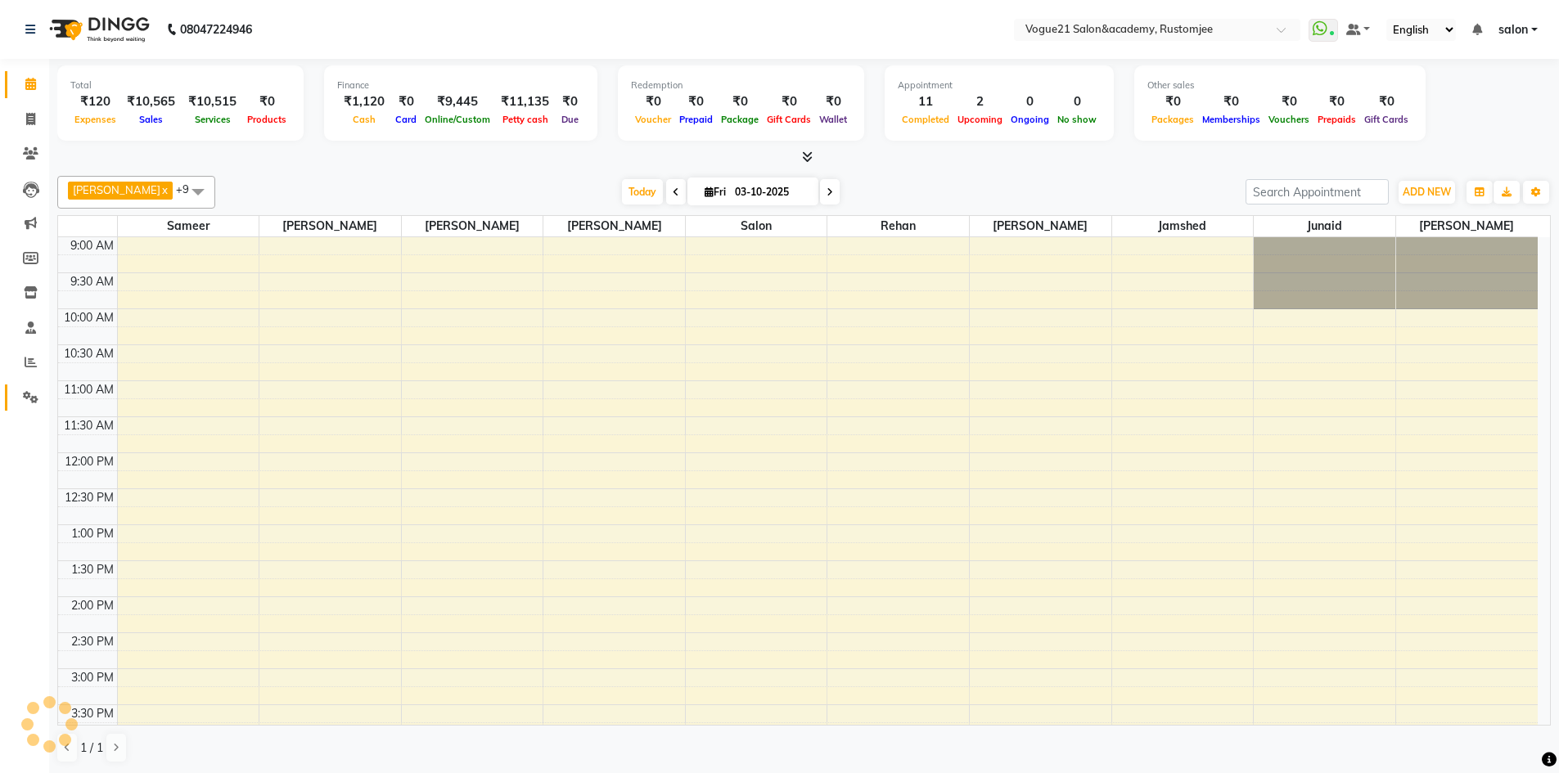
click at [37, 390] on span at bounding box center [30, 398] width 29 height 19
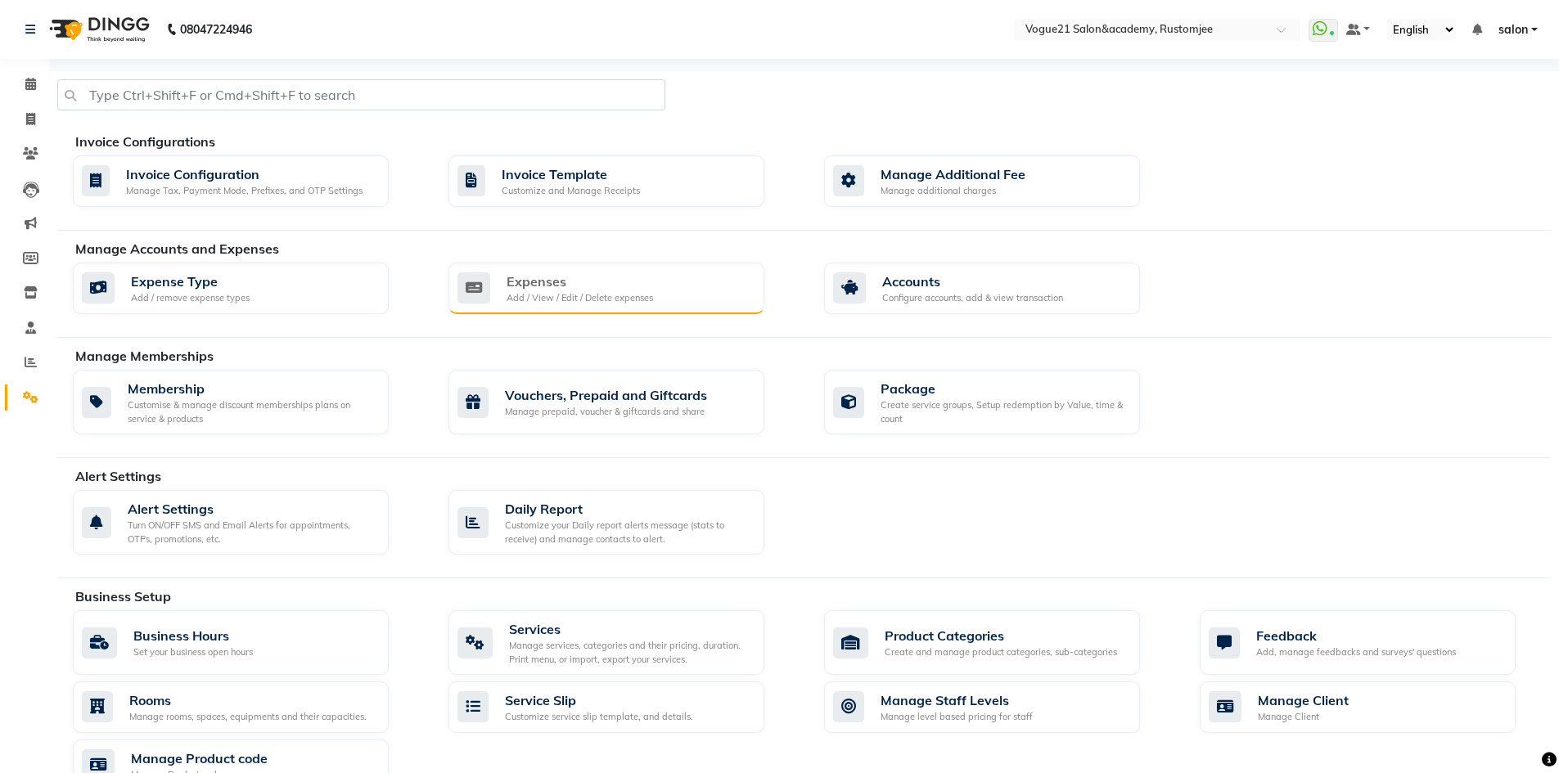
click at [602, 299] on div "Add / View / Edit / Delete expenses" at bounding box center [580, 298] width 147 height 14
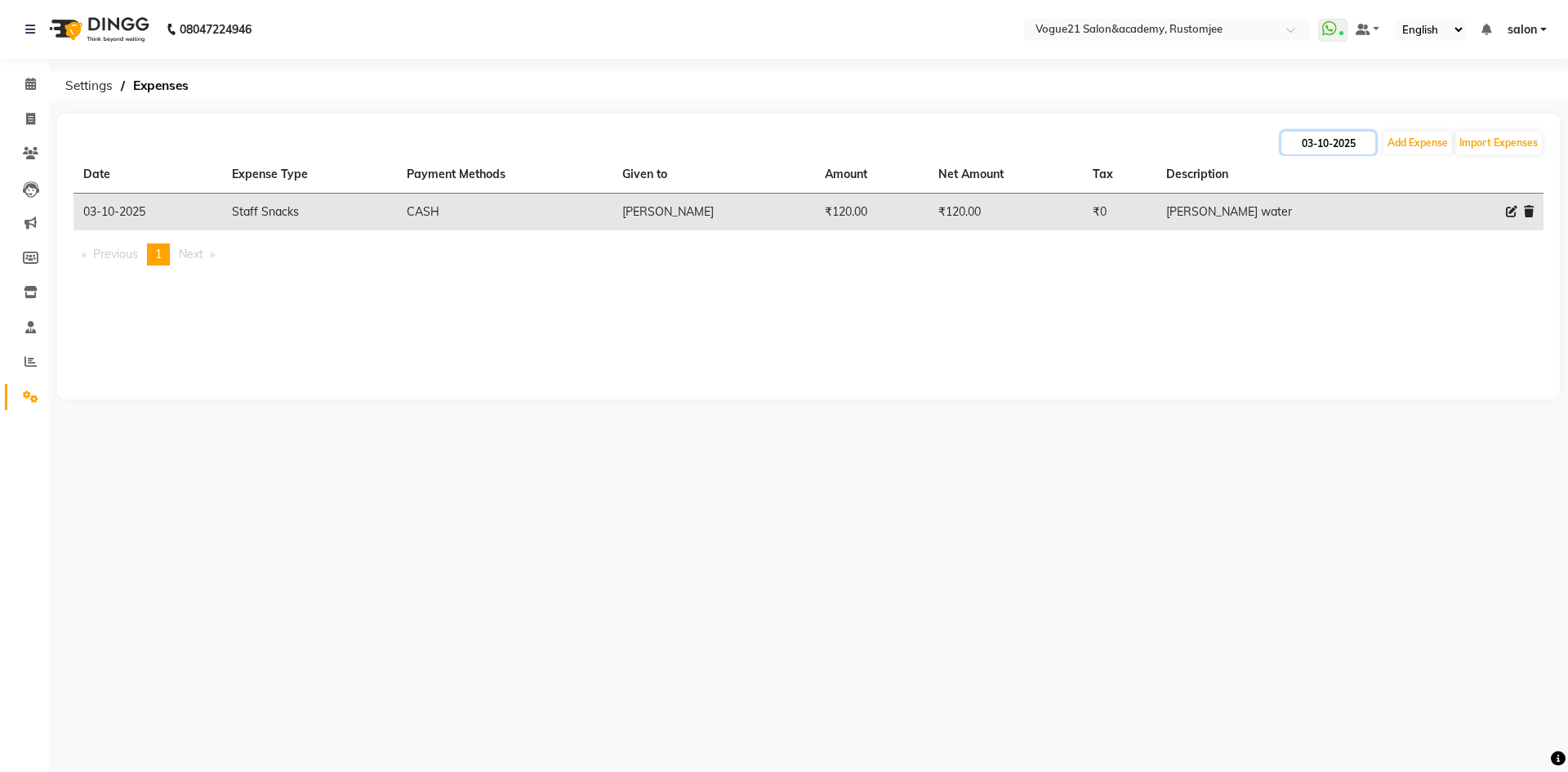
click at [1323, 148] on input "03-10-2025" at bounding box center [1328, 143] width 94 height 23
select select "10"
select select "2025"
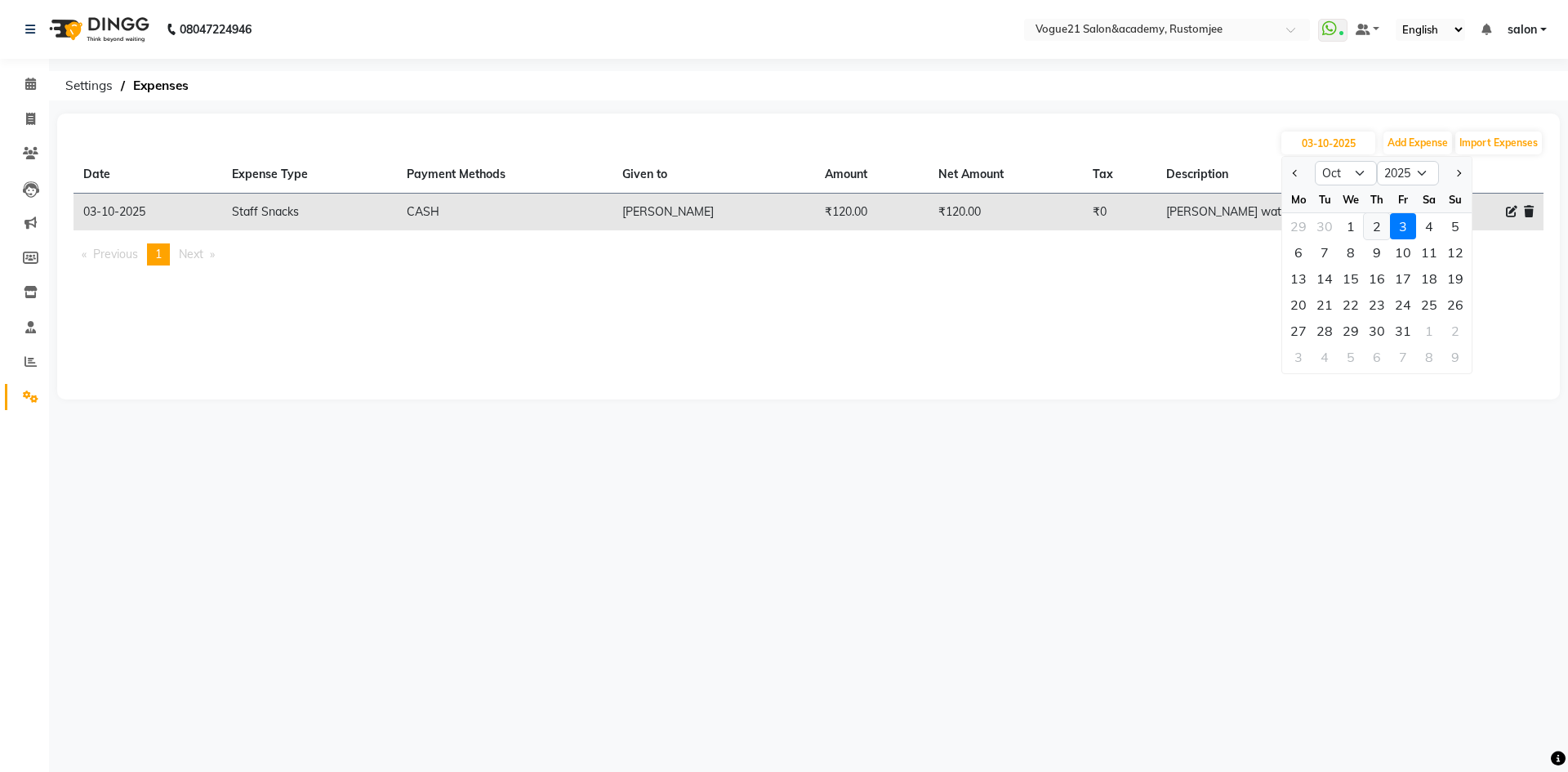
click at [1371, 230] on div "2" at bounding box center [1377, 227] width 26 height 26
type input "02-10-2025"
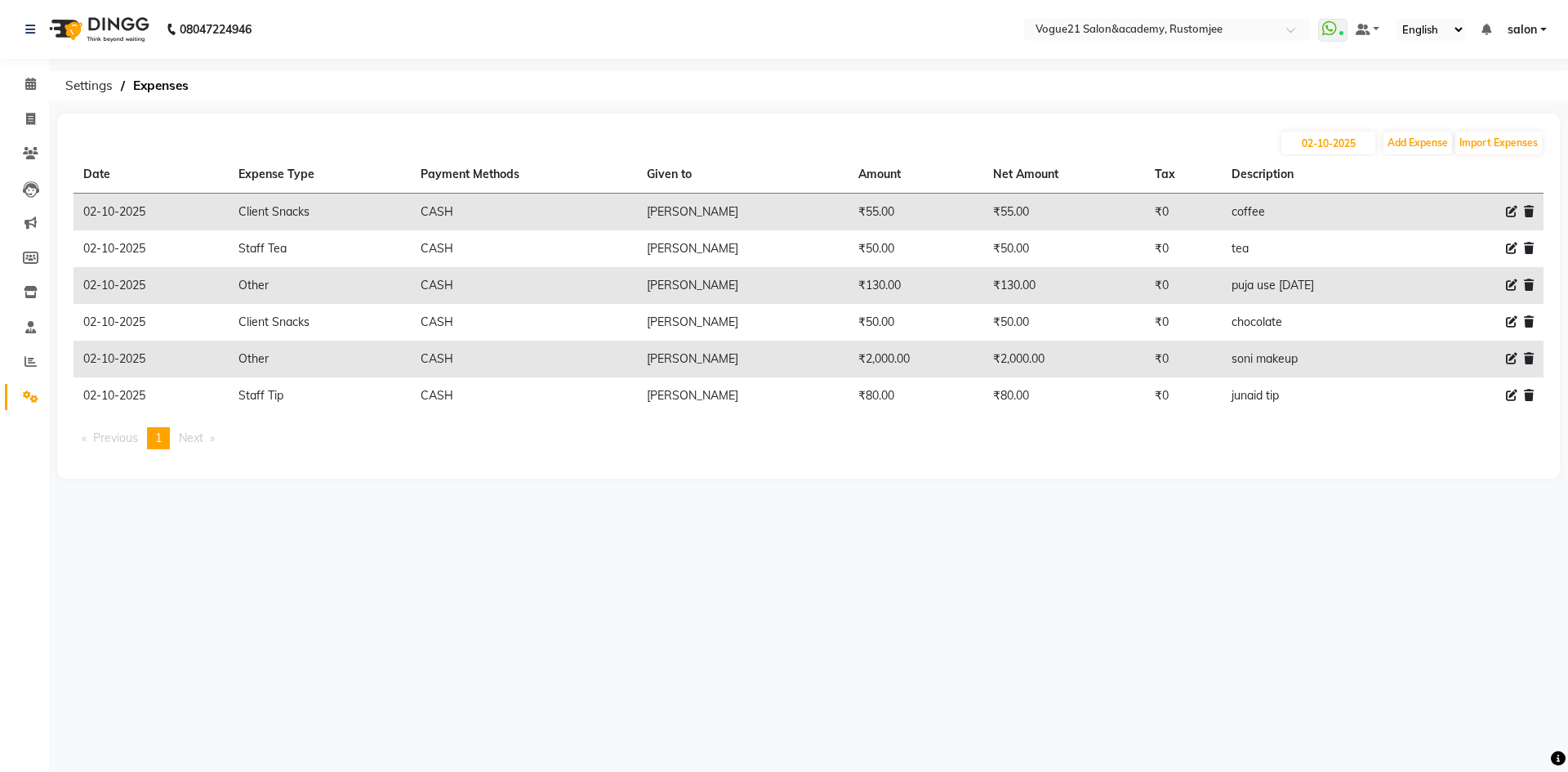
click at [1519, 30] on span "salon" at bounding box center [1522, 29] width 29 height 17
click at [1492, 115] on link "Sign out" at bounding box center [1463, 112] width 150 height 25
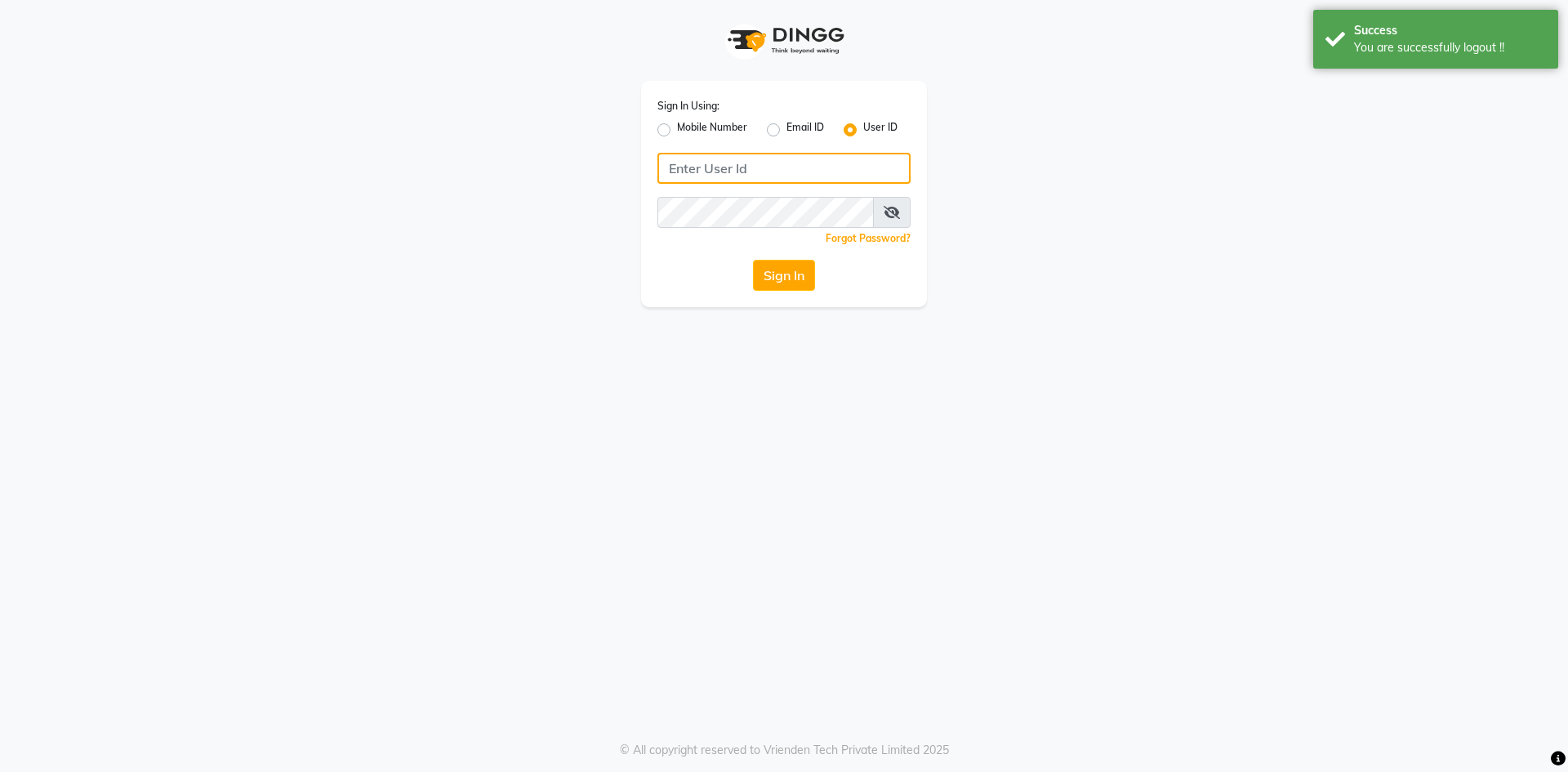
click at [763, 169] on input "Username" at bounding box center [784, 168] width 254 height 31
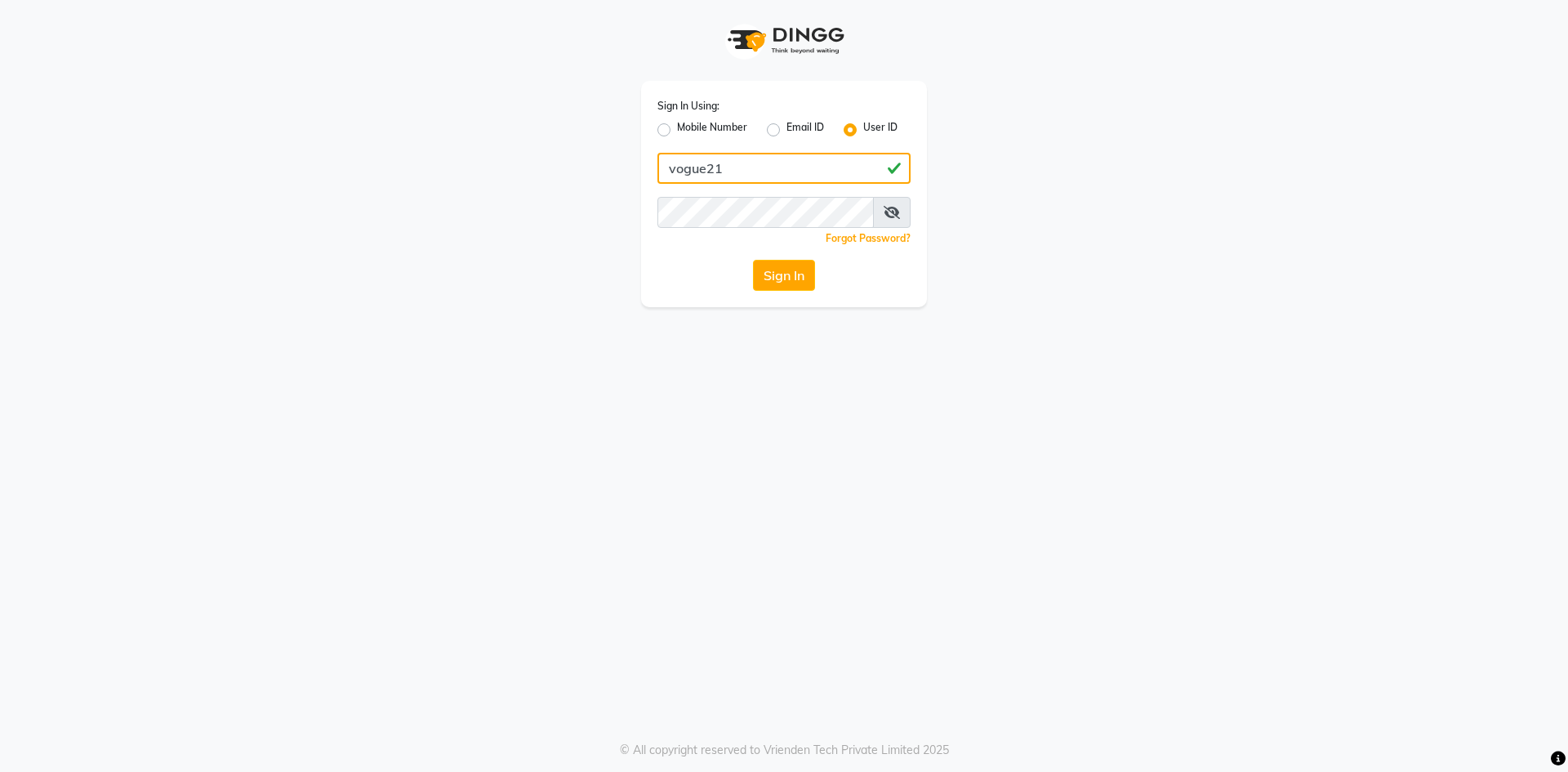
type input "vogue21"
click at [891, 215] on icon at bounding box center [892, 212] width 16 height 13
click at [780, 272] on button "Sign In" at bounding box center [784, 275] width 62 height 31
